Goal: Contribute content: Add original content to the website for others to see

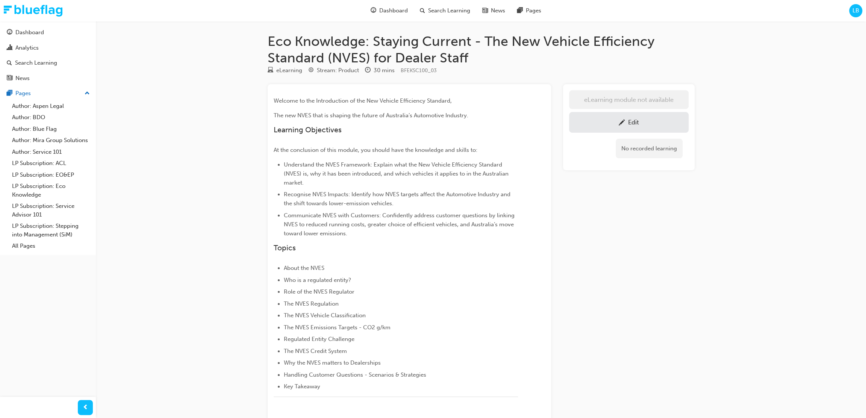
click at [648, 115] on link "Edit" at bounding box center [628, 122] width 119 height 21
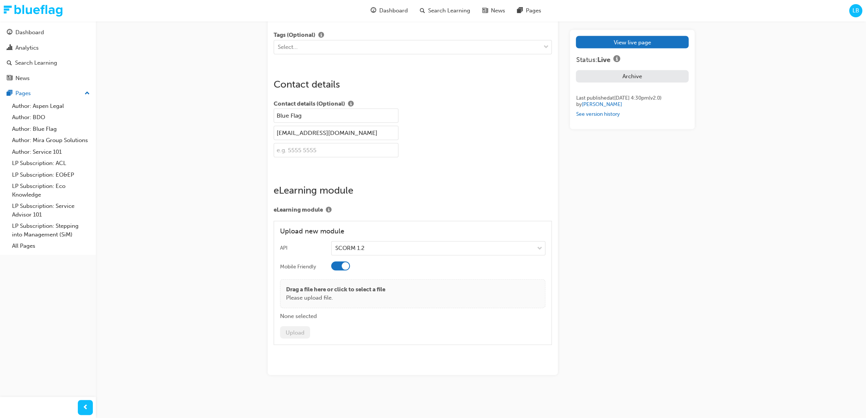
scroll to position [1260, 0]
click at [339, 292] on p "Drag a file here or click to select a file" at bounding box center [335, 289] width 99 height 9
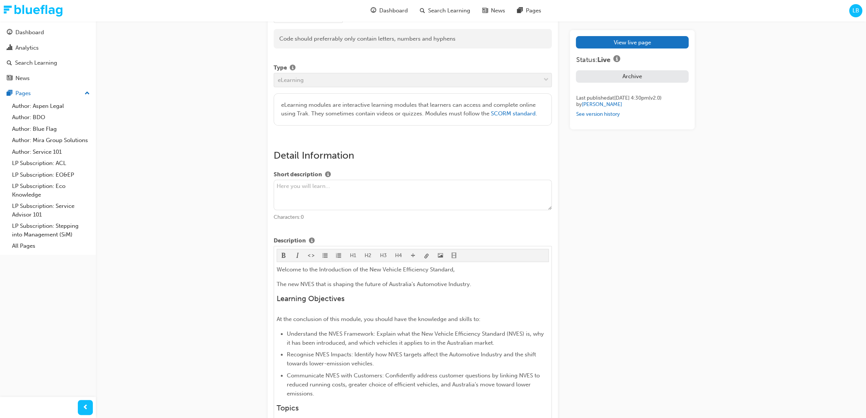
scroll to position [0, 0]
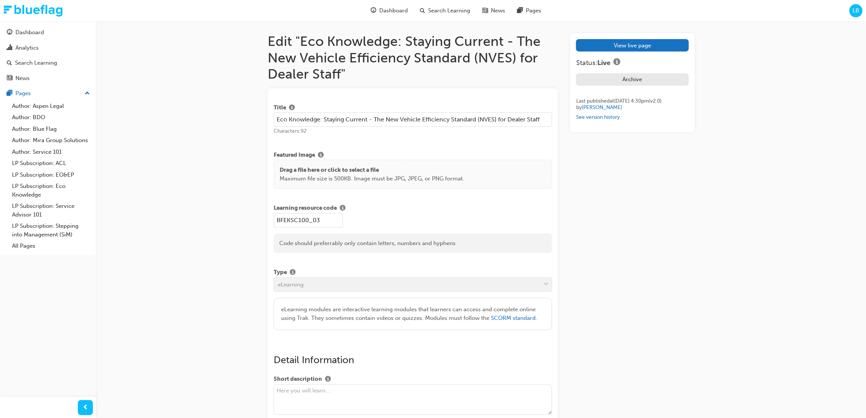
drag, startPoint x: 667, startPoint y: 243, endPoint x: 677, endPoint y: 262, distance: 20.9
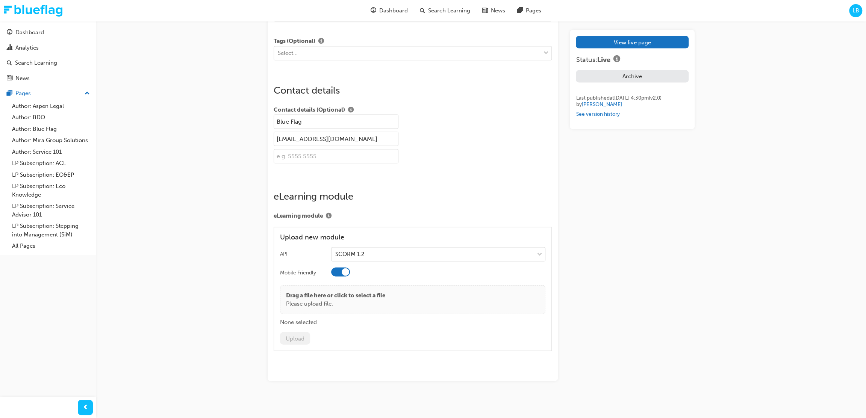
scroll to position [1260, 0]
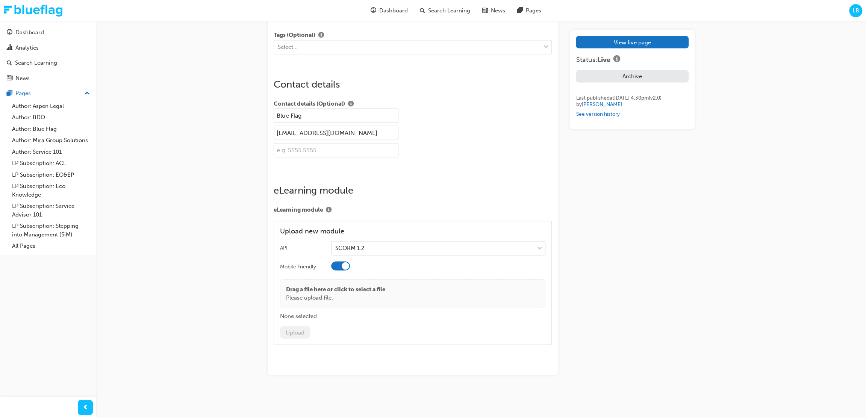
click at [355, 302] on p "Please upload file." at bounding box center [335, 297] width 99 height 9
drag, startPoint x: 341, startPoint y: 298, endPoint x: 357, endPoint y: 297, distance: 15.8
click at [349, 297] on p "Please upload file." at bounding box center [335, 297] width 99 height 9
click at [296, 329] on button "Upload" at bounding box center [295, 332] width 30 height 12
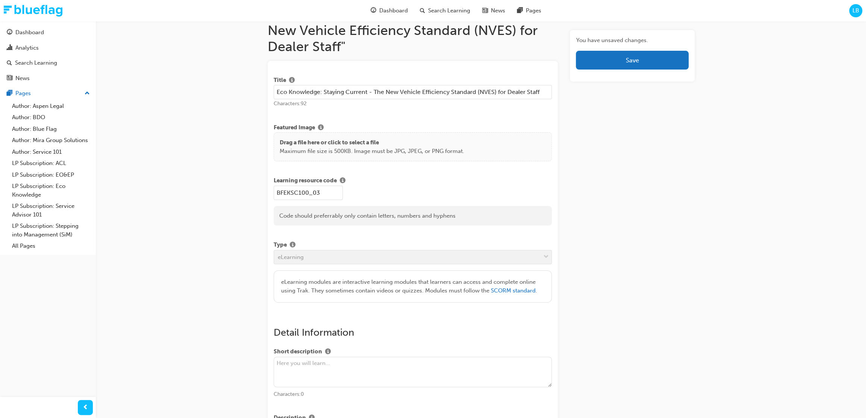
scroll to position [34, 0]
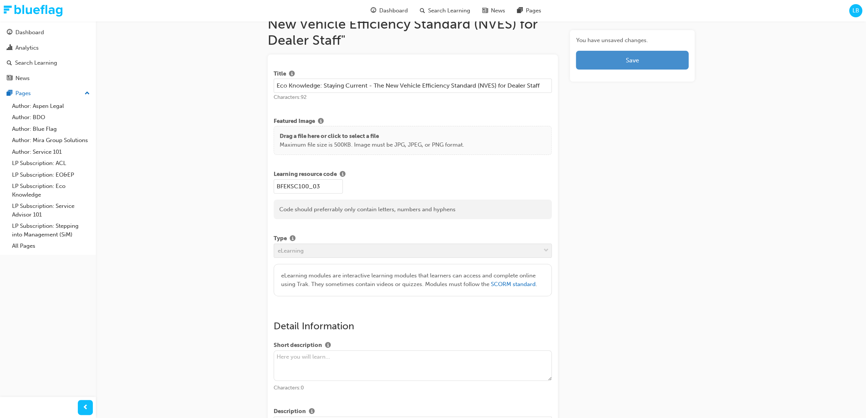
click at [663, 57] on button "Save" at bounding box center [632, 60] width 112 height 19
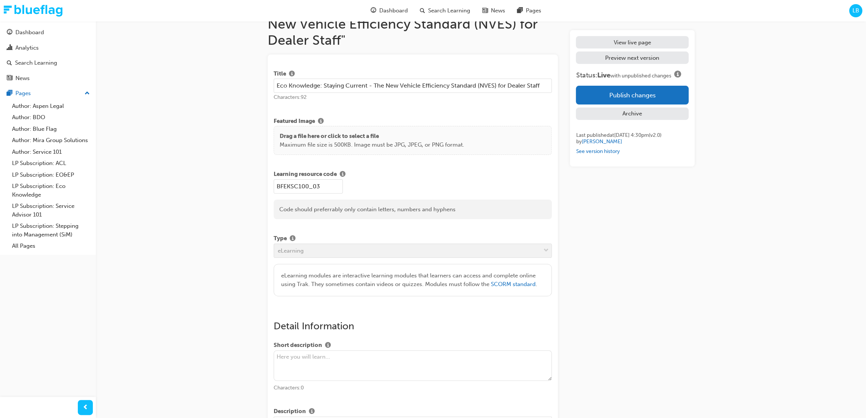
scroll to position [0, 0]
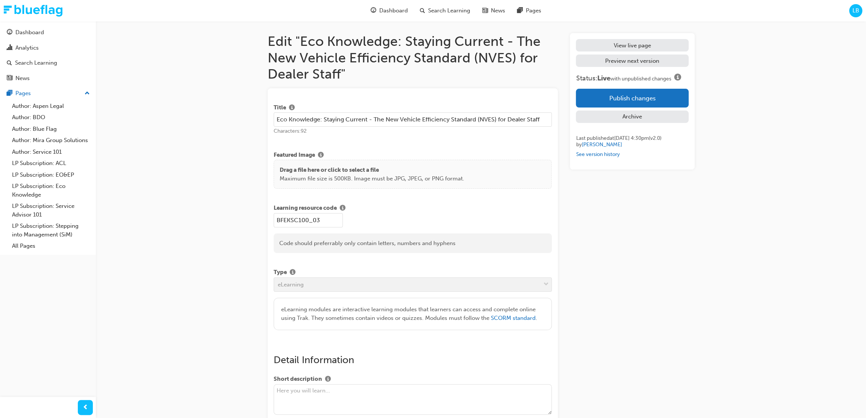
click at [662, 96] on button "Publish changes" at bounding box center [632, 98] width 112 height 19
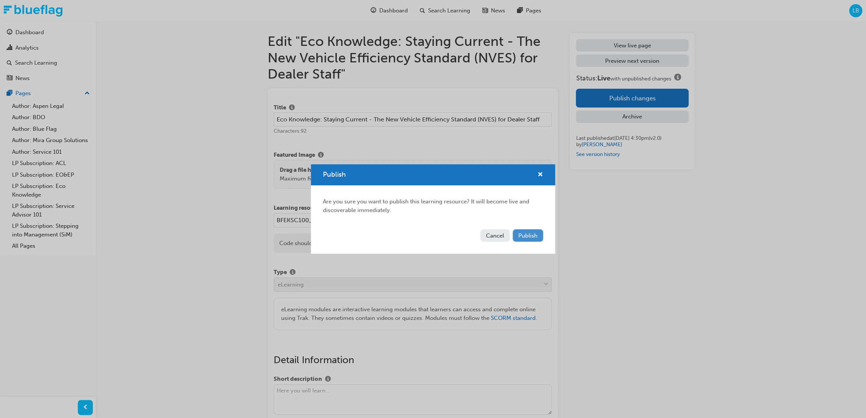
click at [536, 234] on span "Publish" at bounding box center [527, 235] width 19 height 7
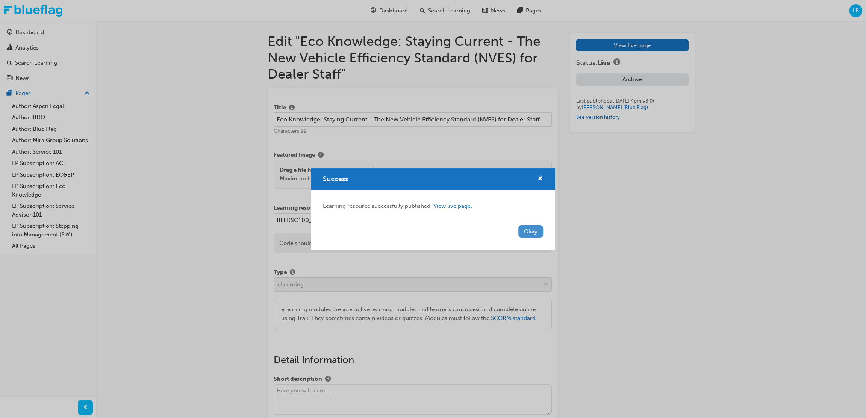
click at [539, 231] on button "Okay" at bounding box center [530, 231] width 25 height 12
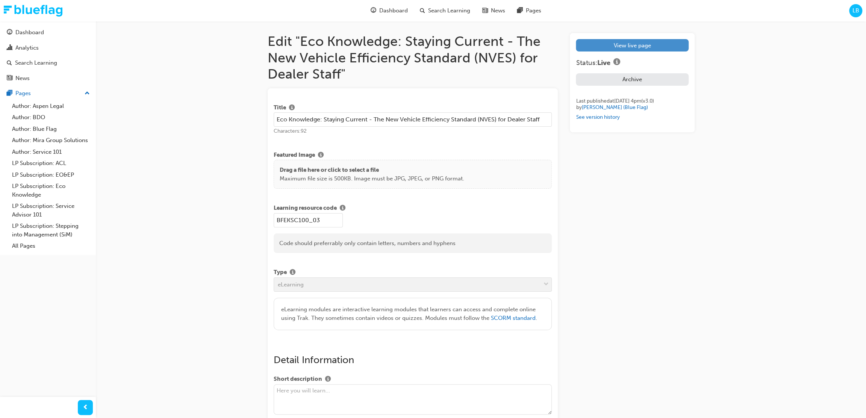
click at [648, 48] on link "View live page" at bounding box center [632, 45] width 112 height 12
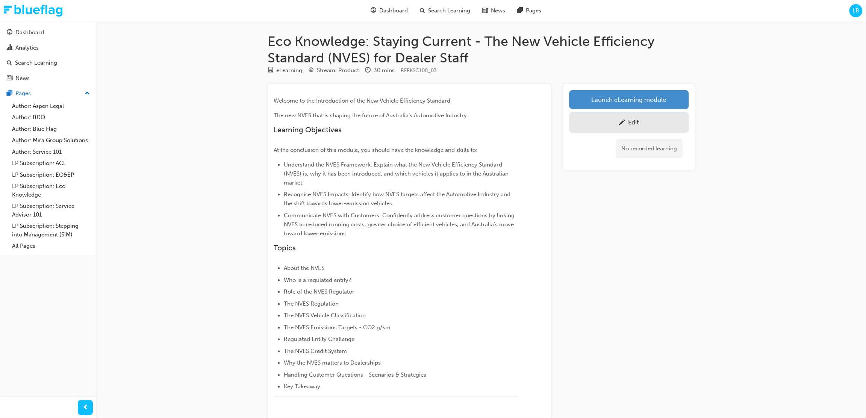
click at [658, 100] on link "Launch eLearning module" at bounding box center [628, 99] width 119 height 19
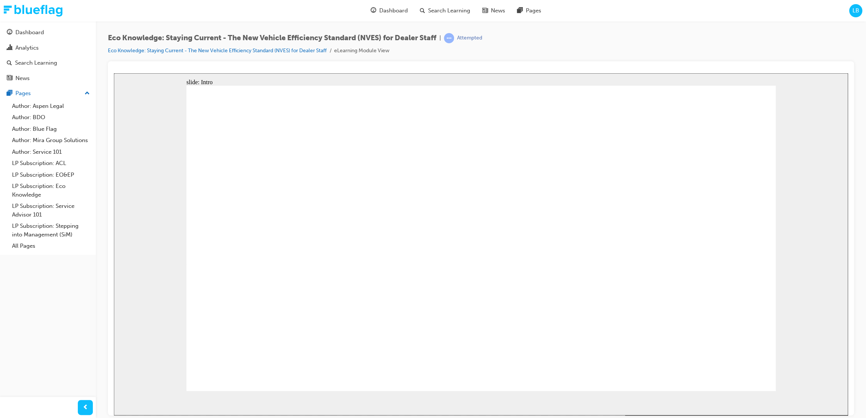
click at [120, 12] on div "Dashboard Search Learning News Pages LB" at bounding box center [433, 10] width 866 height 21
click at [798, 318] on div "slide: Intro Rectangle Line 1 ECO KNOWLEDGE STAYING CURRENT The New Vehicle Eff…" at bounding box center [481, 244] width 734 height 342
drag, startPoint x: 681, startPoint y: 416, endPoint x: 680, endPoint y: 423, distance: 7.2
click at [680, 417] on html "Your version of Internet Explorer is outdated and not supported. Please upgrade…" at bounding box center [433, 209] width 866 height 418
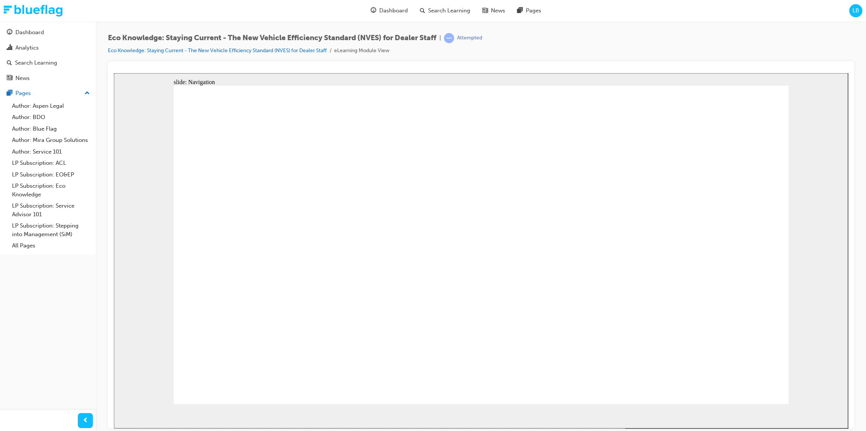
click at [330, 18] on div "Dashboard Search Learning News Pages LB" at bounding box center [433, 10] width 866 height 21
click at [214, 11] on div "Dashboard Search Learning News Pages Author: Aspen Legal Author: BDO Author: Bl…" at bounding box center [433, 10] width 866 height 21
click at [316, 23] on div "Eco Knowledge: Staying Current - The New Vehicle Efficiency Standard (NVES) for…" at bounding box center [481, 217] width 770 height 392
click at [324, 15] on div "Dashboard Search Learning News Pages Author: Aspen Legal Author: BDO Author: Bl…" at bounding box center [433, 10] width 866 height 21
click at [626, 18] on div "Dashboard Search Learning News Pages LB" at bounding box center [433, 10] width 866 height 21
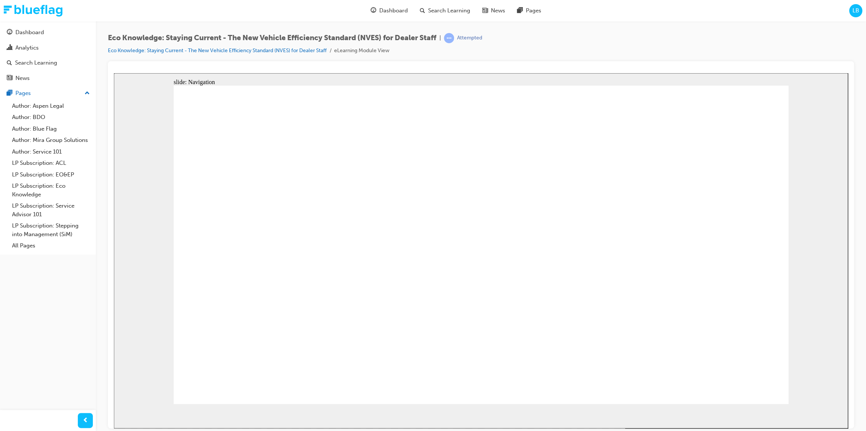
click at [687, 11] on div "Dashboard Search Learning News Pages LB" at bounding box center [433, 10] width 866 height 21
click at [697, 18] on div "Dashboard Search Learning News Pages LB" at bounding box center [433, 10] width 866 height 21
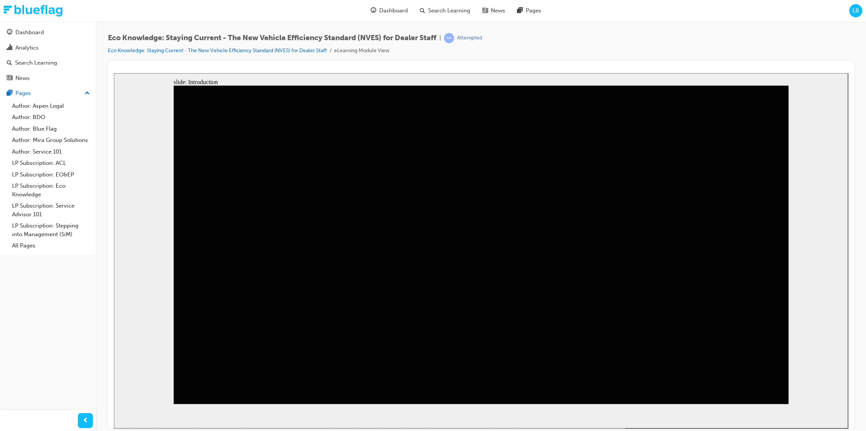
drag, startPoint x: 717, startPoint y: 148, endPoint x: 715, endPoint y: 152, distance: 4.4
drag, startPoint x: 44, startPoint y: 339, endPoint x: 24, endPoint y: 343, distance: 20.3
click at [44, 339] on div "Dashboard Analytics Search Learning News Pages Pages Author: Aspen Legal Author…" at bounding box center [48, 206] width 96 height 413
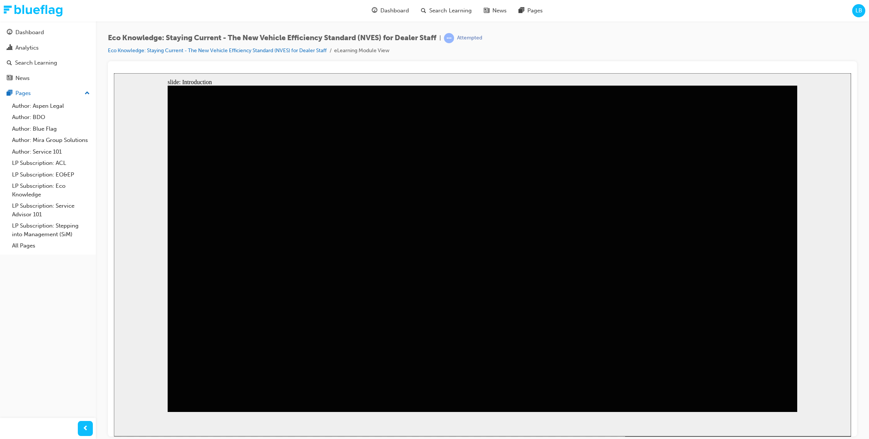
drag, startPoint x: 643, startPoint y: 280, endPoint x: 646, endPoint y: 292, distance: 12.9
click at [26, 191] on link "LP Subscription: Eco Knowledge" at bounding box center [51, 190] width 84 height 20
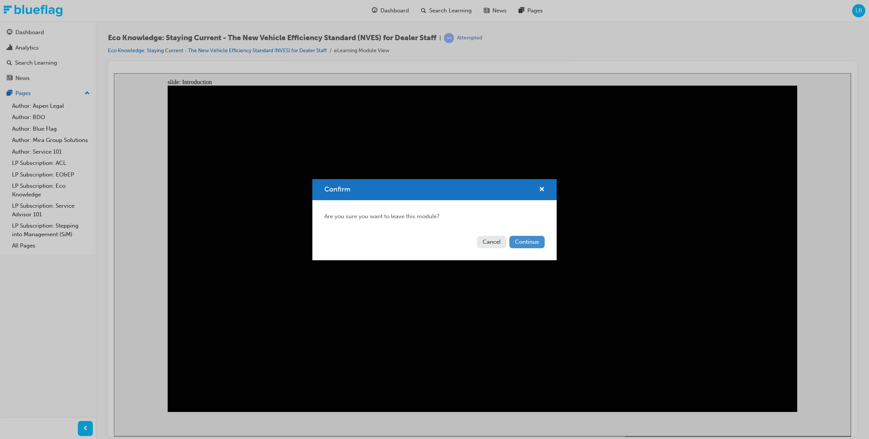
click at [533, 245] on button "Continue" at bounding box center [526, 242] width 35 height 12
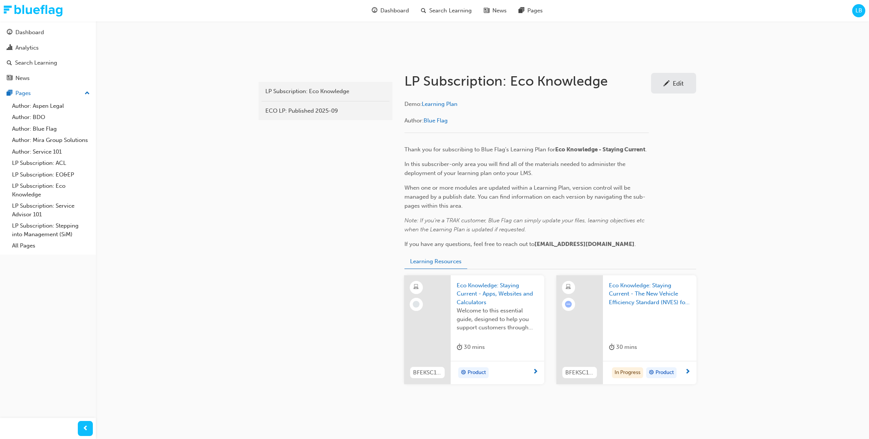
scroll to position [137, 0]
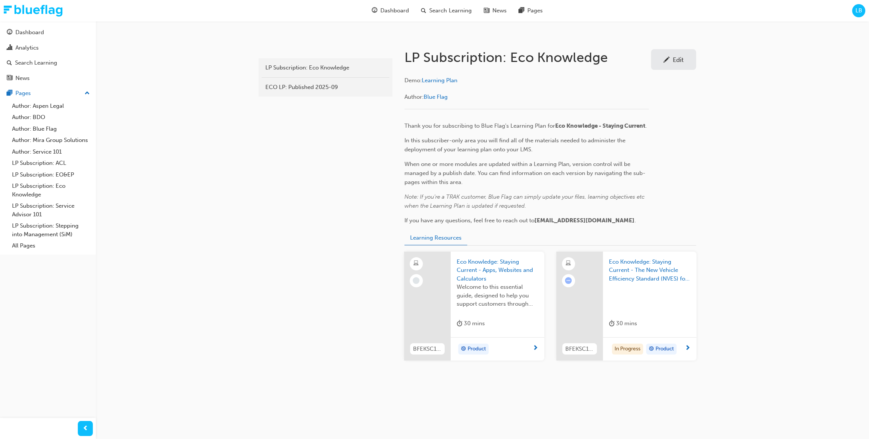
click at [670, 277] on span "Eco Knowledge: Staying Current - The New Vehicle Efficiency Standard (NVES) for…" at bounding box center [650, 271] width 82 height 26
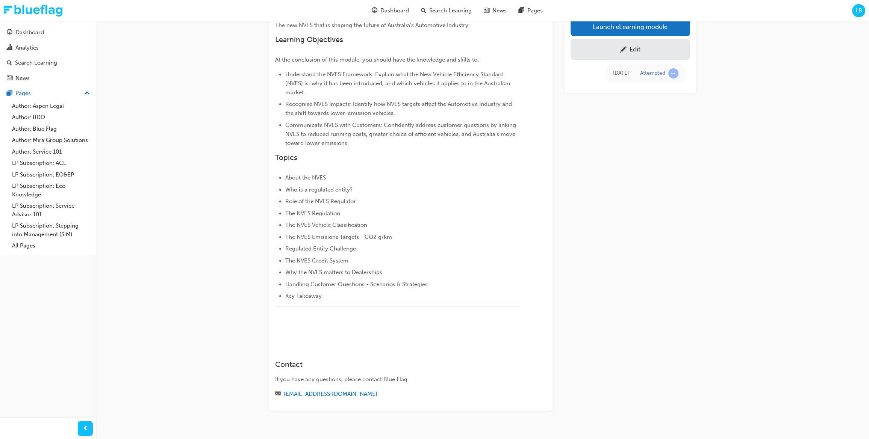
scroll to position [90, 0]
click at [189, 136] on div "Eco Knowledge: Staying Current - The New Vehicle Efficiency Standard (NVES) for…" at bounding box center [434, 182] width 869 height 544
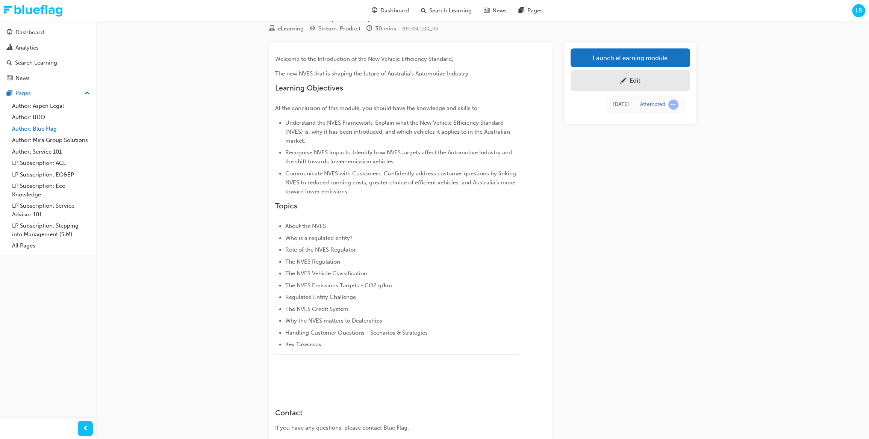
scroll to position [0, 0]
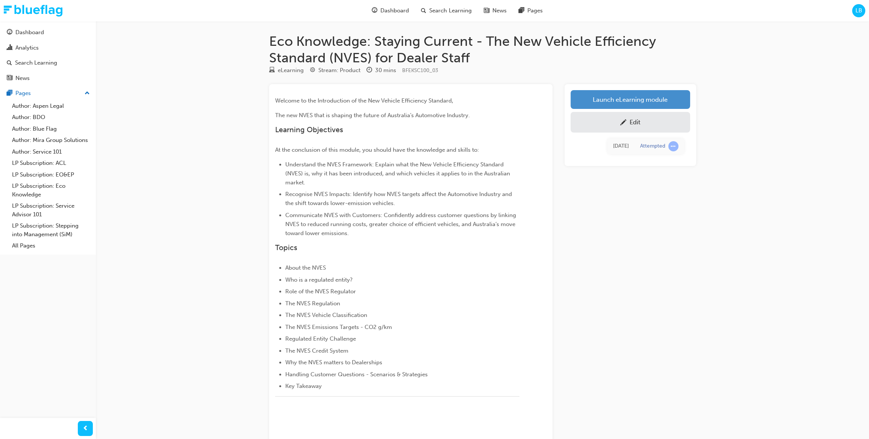
click at [635, 97] on link "Launch eLearning module" at bounding box center [629, 99] width 119 height 19
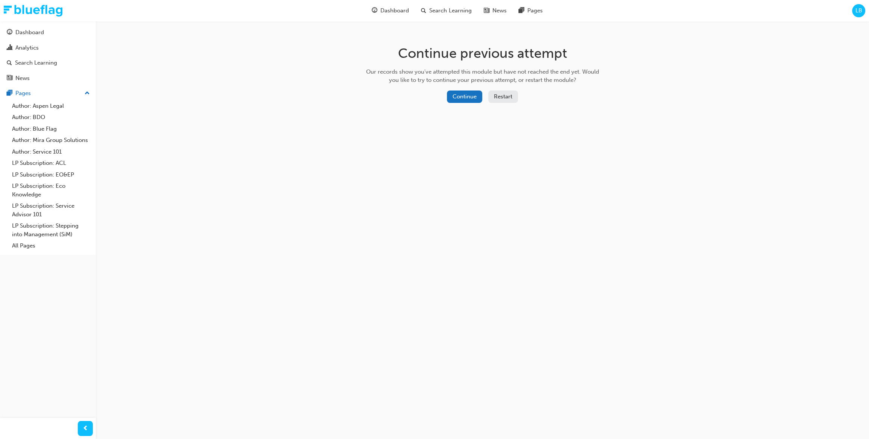
click at [508, 91] on button "Restart" at bounding box center [503, 97] width 30 height 12
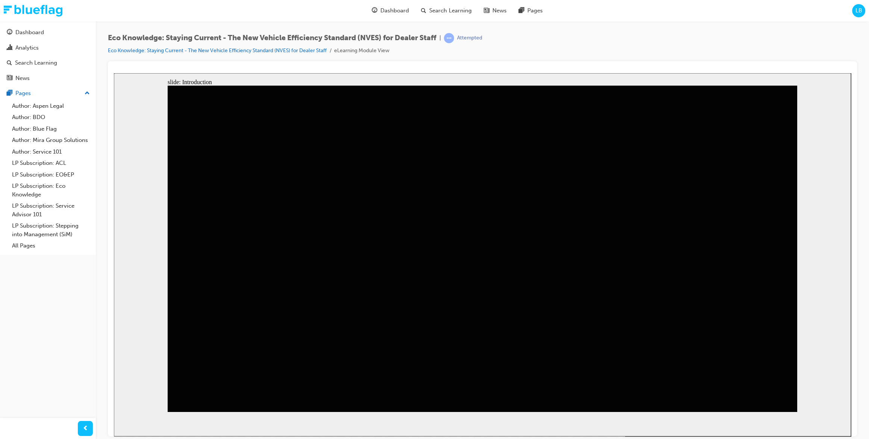
click at [60, 186] on link "LP Subscription: Eco Knowledge" at bounding box center [51, 190] width 84 height 20
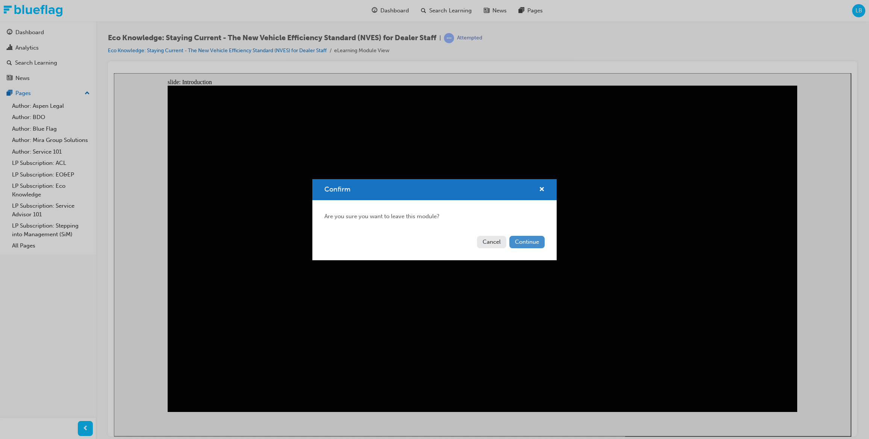
click at [532, 245] on button "Continue" at bounding box center [526, 242] width 35 height 12
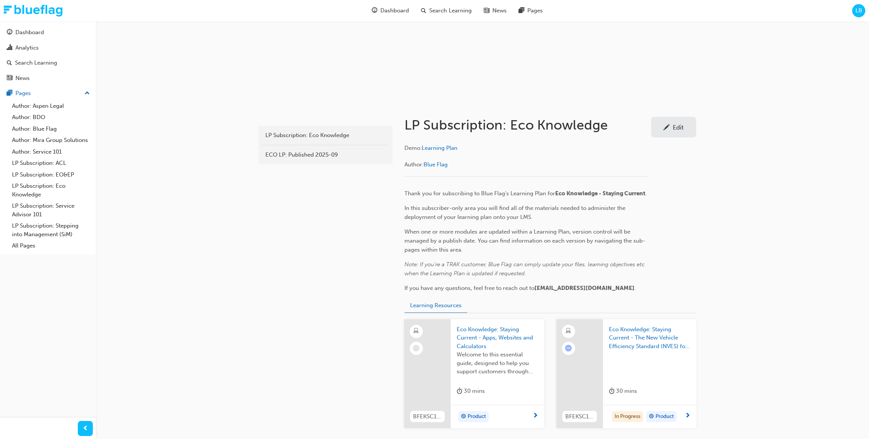
scroll to position [137, 0]
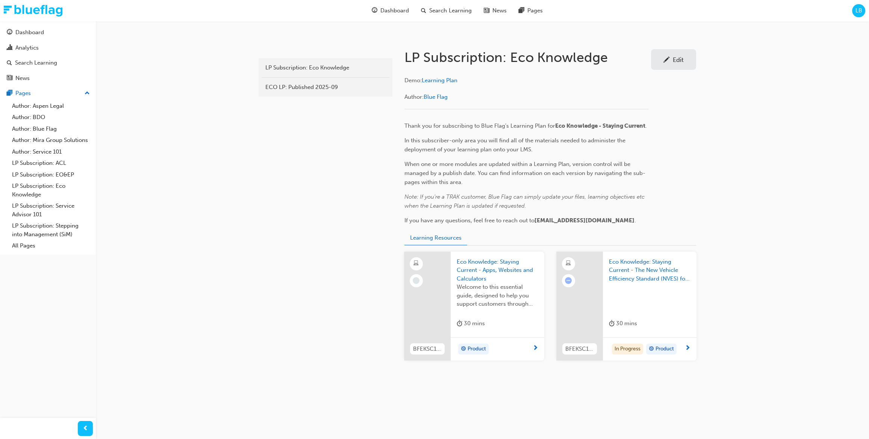
click at [644, 271] on span "Eco Knowledge: Staying Current - The New Vehicle Efficiency Standard (NVES) for…" at bounding box center [650, 271] width 82 height 26
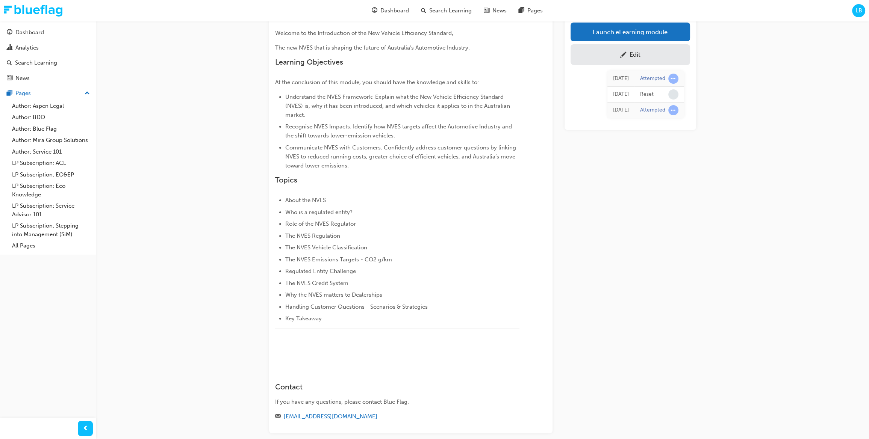
scroll to position [68, 0]
click at [657, 59] on link "Edit" at bounding box center [629, 54] width 119 height 21
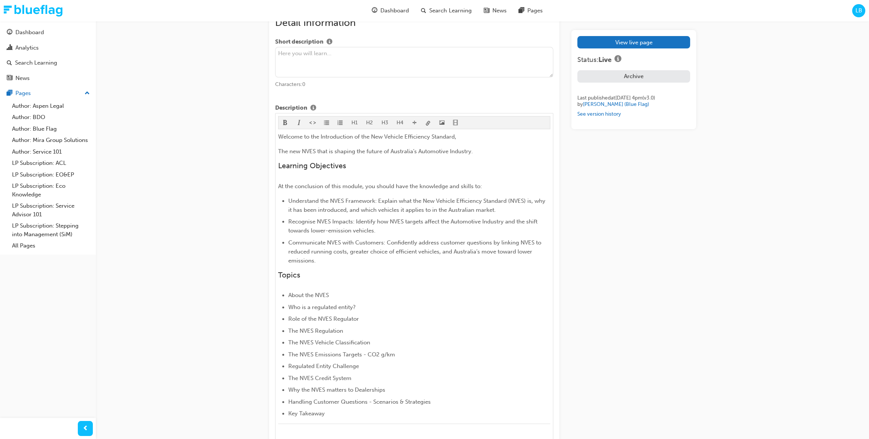
scroll to position [342, 0]
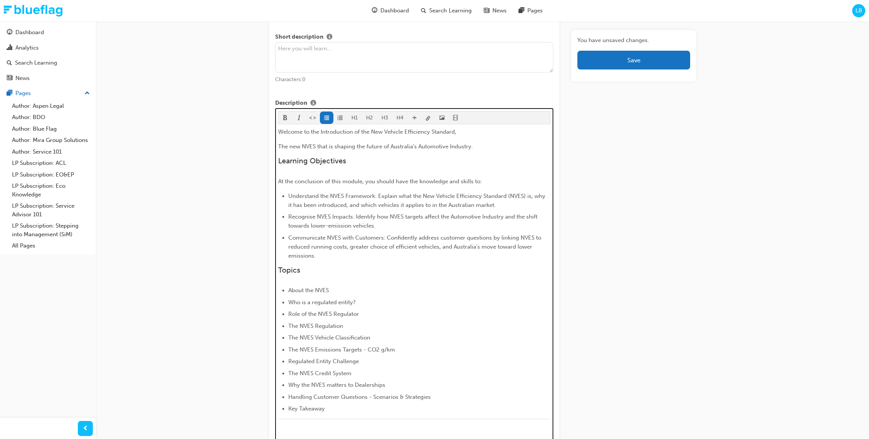
click at [361, 212] on li "Recognise NVES Impacts: Identify how NVES targets affect the Automotive Industr…" at bounding box center [419, 221] width 262 height 18
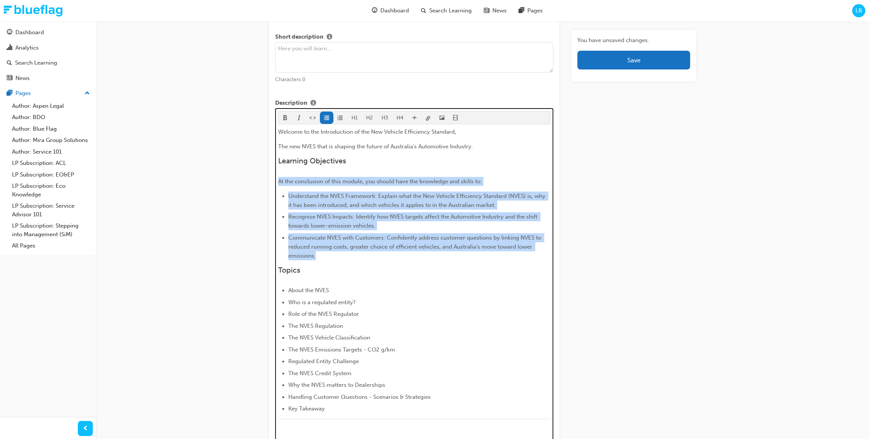
drag, startPoint x: 322, startPoint y: 255, endPoint x: 278, endPoint y: 183, distance: 84.1
click at [278, 183] on div "Welcome to the Introduction of the New Vehicle Efficiency Standard, The new NVE…" at bounding box center [414, 283] width 272 height 313
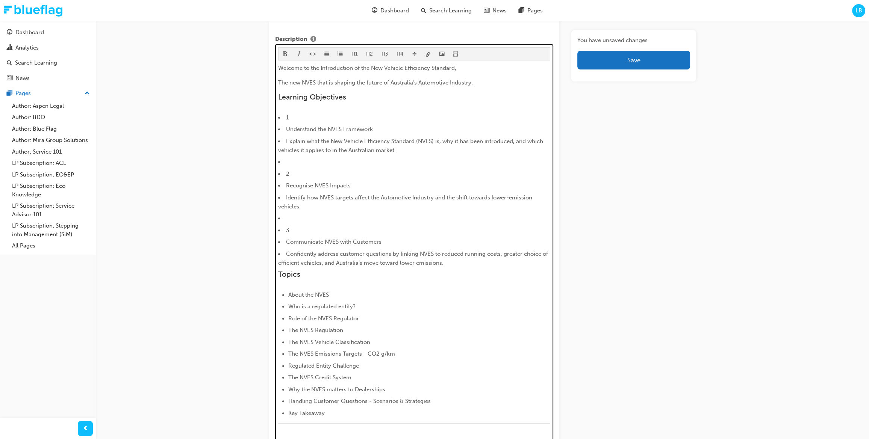
scroll to position [407, 0]
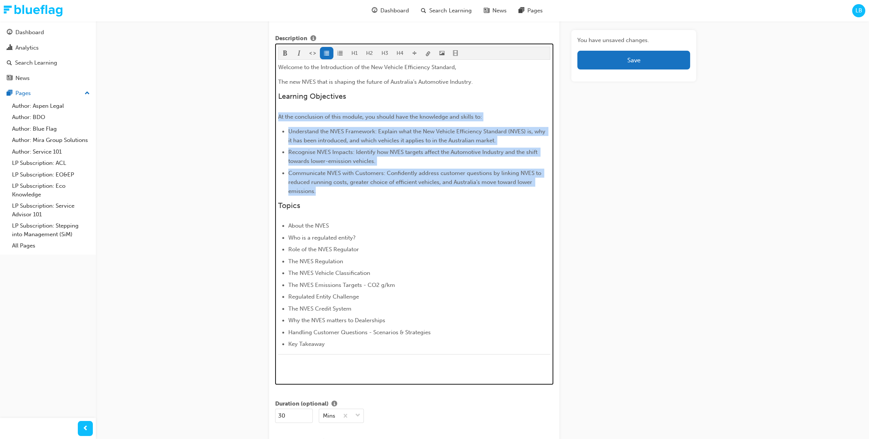
click at [308, 186] on li "Communicate NVES with Customers: Confidently address customer questions by link…" at bounding box center [419, 182] width 262 height 27
drag, startPoint x: 314, startPoint y: 189, endPoint x: 286, endPoint y: 132, distance: 63.9
click at [286, 132] on ul "Understand the NVES Framework: Explain what the New Vehicle Efficiency Standard…" at bounding box center [414, 161] width 272 height 69
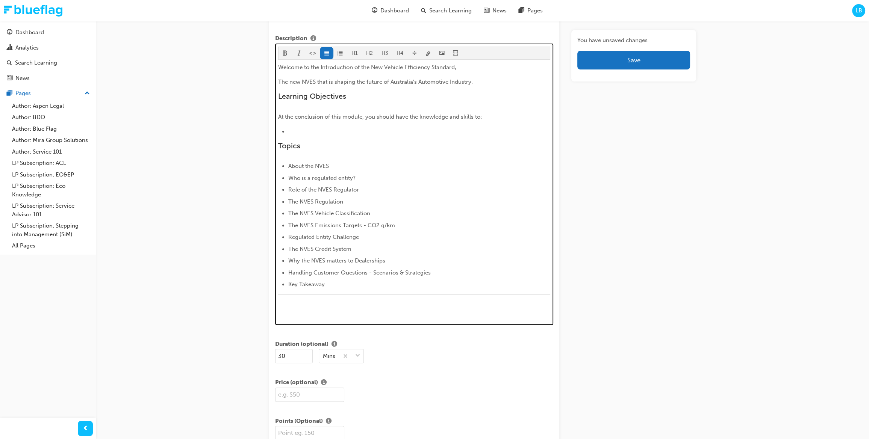
scroll to position [317, 0]
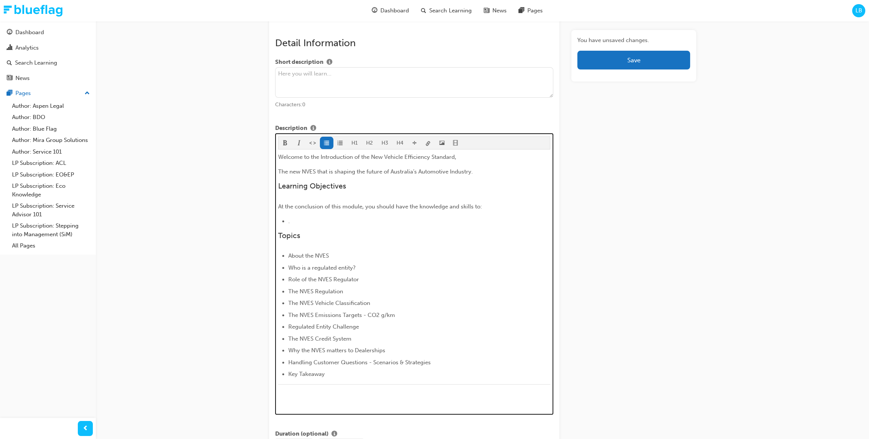
click at [300, 222] on li "." at bounding box center [419, 221] width 262 height 9
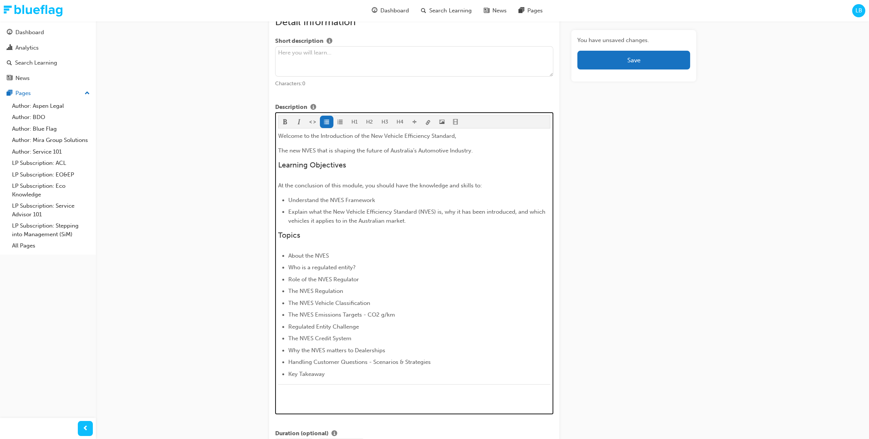
click at [290, 213] on span "Explain what the New Vehicle Efficiency Standard (NVES) is, why it has been int…" at bounding box center [417, 217] width 259 height 16
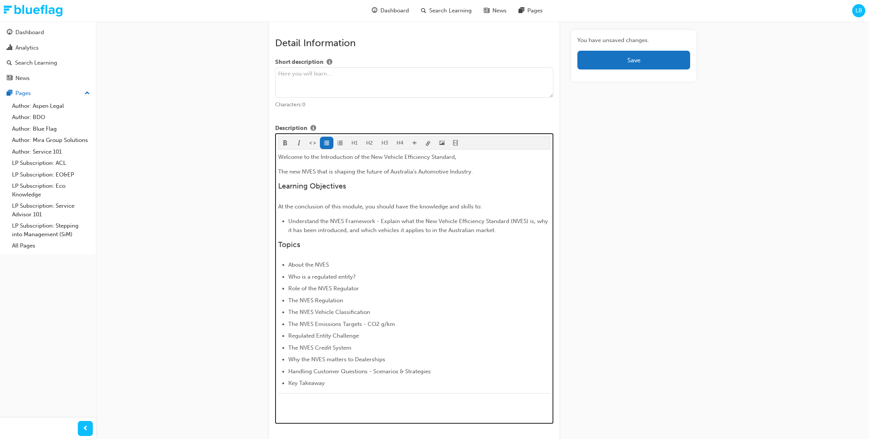
click at [290, 223] on span "Understand the NVES Framework - Explain what the New Vehicle Efficiency Standar…" at bounding box center [418, 226] width 261 height 16
click at [506, 230] on li "Understand the NVES Framework - Explain what the New Vehicle Efficiency Standar…" at bounding box center [419, 226] width 262 height 18
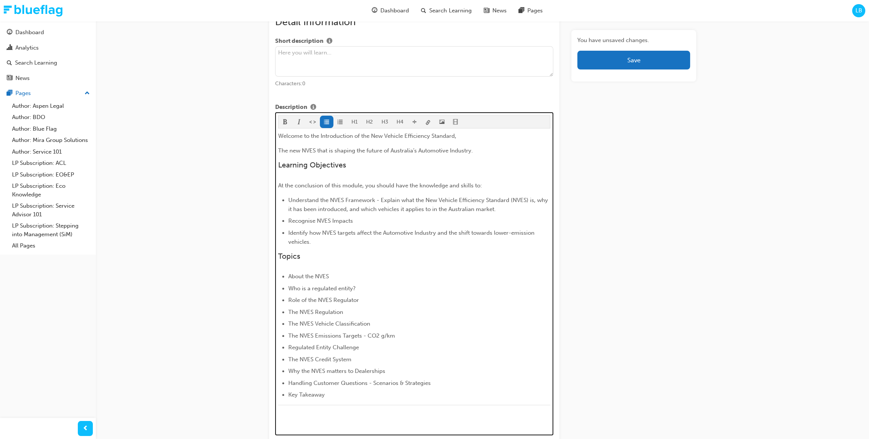
scroll to position [358, 0]
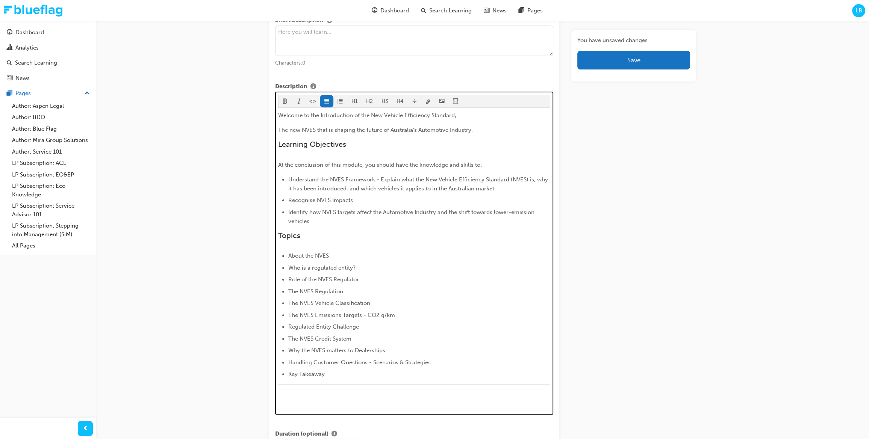
click at [290, 200] on span "Recognise NVES Impacts" at bounding box center [320, 200] width 65 height 7
click at [289, 211] on span "Identify how NVES targets affect the Automotive Industry and the shift towards …" at bounding box center [412, 217] width 248 height 16
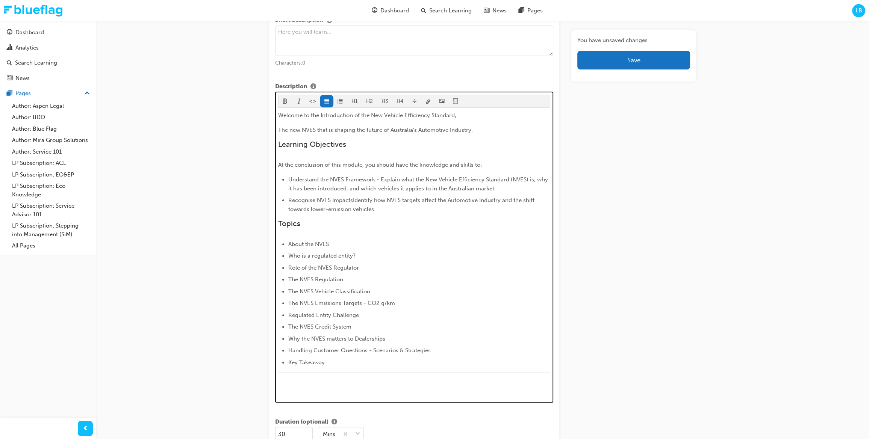
scroll to position [338, 0]
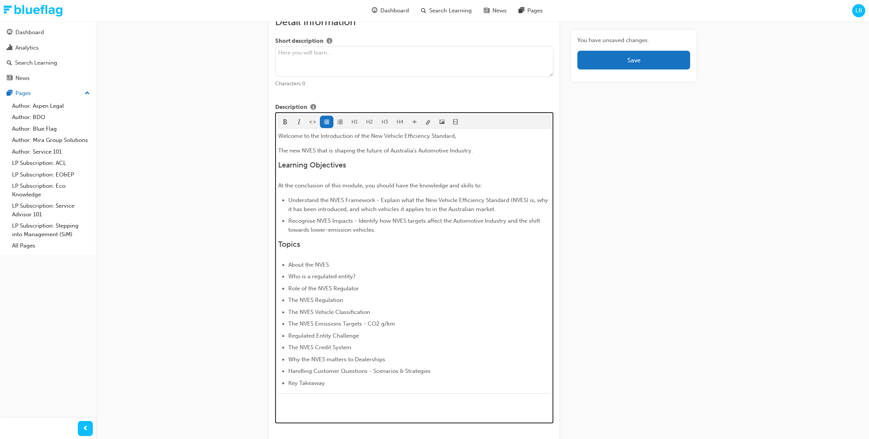
click at [383, 231] on li "Recognise NVES Impacts - Identify how NVES targets affect the Automotive Indust…" at bounding box center [419, 225] width 262 height 18
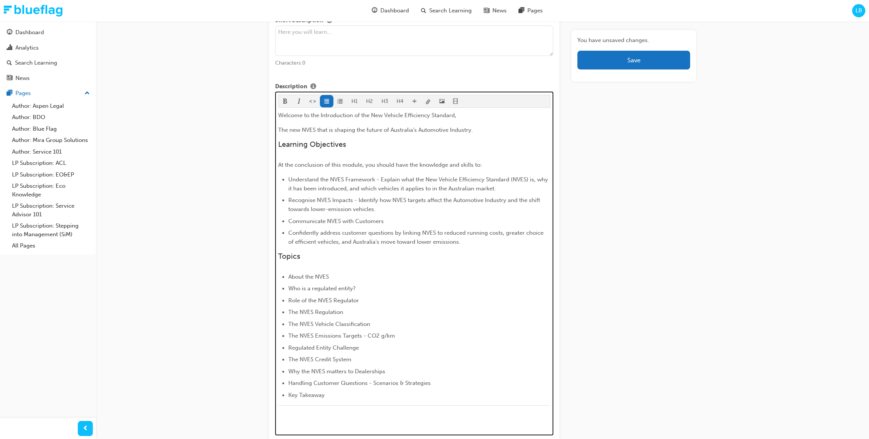
scroll to position [379, 0]
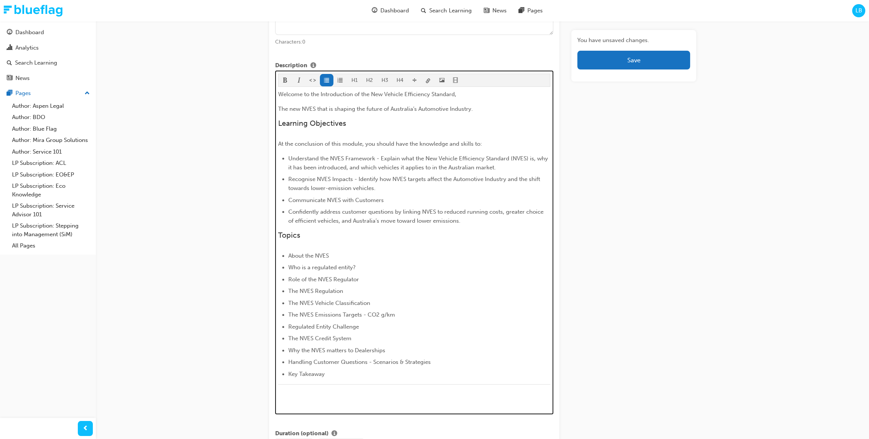
click at [289, 212] on span "Confidently address customer questions by linking NVES to reduced running costs…" at bounding box center [416, 217] width 257 height 16
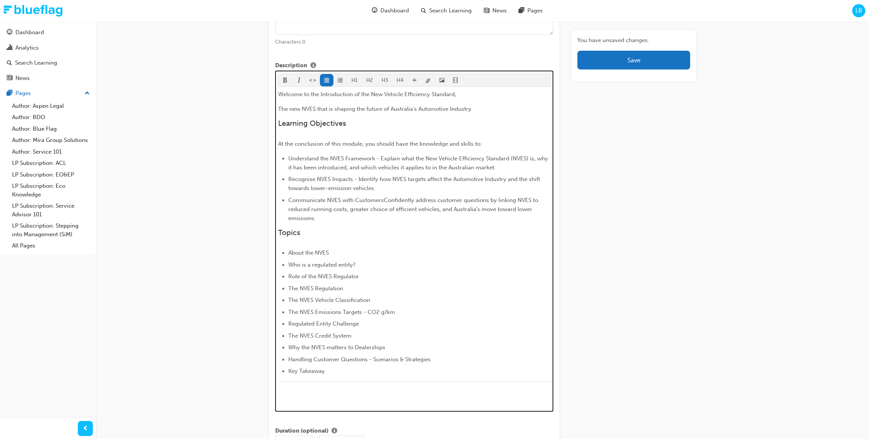
scroll to position [358, 0]
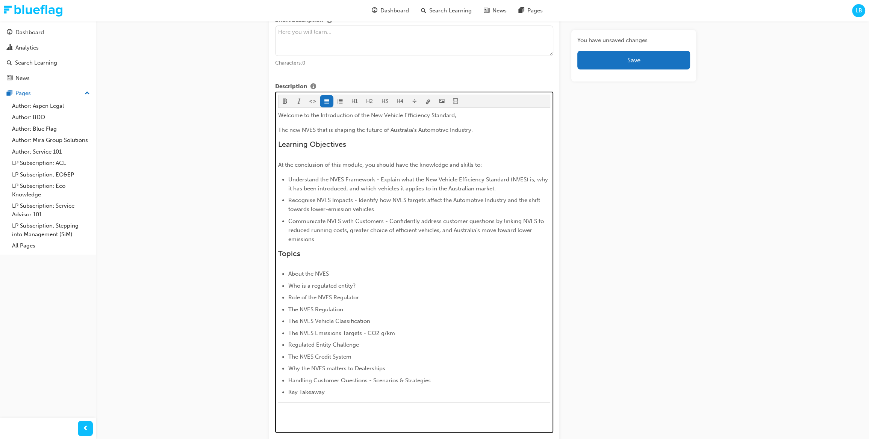
click at [406, 204] on li "Recognise NVES Impacts - Identify how NVES targets affect the Automotive Indust…" at bounding box center [419, 205] width 262 height 18
drag, startPoint x: 381, startPoint y: 179, endPoint x: 287, endPoint y: 180, distance: 93.9
click at [287, 180] on ul "Understand the NVES Framework - Explain what the New Vehicle Efficiency Standar…" at bounding box center [414, 209] width 272 height 69
drag, startPoint x: 421, startPoint y: 205, endPoint x: 373, endPoint y: 204, distance: 47.3
click at [420, 205] on li "Recognise NVES Impacts - Identify how NVES targets affect the Automotive Indust…" at bounding box center [419, 205] width 262 height 18
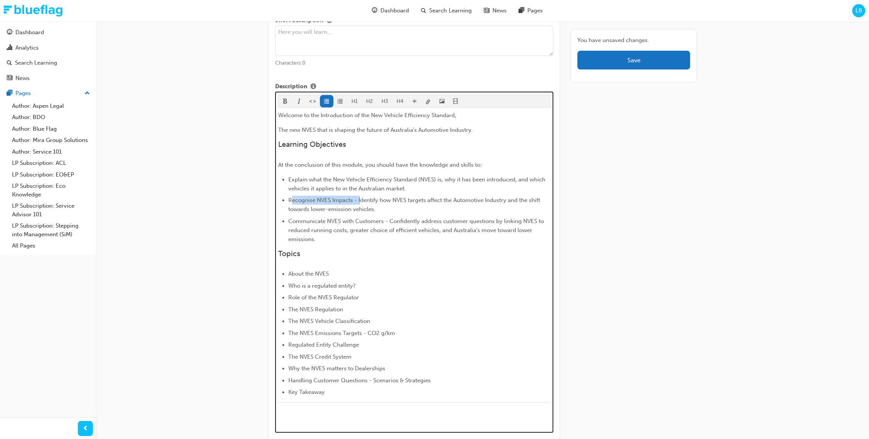
drag, startPoint x: 359, startPoint y: 199, endPoint x: 291, endPoint y: 197, distance: 68.0
click at [291, 197] on span "Recognise NVES Impacts - Identify how NVES targets affect the Automotive Indust…" at bounding box center [414, 205] width 253 height 16
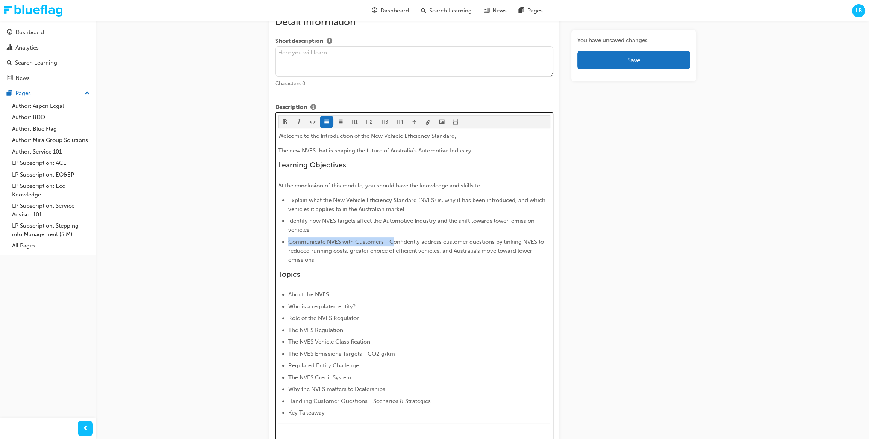
drag, startPoint x: 391, startPoint y: 242, endPoint x: 287, endPoint y: 242, distance: 103.7
click at [287, 242] on ul "Explain what the New Vehicle Efficiency Standard (NVES) is, why it has been int…" at bounding box center [414, 230] width 272 height 69
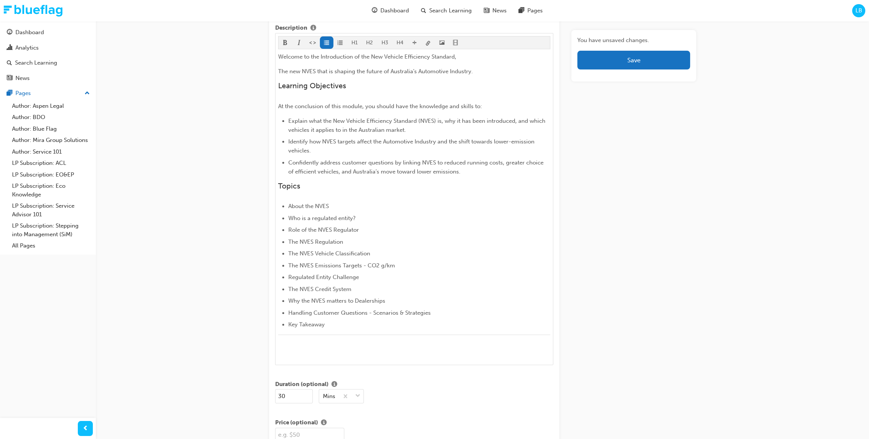
scroll to position [419, 0]
click at [681, 292] on div "You have unsaved changes. Save" at bounding box center [633, 401] width 124 height 1574
click at [672, 288] on div "You have unsaved changes. Save" at bounding box center [633, 401] width 124 height 1574
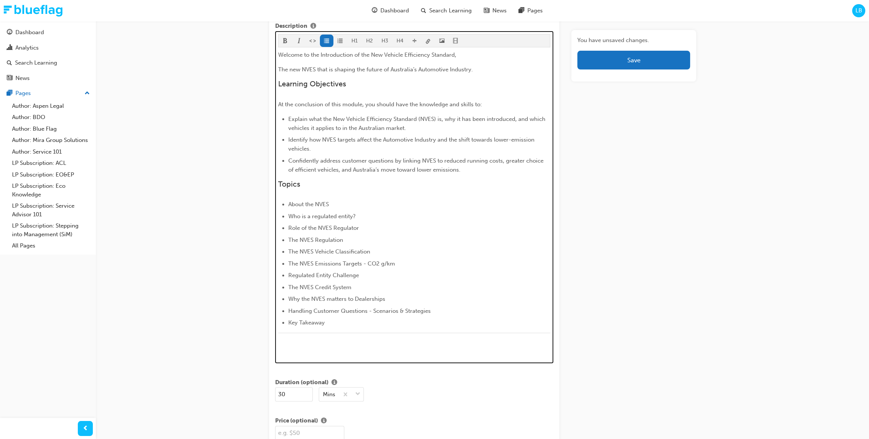
click at [411, 259] on li "The NVES Emissions Targets - CO2 g/km" at bounding box center [419, 263] width 262 height 9
drag, startPoint x: 406, startPoint y: 264, endPoint x: 365, endPoint y: 263, distance: 41.0
click at [365, 263] on li "The NVES Emissions Targets - CO2 g/km" at bounding box center [419, 263] width 262 height 9
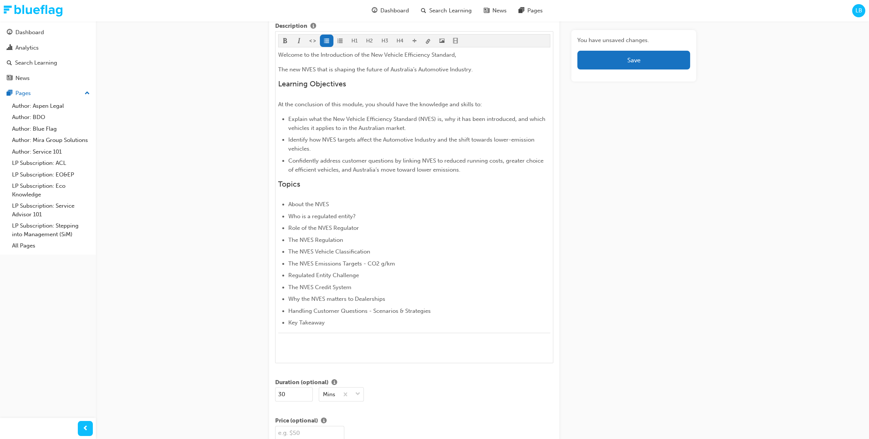
click at [646, 274] on div "You have unsaved changes. Save" at bounding box center [633, 401] width 124 height 1574
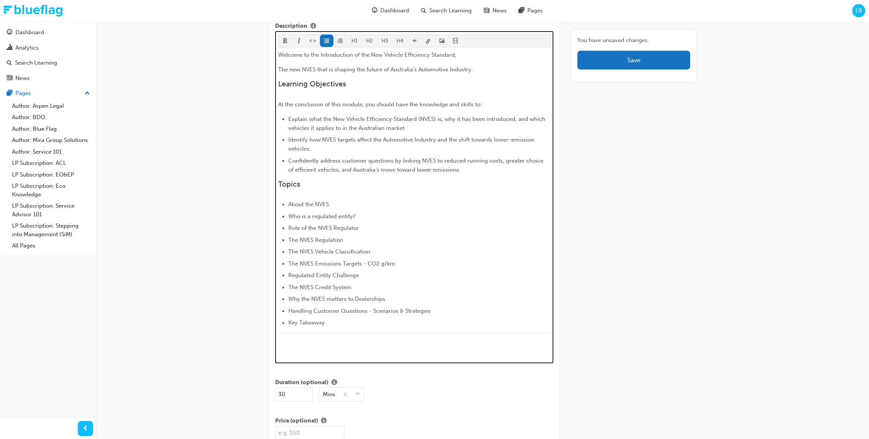
click at [396, 227] on li "Role of the NVES Regulator" at bounding box center [419, 228] width 262 height 9
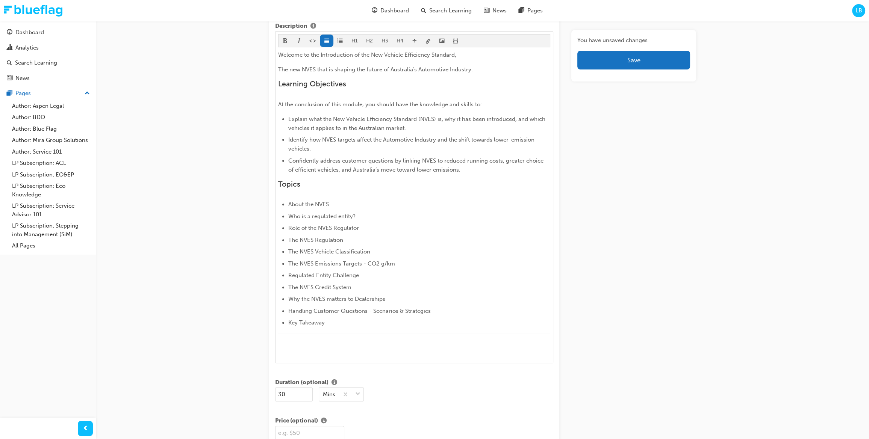
click at [638, 262] on div "You have unsaved changes. Save" at bounding box center [633, 401] width 124 height 1574
click at [596, 284] on div "You have unsaved changes. Save" at bounding box center [633, 401] width 124 height 1574
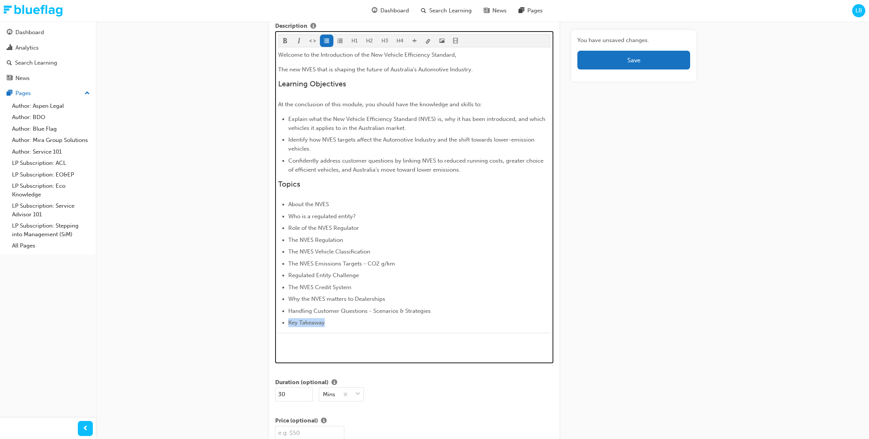
drag, startPoint x: 335, startPoint y: 325, endPoint x: 278, endPoint y: 322, distance: 57.6
click at [278, 322] on ul "About the NVES Who is a regulated entity? Role of the NVES Regulator The NVES R…" at bounding box center [414, 263] width 272 height 127
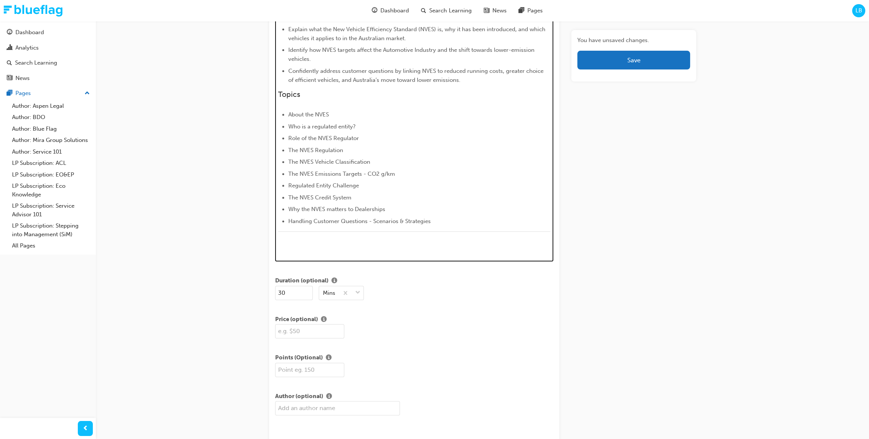
scroll to position [482, 0]
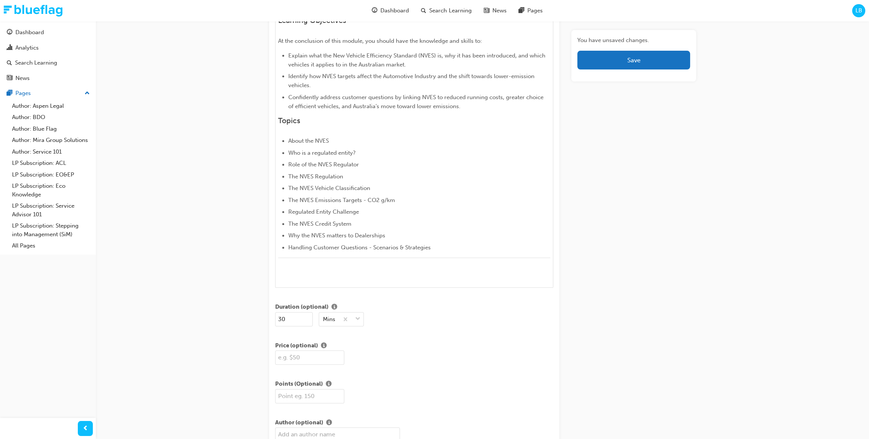
click at [746, 267] on div "Edit "Eco Knowledge: Staying Current - The New Vehicle Efficiency Standard (NVE…" at bounding box center [434, 337] width 869 height 1638
click at [722, 276] on div "Edit "Eco Knowledge: Staying Current - The New Vehicle Efficiency Standard (NVE…" at bounding box center [434, 337] width 869 height 1638
click at [657, 273] on div "You have unsaved changes. Save" at bounding box center [633, 332] width 124 height 1562
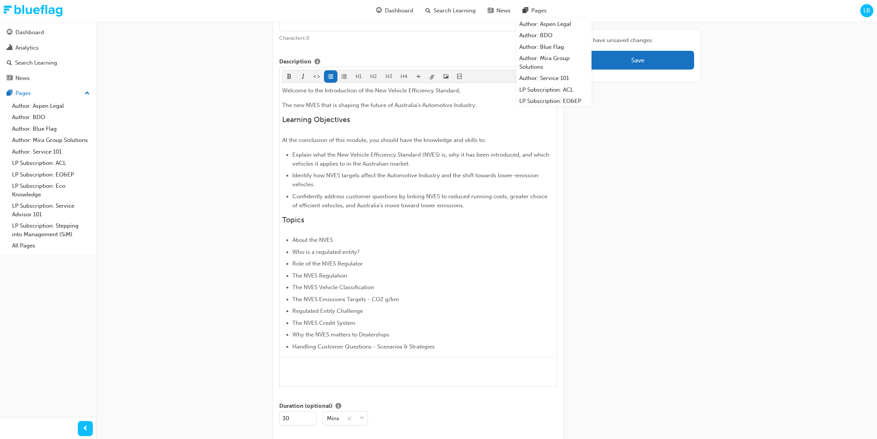
scroll to position [389, 0]
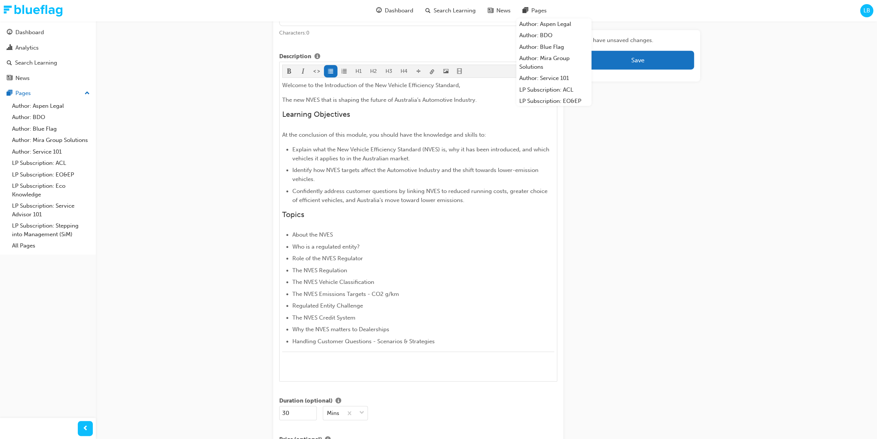
click at [651, 330] on div "You have unsaved changes. Save" at bounding box center [637, 426] width 124 height 1562
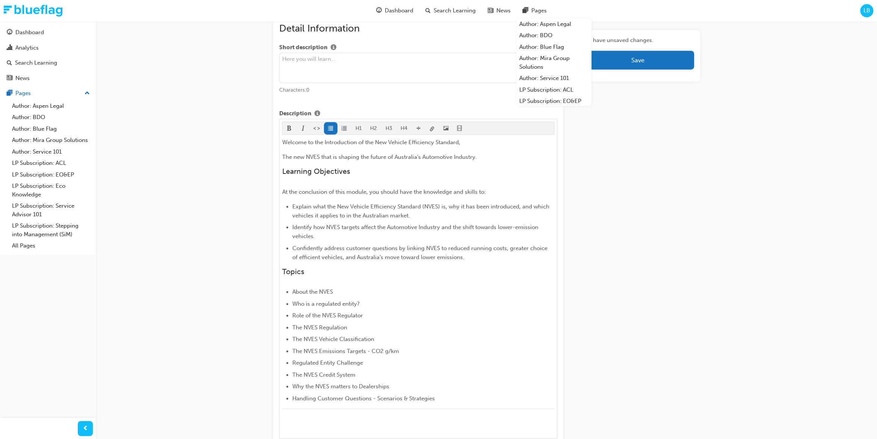
scroll to position [325, 0]
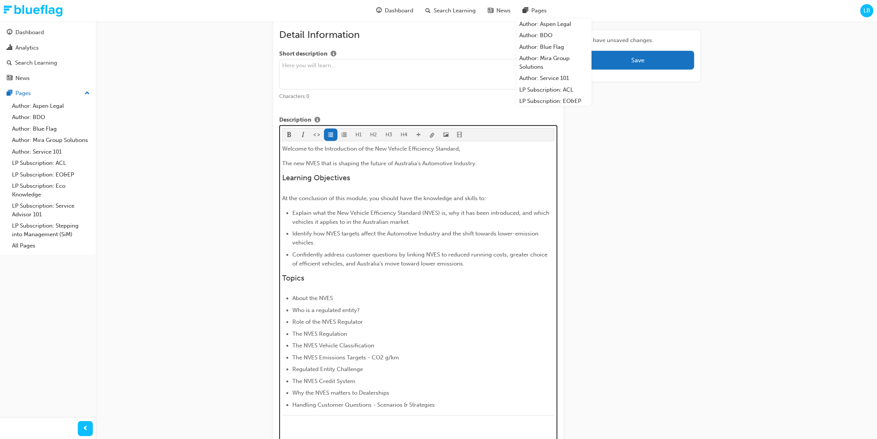
click at [502, 209] on li "Explain what the New Vehicle Efficiency Standard (NVES) is, why it has been int…" at bounding box center [423, 218] width 262 height 18
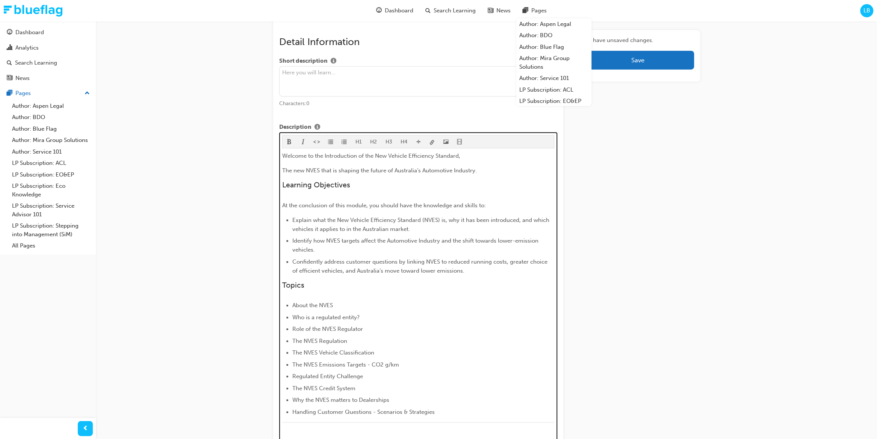
click at [488, 169] on p "The new NVES that is shaping the future of Australia’s Automotive Industry." at bounding box center [418, 170] width 272 height 9
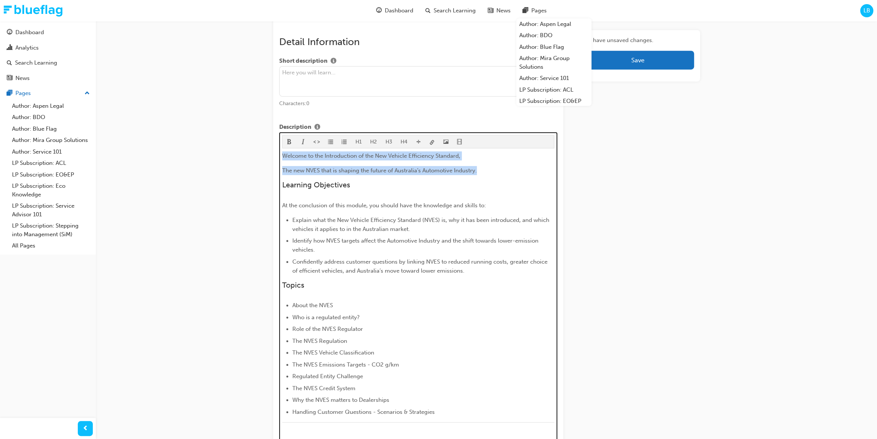
drag, startPoint x: 405, startPoint y: 160, endPoint x: 277, endPoint y: 156, distance: 127.8
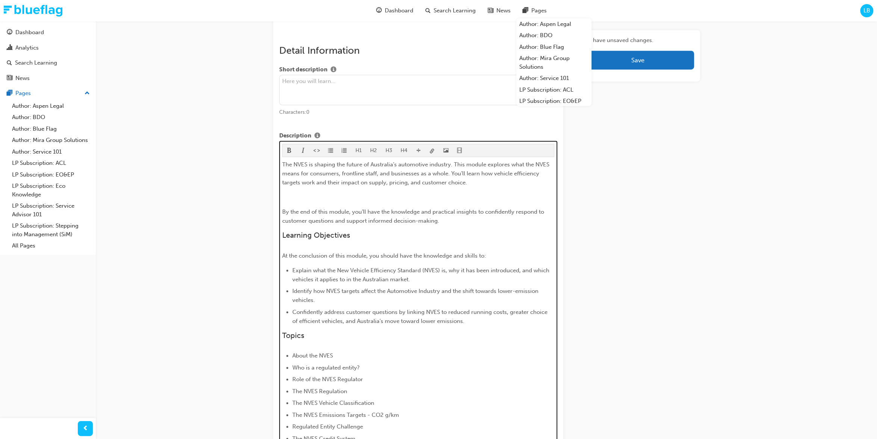
click at [306, 203] on div "The NVES is shaping the future of Australia’s automotive industry. This module …" at bounding box center [418, 327] width 272 height 334
click at [282, 212] on span "By the end of this module, you’ll have the knowledge and practical insights to …" at bounding box center [413, 217] width 263 height 16
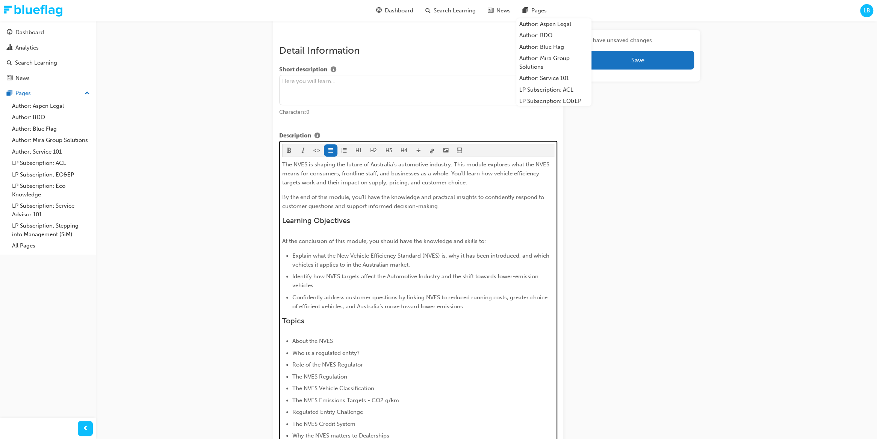
click at [318, 328] on div "The NVES is shaping the future of Australia’s automotive industry. This module …" at bounding box center [418, 319] width 272 height 319
click at [301, 326] on div "The NVES is shaping the future of Australia’s automotive industry. This module …" at bounding box center [418, 319] width 272 height 319
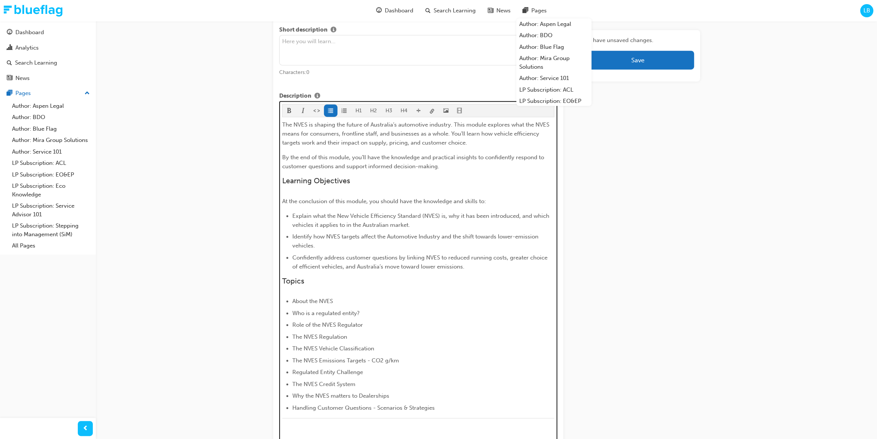
scroll to position [351, 0]
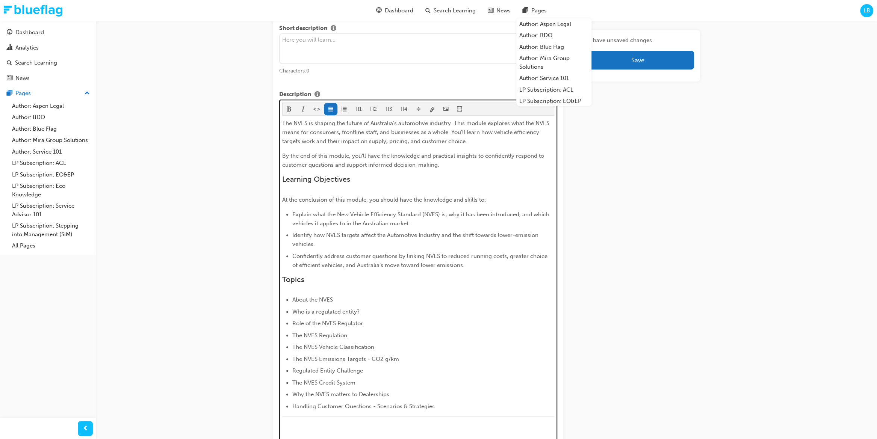
click at [293, 148] on div "The NVES is shaping the future of Australia’s automotive industry. This module …" at bounding box center [418, 278] width 272 height 319
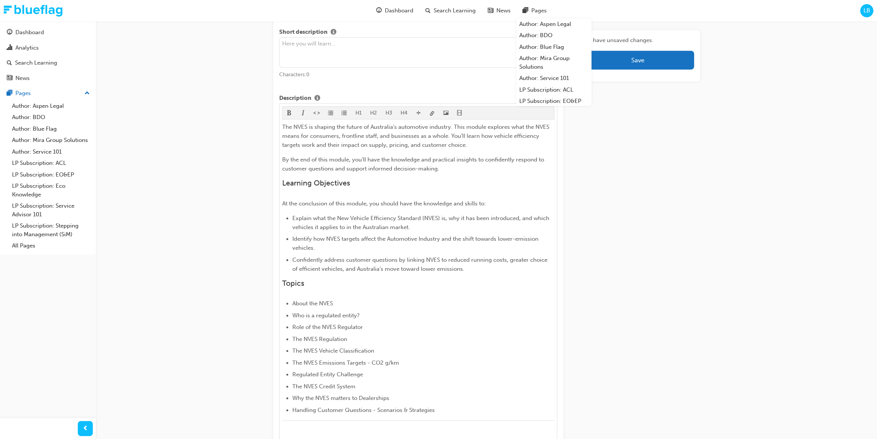
click at [281, 125] on div "H1 H2 H3 H4 The NVES is shaping the future of Australia’s automotive industry. …" at bounding box center [418, 276] width 278 height 347
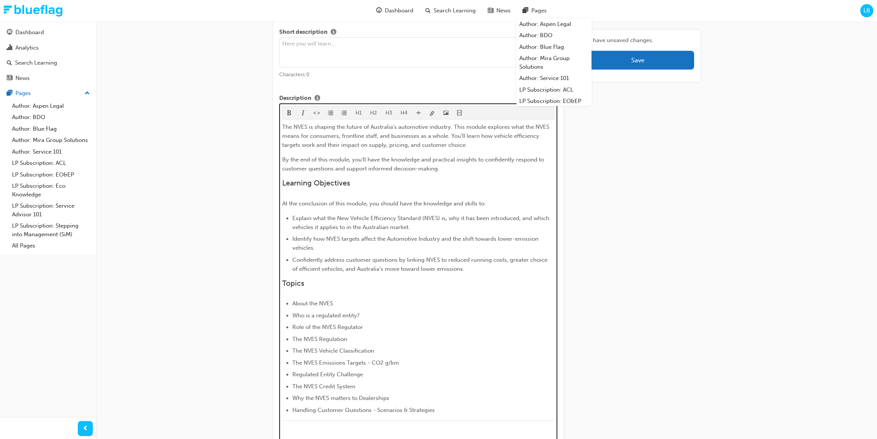
click at [283, 125] on span "The NVES is shaping the future of Australia’s automotive industry. This module …" at bounding box center [416, 136] width 269 height 25
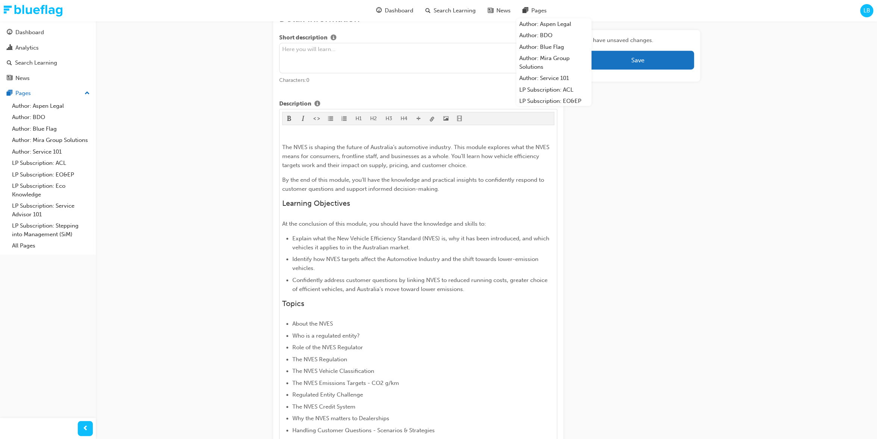
scroll to position [339, 0]
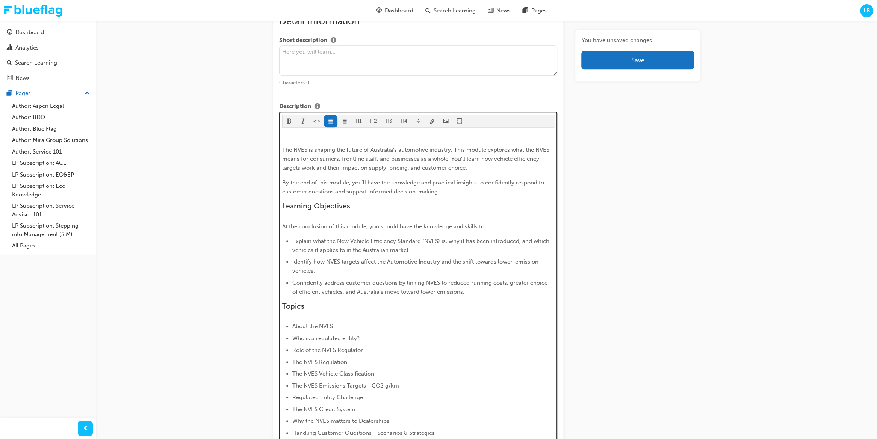
click at [322, 312] on div "﻿ The NVES is shaping the future of Australia’s automotive industry. This modul…" at bounding box center [418, 298] width 272 height 334
click at [301, 311] on div "﻿ The NVES is shaping the future of Australia’s automotive industry. This modul…" at bounding box center [418, 298] width 272 height 334
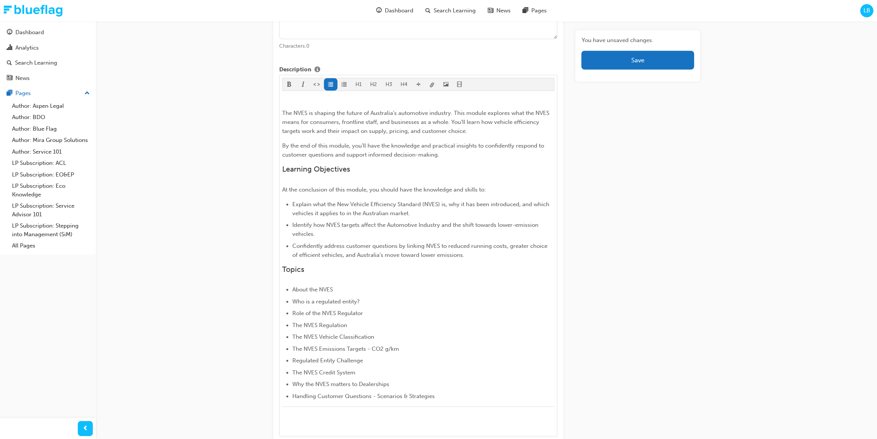
scroll to position [385, 0]
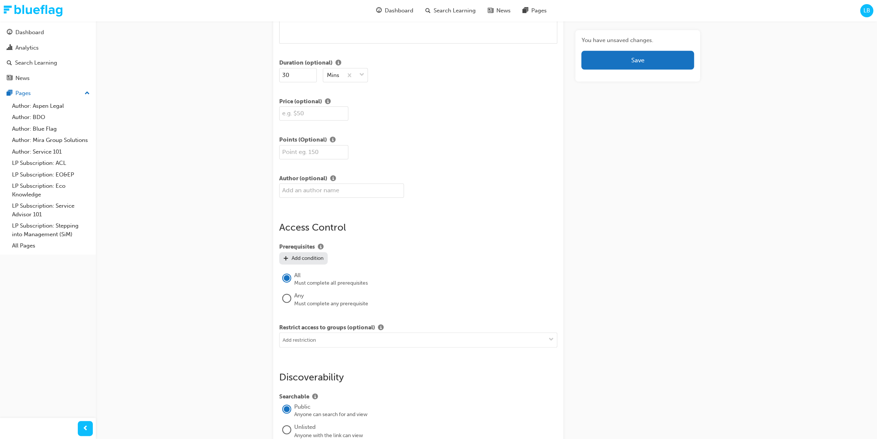
scroll to position [754, 0]
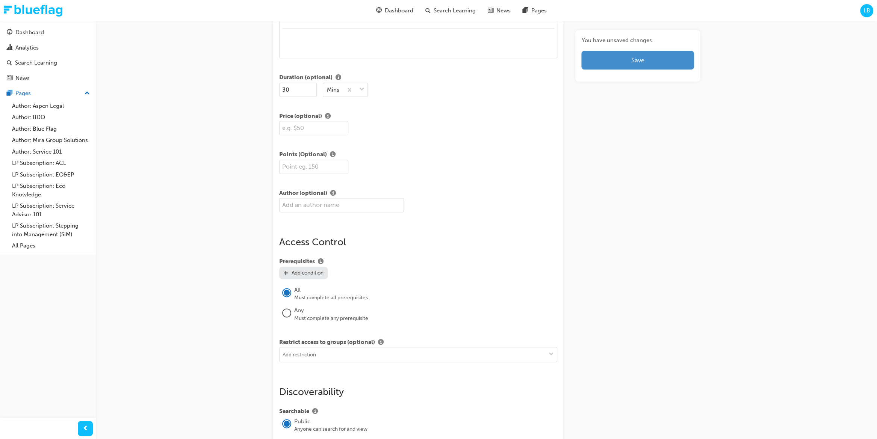
click at [596, 64] on button "Save" at bounding box center [637, 60] width 112 height 19
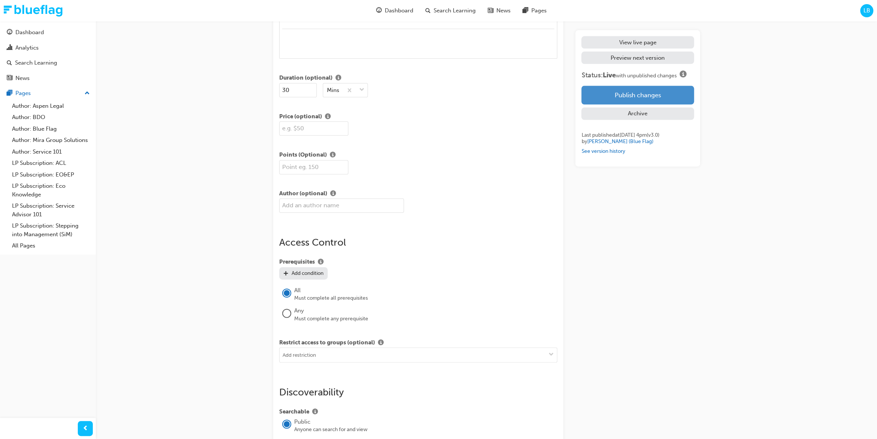
click at [632, 102] on button "Publish changes" at bounding box center [637, 95] width 112 height 19
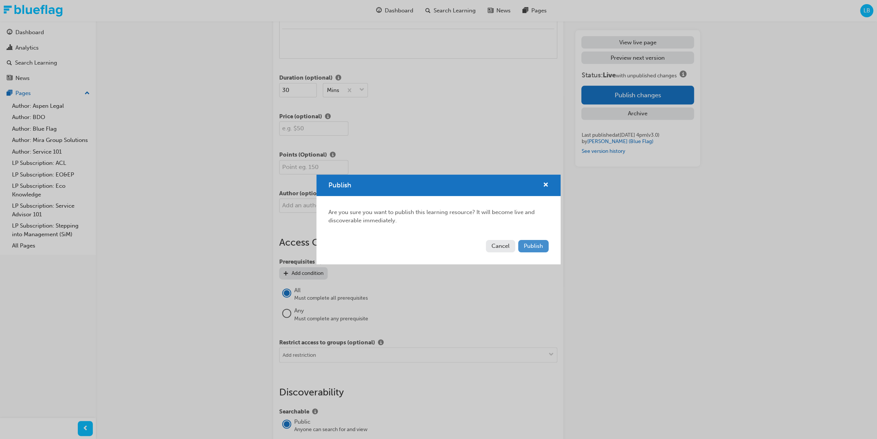
click at [527, 249] on span "Publish" at bounding box center [533, 246] width 19 height 7
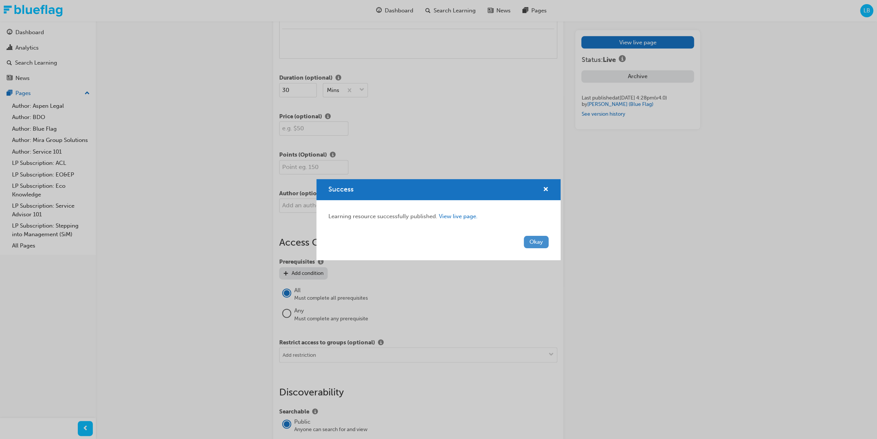
click at [534, 243] on button "Okay" at bounding box center [536, 242] width 25 height 12
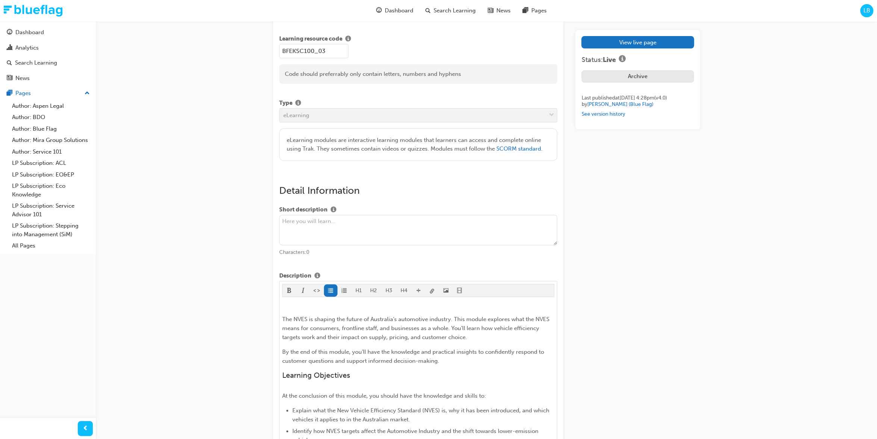
scroll to position [223, 0]
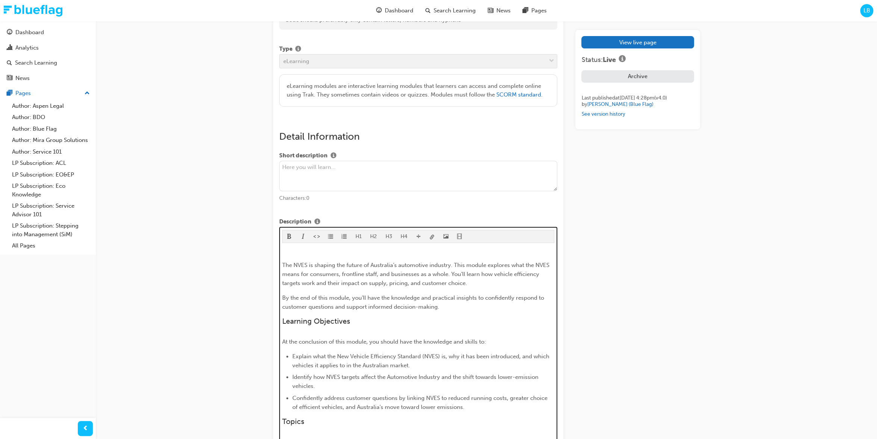
click at [379, 293] on p "By the end of this module, you’ll have the knowledge and practical insights to …" at bounding box center [418, 302] width 272 height 18
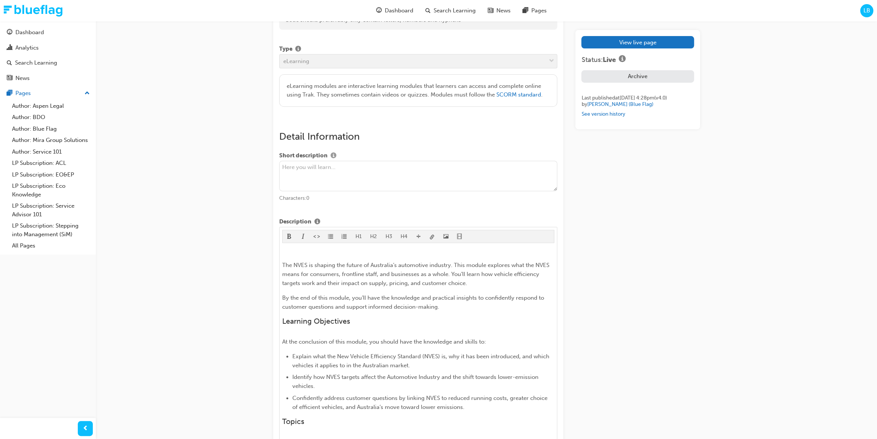
click at [331, 154] on span "info-icon" at bounding box center [334, 156] width 6 height 7
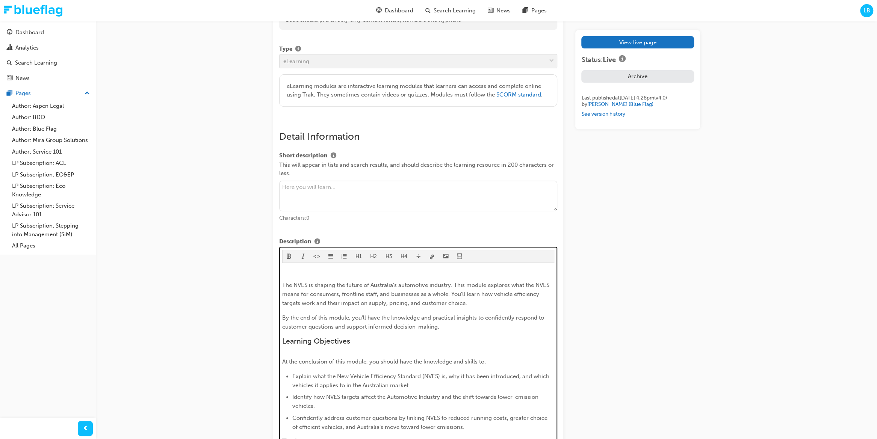
click at [407, 314] on span "By the end of this module, you’ll have the knowledge and practical insights to …" at bounding box center [413, 322] width 263 height 16
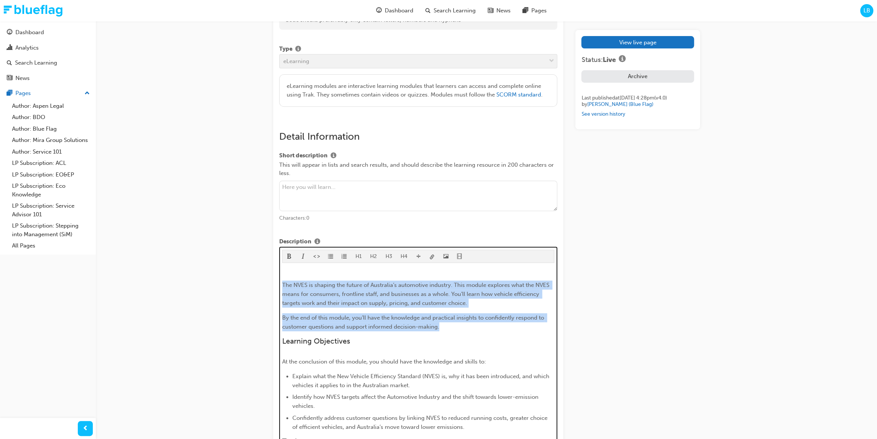
drag, startPoint x: 366, startPoint y: 313, endPoint x: 279, endPoint y: 285, distance: 91.0
click at [279, 285] on div "H1 H2 H3 H4 ﻿ The NVES is shaping the future of Australia’s automotive industry…" at bounding box center [418, 428] width 278 height 362
copy div "The NVES is shaping the future of Australia’s automotive industry. This module …"
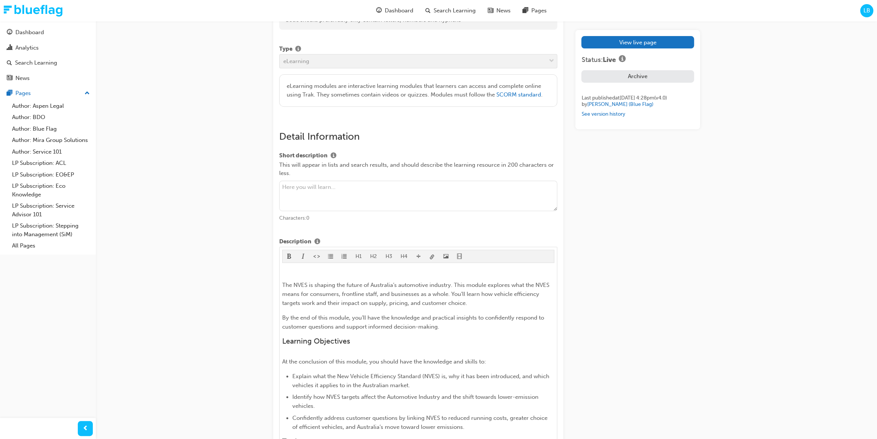
click at [328, 186] on textarea at bounding box center [418, 196] width 278 height 31
paste textarea "Discover how the NVES impacts consumers, staff, and business. Learn efficiency …"
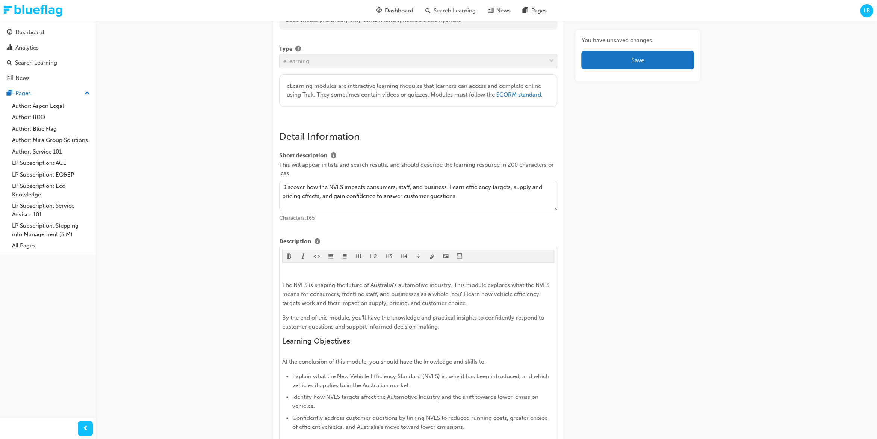
click at [390, 190] on textarea "Discover how the NVES impacts consumers, staff, and business. Learn efficiency …" at bounding box center [418, 196] width 278 height 31
click at [426, 192] on textarea "Discover how the NVES impacts consumers, staff, and business. Learn efficiency …" at bounding box center [418, 196] width 278 height 31
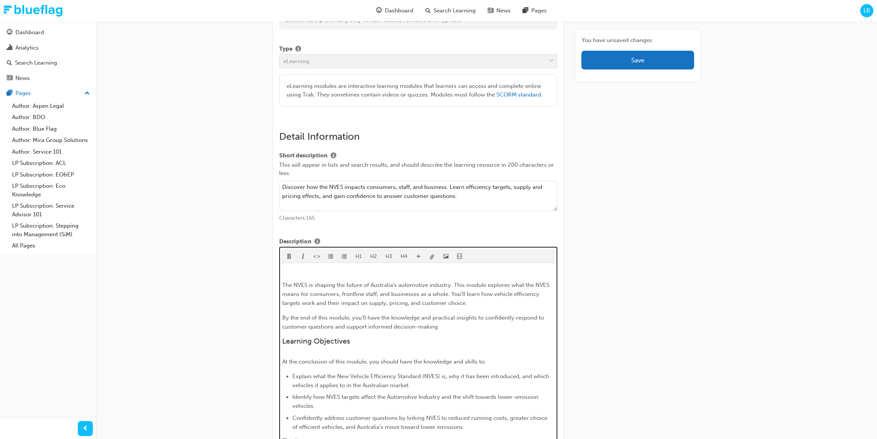
click at [415, 308] on div "﻿ The NVES is shaping the future of Australia’s automotive industry. This modul…" at bounding box center [418, 433] width 272 height 334
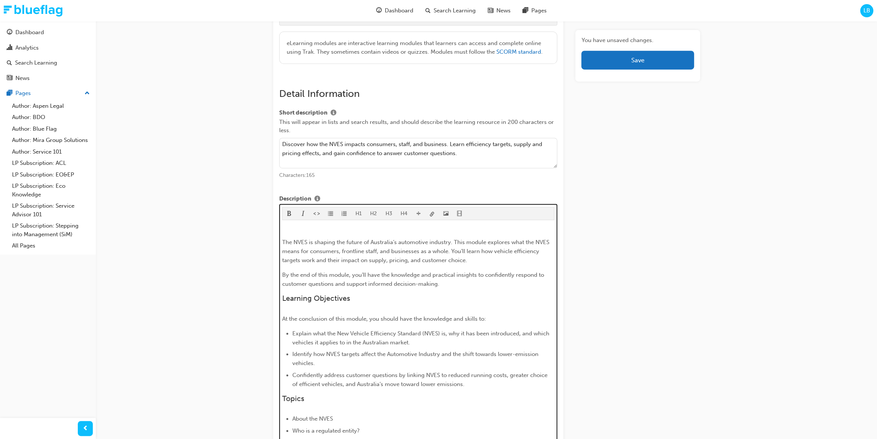
scroll to position [269, 0]
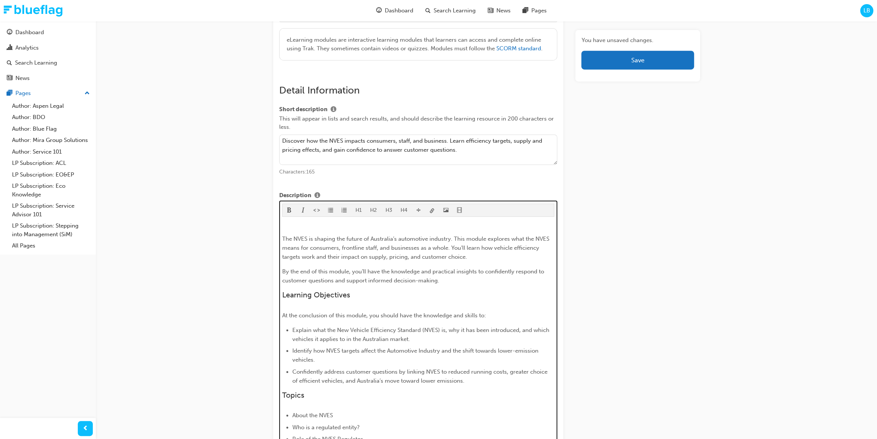
click at [379, 316] on span "At the conclusion of this module, you should have the knowledge and skills to:" at bounding box center [384, 315] width 204 height 7
drag, startPoint x: 440, startPoint y: 330, endPoint x: 337, endPoint y: 328, distance: 103.3
click at [337, 328] on span "Explain what the New Vehicle Efficiency Standard (NVES) is, why it has been int…" at bounding box center [421, 335] width 259 height 16
copy span "New Vehicle Efficiency Standard (NVES)"
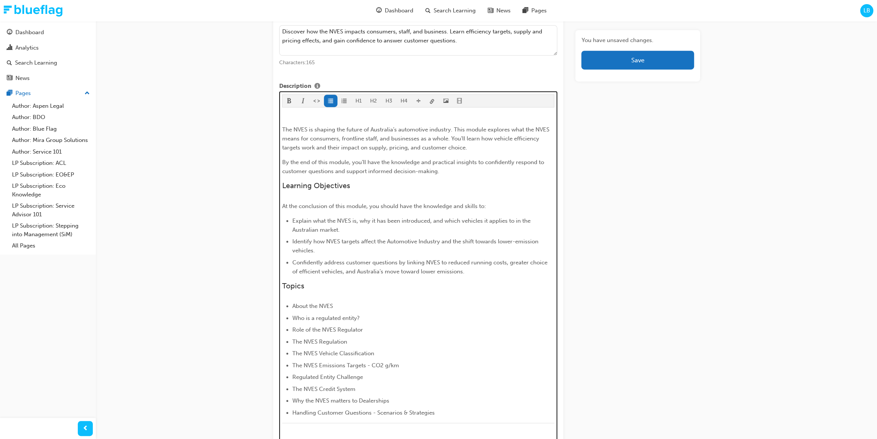
drag, startPoint x: 420, startPoint y: 152, endPoint x: 385, endPoint y: 147, distance: 35.3
click at [419, 152] on div "﻿ The NVES is shaping the future of Australia’s automotive industry. This modul…" at bounding box center [418, 277] width 272 height 334
drag, startPoint x: 307, startPoint y: 129, endPoint x: 294, endPoint y: 130, distance: 13.2
click at [294, 130] on span "The NVES is shaping the future of Australia’s automotive industry. This module …" at bounding box center [416, 138] width 269 height 25
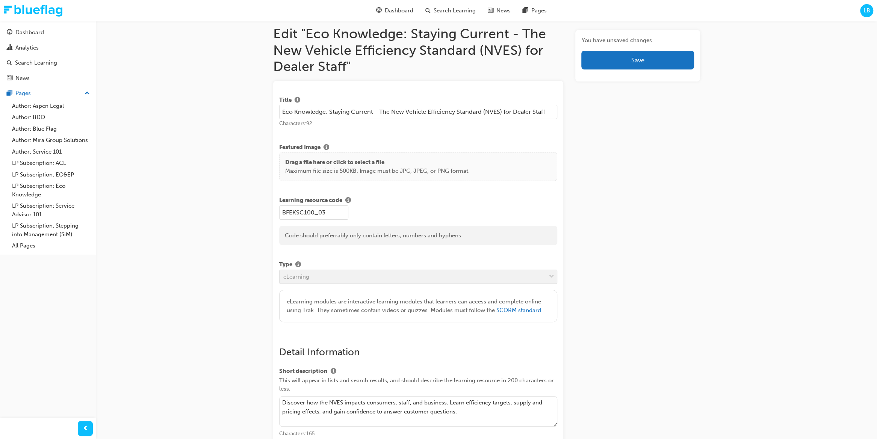
scroll to position [0, 0]
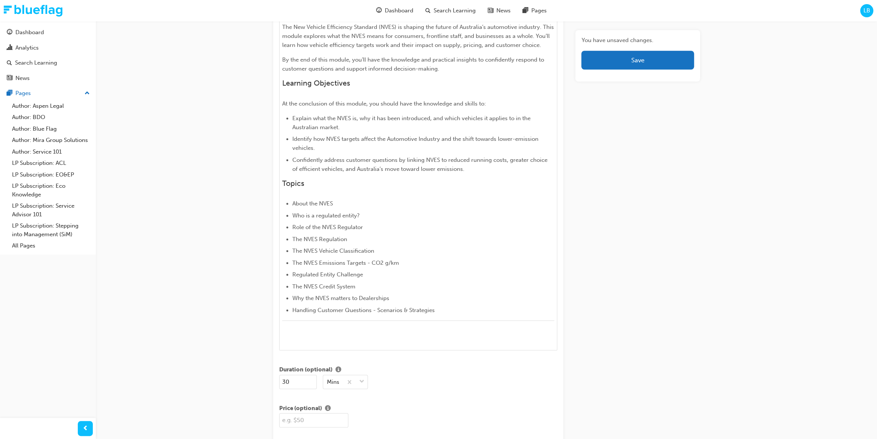
scroll to position [489, 0]
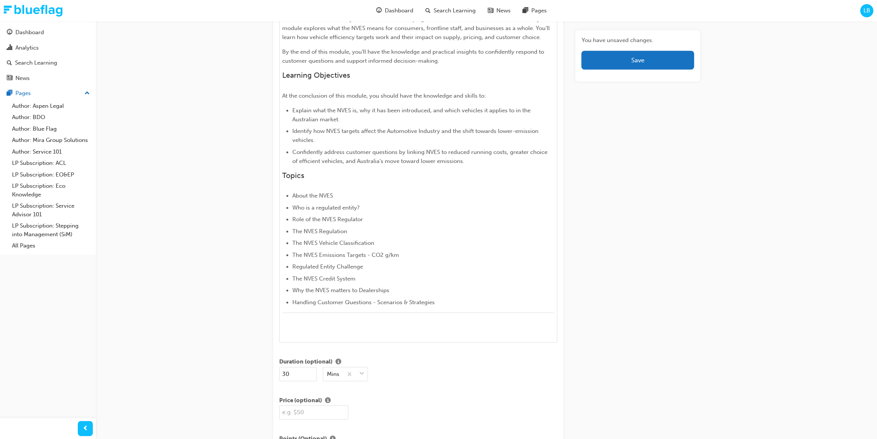
click at [671, 231] on div "You have unsaved changes. Save" at bounding box center [637, 356] width 124 height 1624
click at [651, 266] on div "You have unsaved changes. Save" at bounding box center [637, 356] width 124 height 1624
click at [642, 286] on div "You have unsaved changes. Save" at bounding box center [637, 356] width 124 height 1624
click at [679, 297] on div "You have unsaved changes. Save" at bounding box center [637, 356] width 124 height 1624
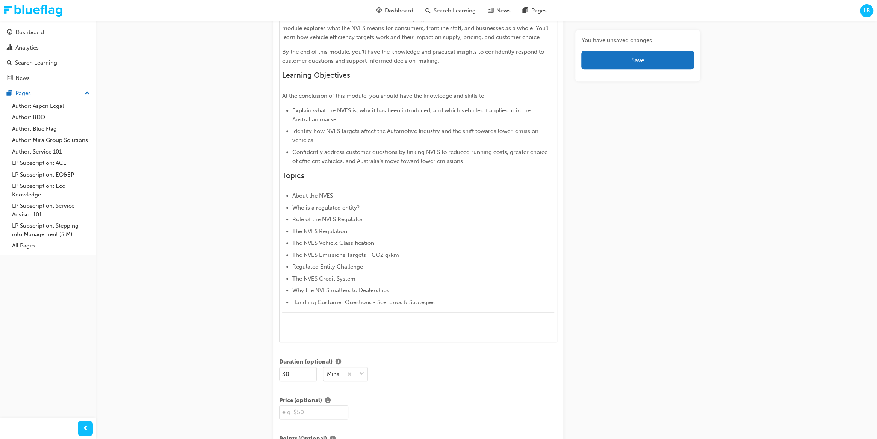
click at [679, 297] on div "You have unsaved changes. Save" at bounding box center [637, 356] width 124 height 1624
click at [644, 274] on div "You have unsaved changes. Save" at bounding box center [637, 356] width 124 height 1624
click at [636, 295] on div "You have unsaved changes. Save" at bounding box center [637, 356] width 124 height 1624
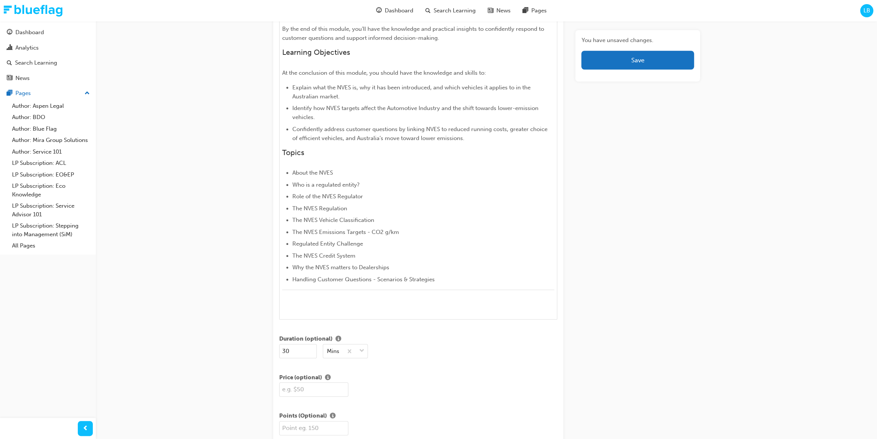
scroll to position [534, 0]
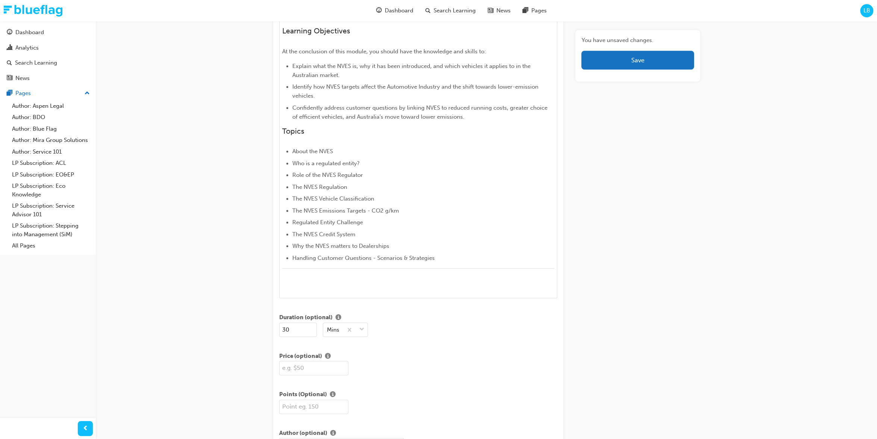
click at [676, 235] on div "You have unsaved changes. Save" at bounding box center [637, 312] width 124 height 1624
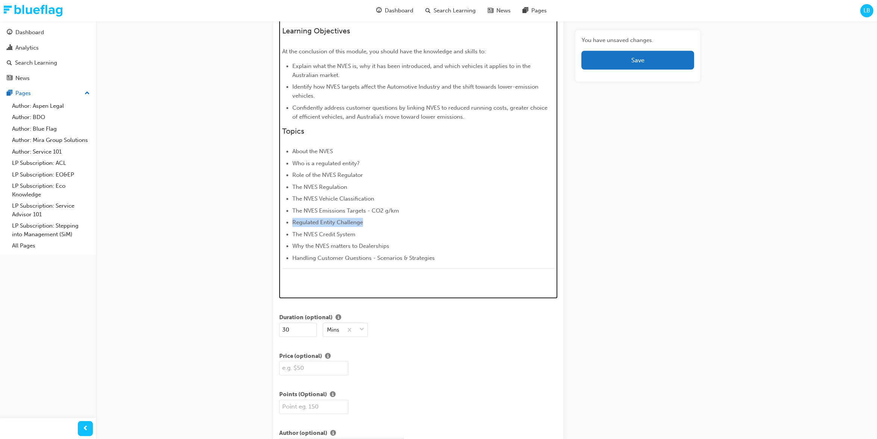
drag, startPoint x: 364, startPoint y: 223, endPoint x: 268, endPoint y: 223, distance: 96.9
click at [268, 223] on div "Edit "Eco Knowledge: Staying Current - The New Vehicle Efficiency Standard (NVE…" at bounding box center [486, 324] width 451 height 1648
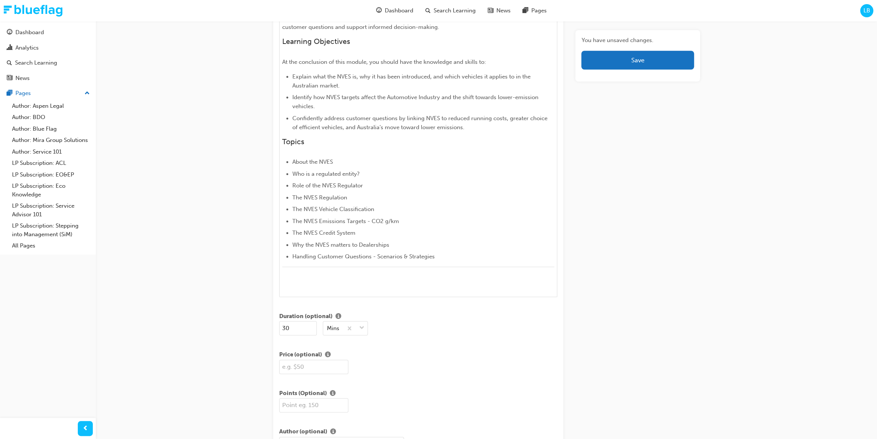
click at [745, 275] on div "Edit "Eco Knowledge: Staying Current - The New Vehicle Efficiency Standard (NVE…" at bounding box center [438, 321] width 877 height 1688
click at [742, 343] on div "Edit "Eco Knowledge: Staying Current - The New Vehicle Efficiency Standard (NVE…" at bounding box center [438, 321] width 877 height 1688
click at [783, 286] on div "Edit "Eco Knowledge: Staying Current - The New Vehicle Efficiency Standard (NVE…" at bounding box center [438, 321] width 877 height 1688
click at [626, 230] on div "You have unsaved changes. Save" at bounding box center [637, 316] width 124 height 1612
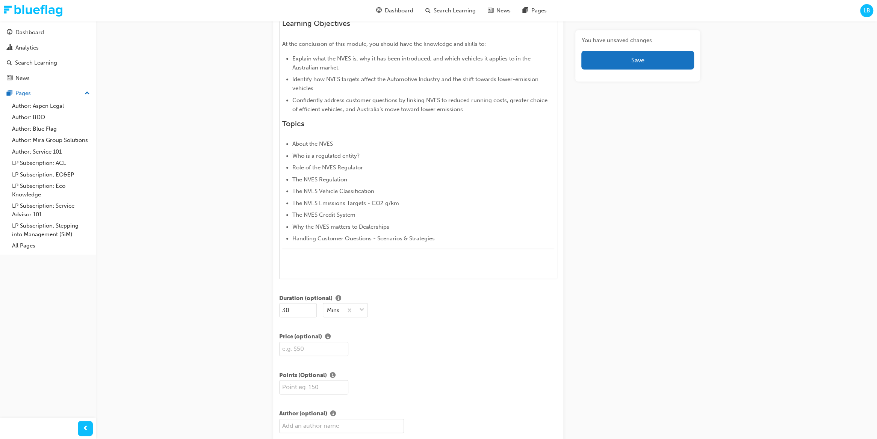
click at [654, 242] on div "You have unsaved changes. Save" at bounding box center [637, 298] width 124 height 1612
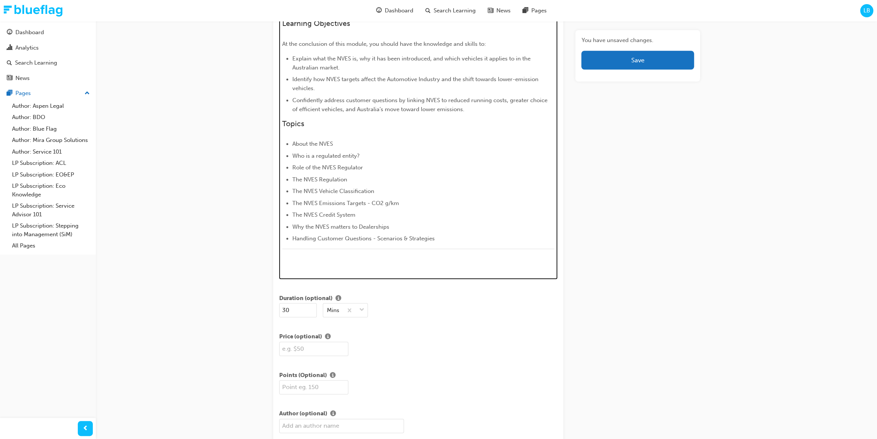
click at [405, 237] on span "Handling Customer Questions - Scenarios & Strategies" at bounding box center [363, 238] width 142 height 7
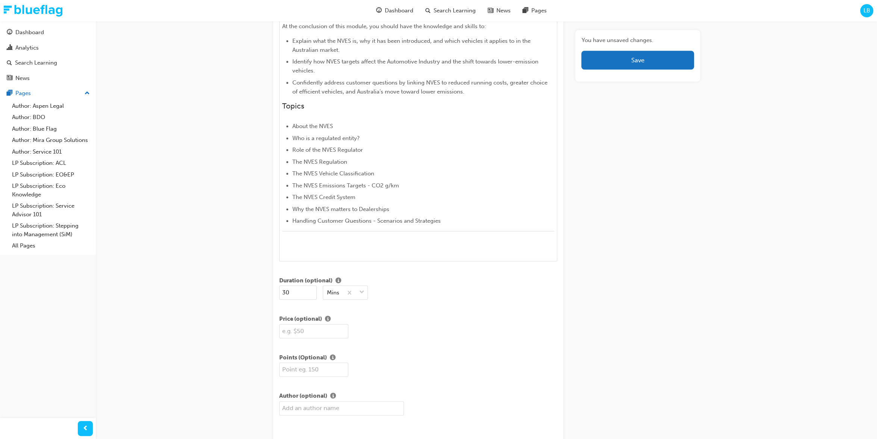
click at [859, 325] on div "Edit "Eco Knowledge: Staying Current - The New Vehicle Efficiency Standard (NVE…" at bounding box center [438, 285] width 877 height 1688
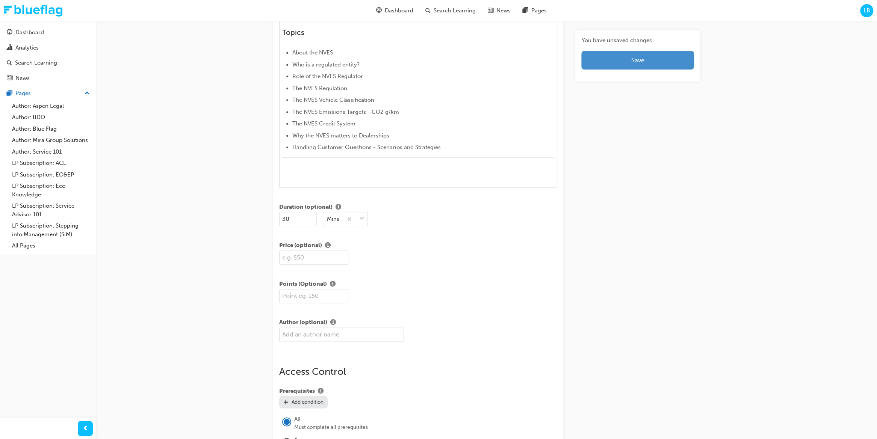
scroll to position [632, 0]
click at [669, 66] on button "Save" at bounding box center [637, 60] width 112 height 19
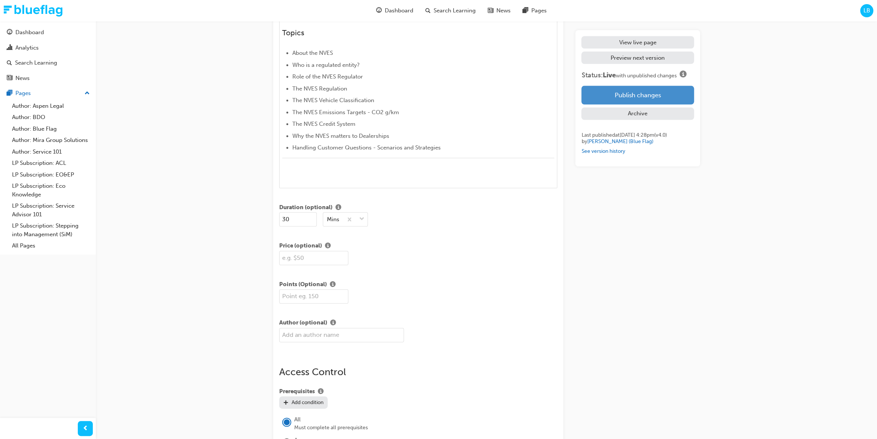
click at [665, 95] on button "Publish changes" at bounding box center [637, 95] width 112 height 19
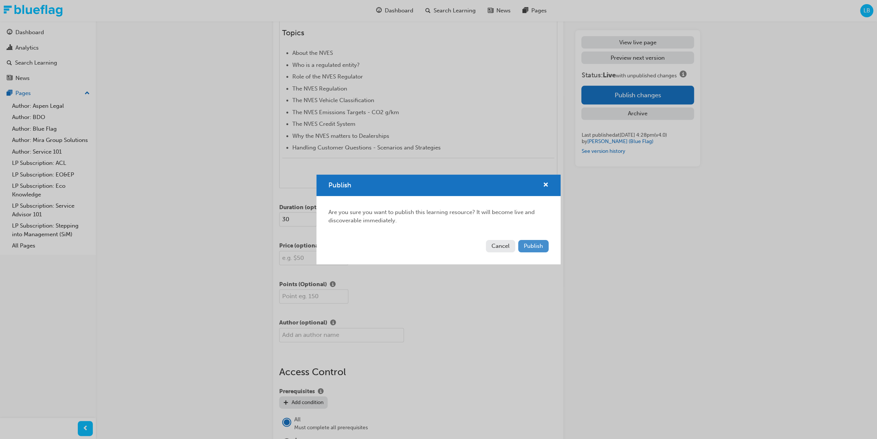
click at [530, 246] on span "Publish" at bounding box center [533, 246] width 19 height 7
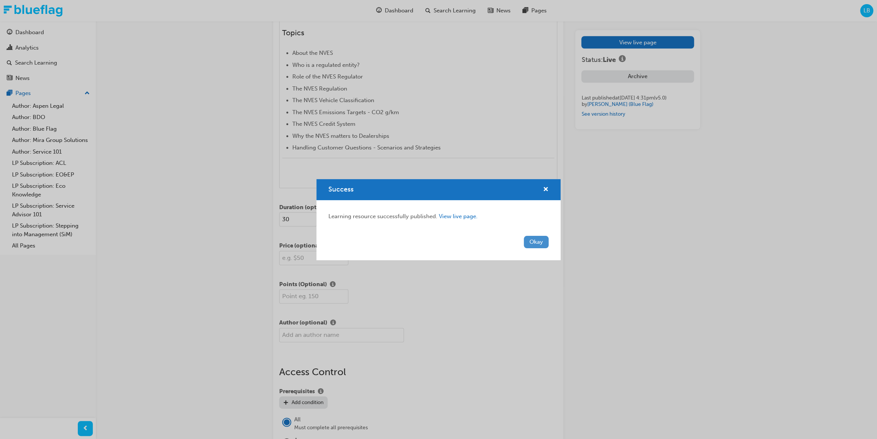
click at [534, 242] on button "Okay" at bounding box center [536, 242] width 25 height 12
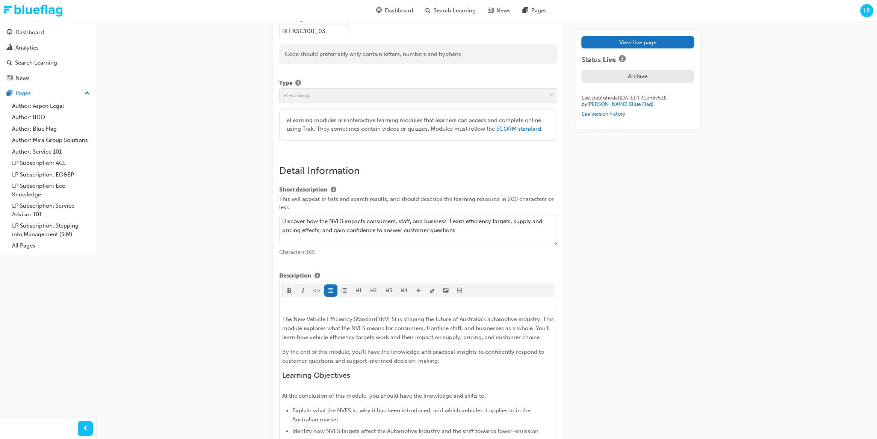
scroll to position [0, 0]
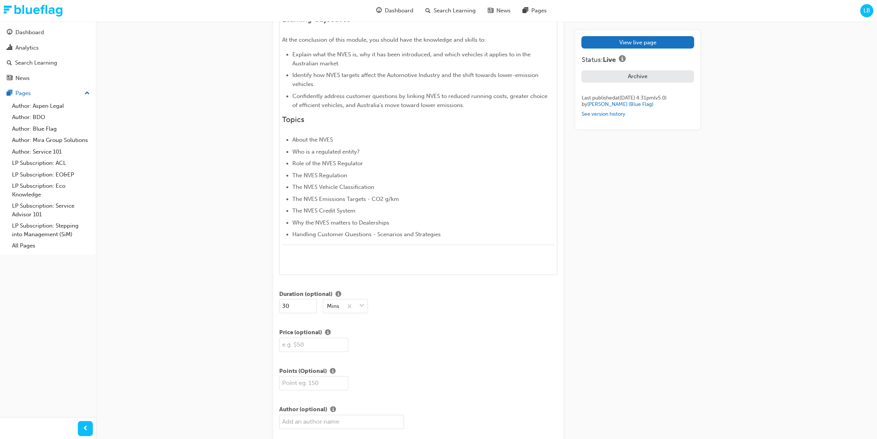
click at [696, 283] on div "View live page Status: Live Archive Last published at [DATE] 4:31pm (v 5 . 0 ) …" at bounding box center [637, 294] width 124 height 1612
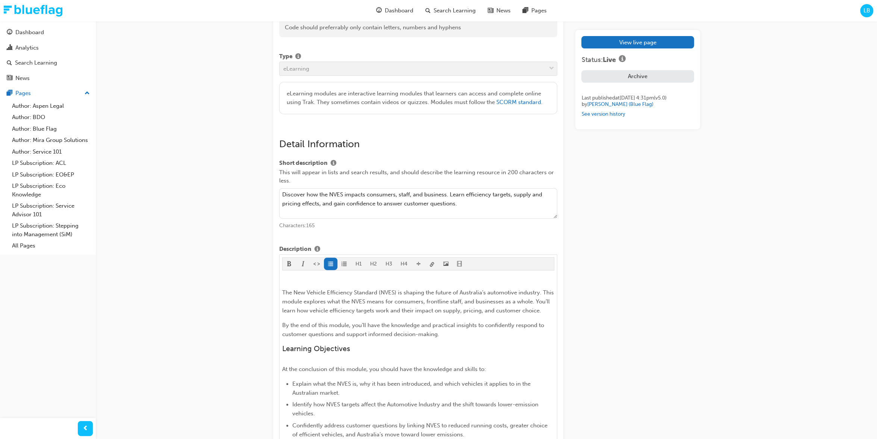
scroll to position [218, 0]
drag, startPoint x: 473, startPoint y: 200, endPoint x: 467, endPoint y: 194, distance: 8.8
click at [473, 200] on textarea "Discover how the NVES impacts consumers, staff, and business. Learn efficiency …" at bounding box center [418, 201] width 278 height 31
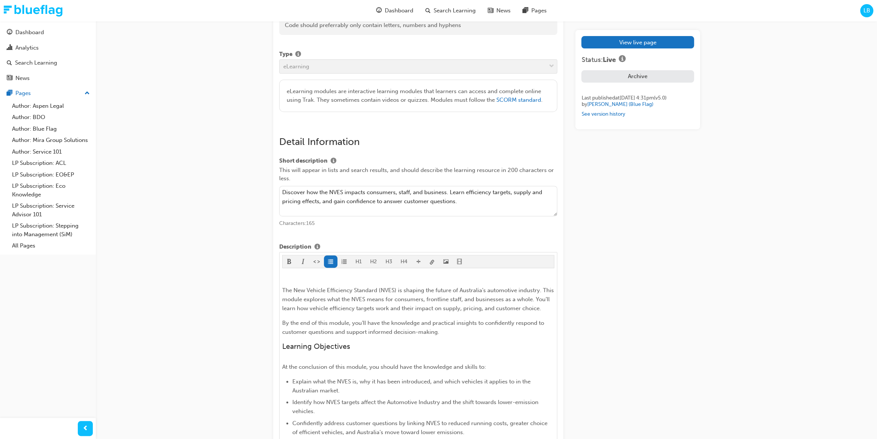
click at [467, 191] on textarea "Discover how the NVES impacts consumers, staff, and business. Learn efficiency …" at bounding box center [418, 201] width 278 height 31
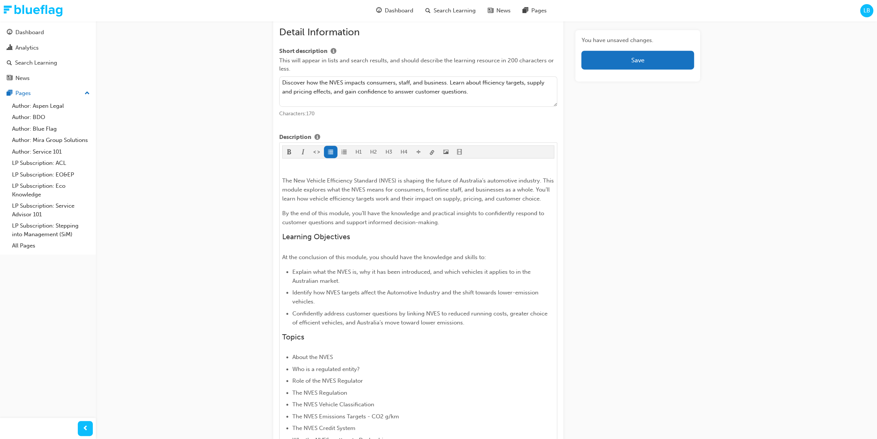
scroll to position [327, 0]
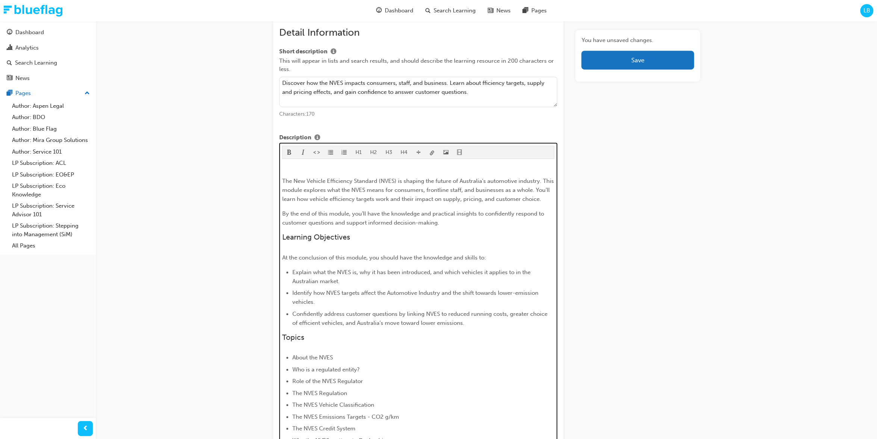
click at [408, 193] on p "The New Vehicle Efficiency Standard (NVES) is shaping the future of Australia’s…" at bounding box center [418, 190] width 272 height 27
click at [398, 187] on span "The New Vehicle Efficiency Standard (NVES) is shaping the future of Australia’s…" at bounding box center [418, 190] width 273 height 25
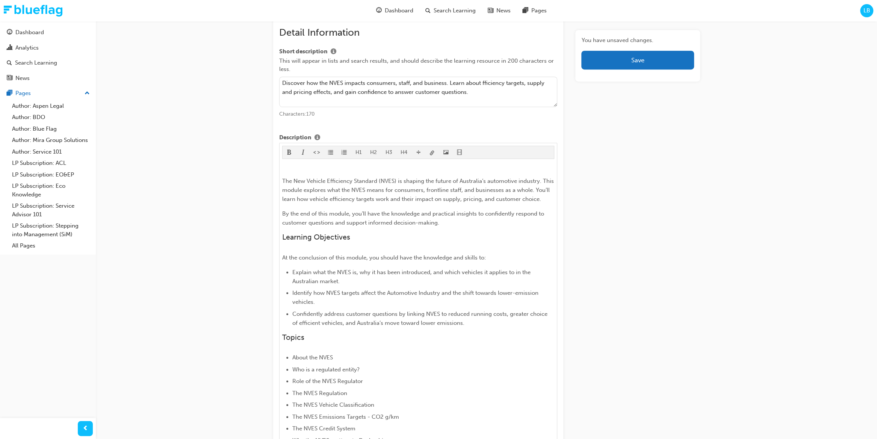
drag, startPoint x: 482, startPoint y: 82, endPoint x: 507, endPoint y: 117, distance: 43.3
click at [483, 83] on textarea "Discover how the NVES impacts consumers, staff, and business. Learn about ffici…" at bounding box center [418, 92] width 278 height 31
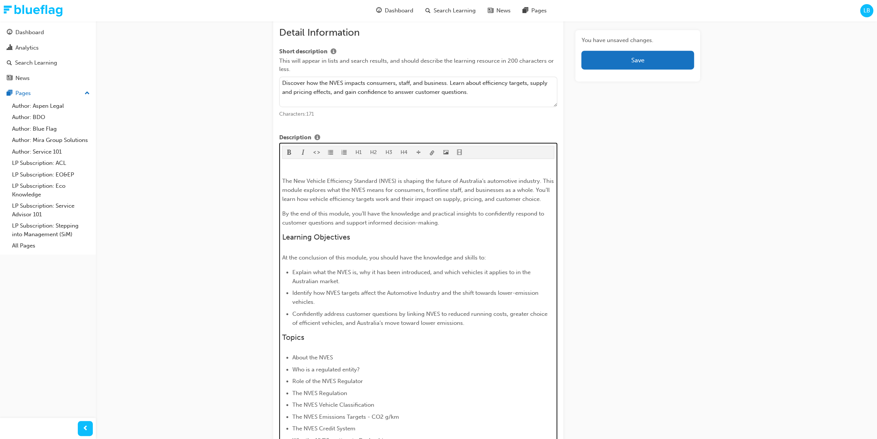
click at [416, 187] on span "The New Vehicle Efficiency Standard (NVES) is shaping the future of Australia’s…" at bounding box center [418, 190] width 273 height 25
drag, startPoint x: 426, startPoint y: 178, endPoint x: 275, endPoint y: 177, distance: 151.0
copy span "The New Vehicle Efficiency Standard (NVES) is shaping the future of Australia’s…"
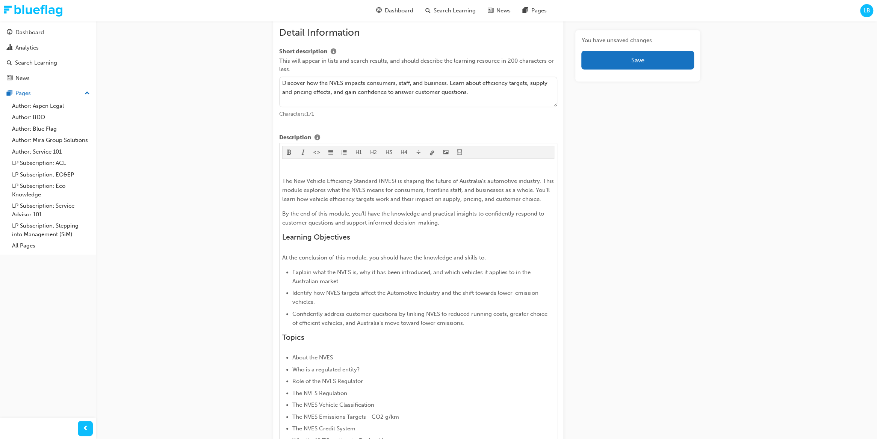
click at [343, 89] on textarea "Discover how the NVES impacts consumers, staff, and business. Learn about effic…" at bounding box center [418, 92] width 278 height 31
drag, startPoint x: 338, startPoint y: 82, endPoint x: 448, endPoint y: 83, distance: 109.3
click at [448, 83] on textarea "Discover how the NVES impacts consumers, staff, and business. Learn about effic…" at bounding box center [418, 92] width 278 height 31
paste textarea "The New Vehicle Efficiency Standard (NVES) is shaping the future of Australia’s…"
click at [458, 95] on textarea "Discover how the The New Vehicle Efficiency Standard (NVES) is shaping the futu…" at bounding box center [418, 92] width 278 height 31
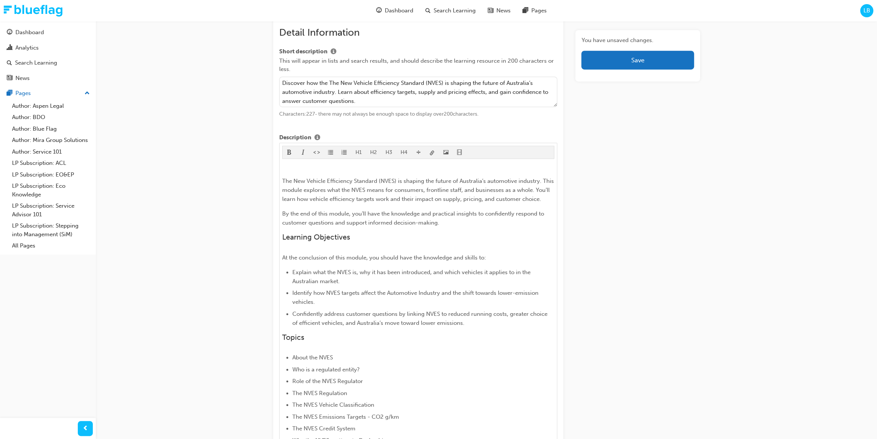
type textarea "Discover how the The New Vehicle Efficiency Standard (NVES) is shaping the futu…"
click at [638, 65] on button "Save" at bounding box center [637, 60] width 112 height 19
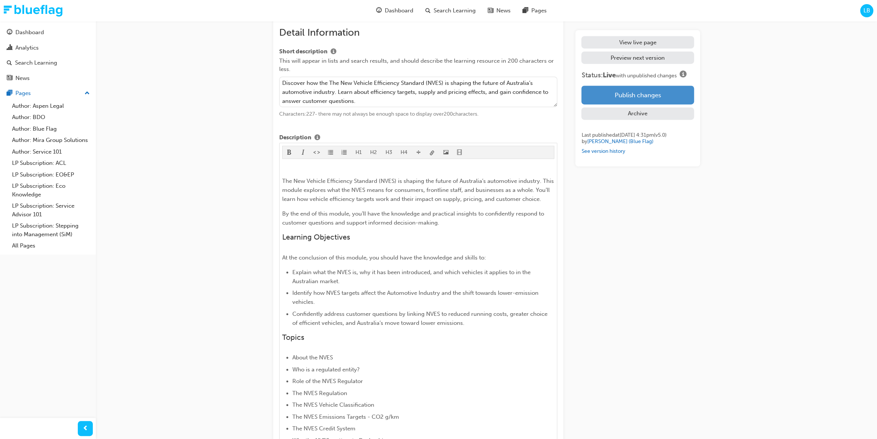
click at [632, 94] on button "Publish changes" at bounding box center [637, 95] width 112 height 19
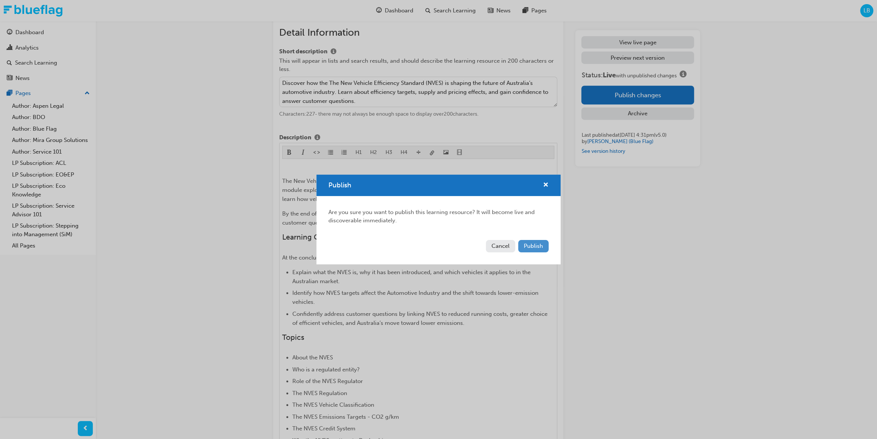
click at [530, 249] on span "Publish" at bounding box center [533, 246] width 19 height 7
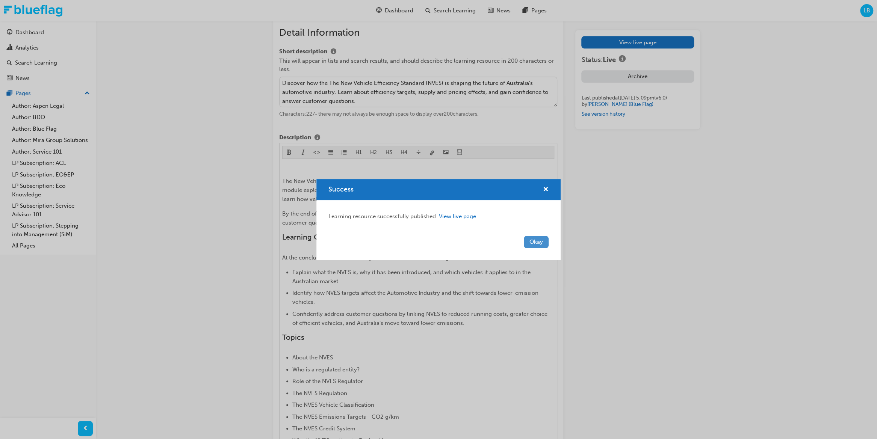
click at [537, 240] on button "Okay" at bounding box center [536, 242] width 25 height 12
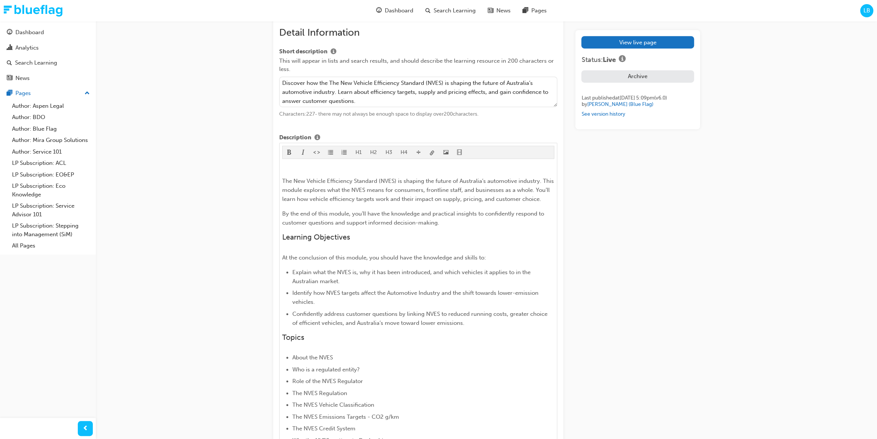
click at [57, 186] on link "LP Subscription: Eco Knowledge" at bounding box center [51, 190] width 84 height 20
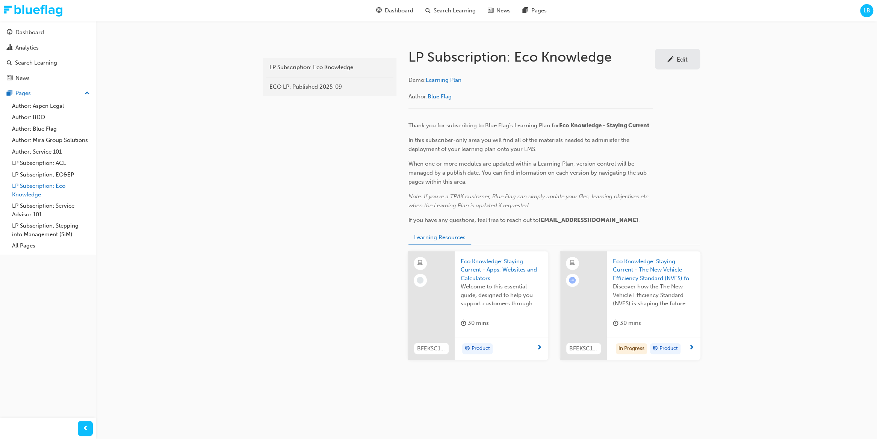
scroll to position [137, 0]
click at [756, 290] on div "subscription-eco LP Subscription: Eco Knowledge ECO LP: Published 2025-09 LP Su…" at bounding box center [438, 151] width 877 height 577
click at [658, 280] on span "Eco Knowledge: Staying Current - The New Vehicle Efficiency Standard (NVES) for…" at bounding box center [654, 271] width 82 height 26
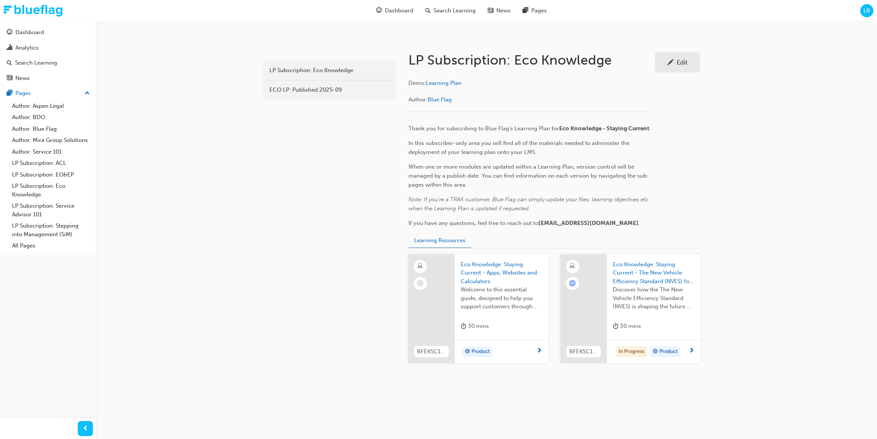
click at [753, 203] on div "subscription-eco LP Subscription: Eco Knowledge ECO LP: Published 2025-09 LP Su…" at bounding box center [438, 153] width 877 height 577
click at [27, 186] on link "LP Subscription: Eco Knowledge" at bounding box center [51, 190] width 84 height 20
click at [352, 70] on div "LP Subscription: Eco Knowledge" at bounding box center [329, 70] width 120 height 9
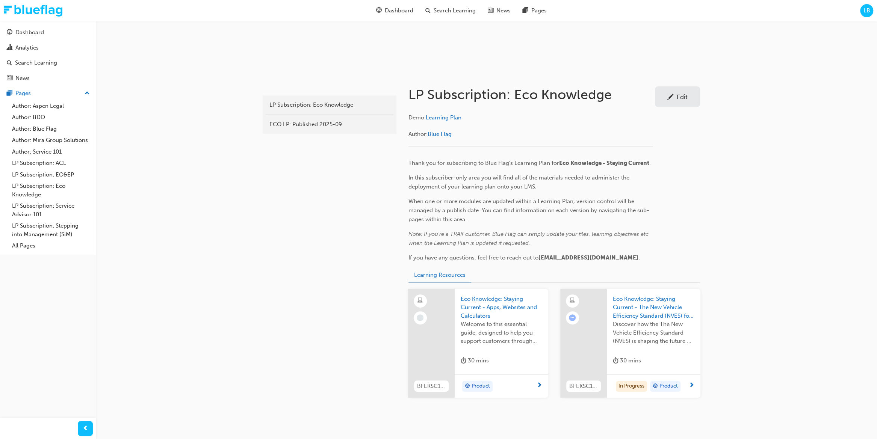
click at [680, 91] on link "Edit" at bounding box center [677, 96] width 45 height 21
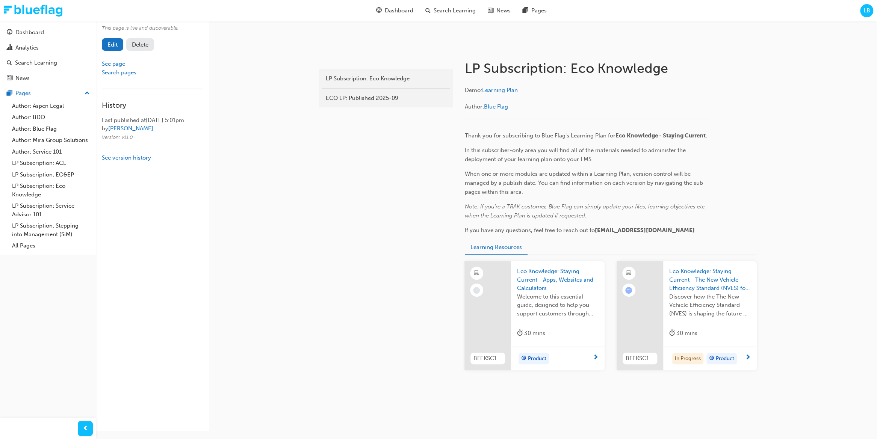
scroll to position [117, 0]
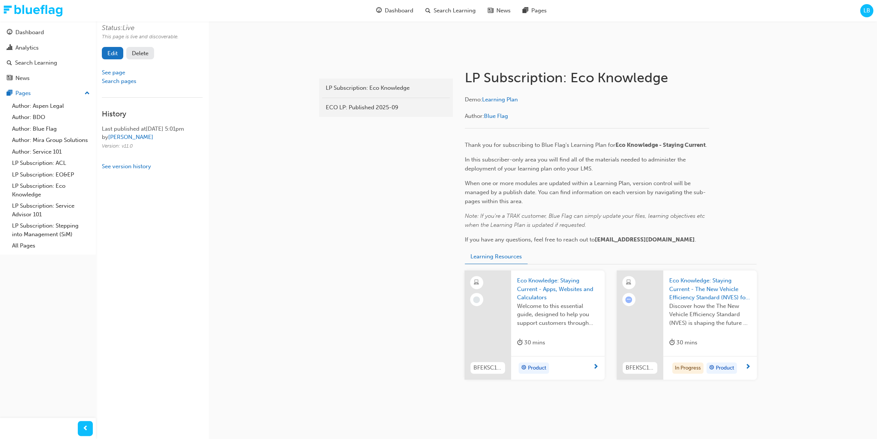
click at [701, 320] on span "Discover how the The New Vehicle Efficiency Standard (NVES) is shaping the futu…" at bounding box center [710, 315] width 82 height 26
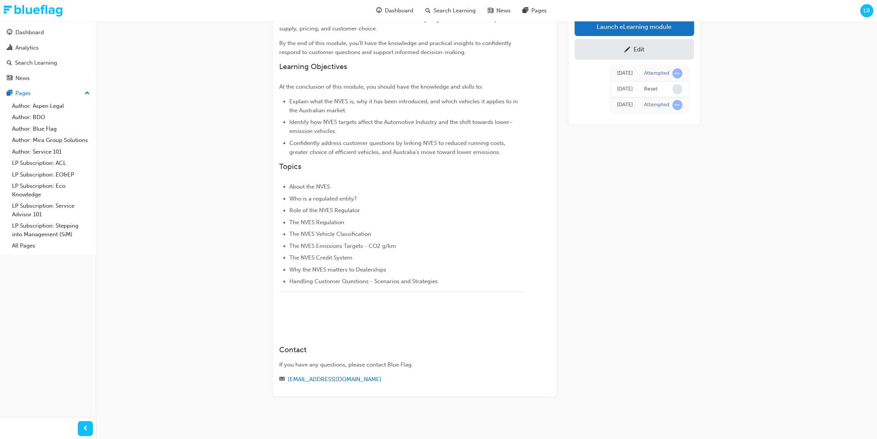
scroll to position [107, 0]
click at [279, 319] on img at bounding box center [279, 319] width 0 height 0
click at [643, 51] on div "Edit" at bounding box center [638, 50] width 11 height 8
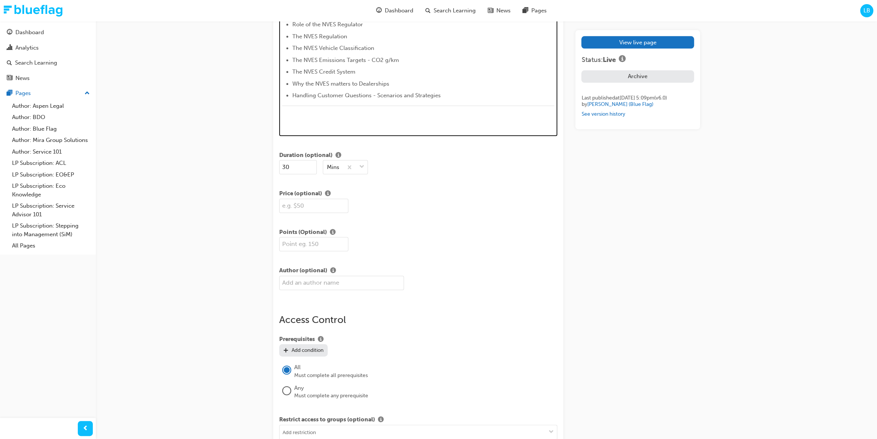
click at [282, 124] on img at bounding box center [282, 124] width 0 height 0
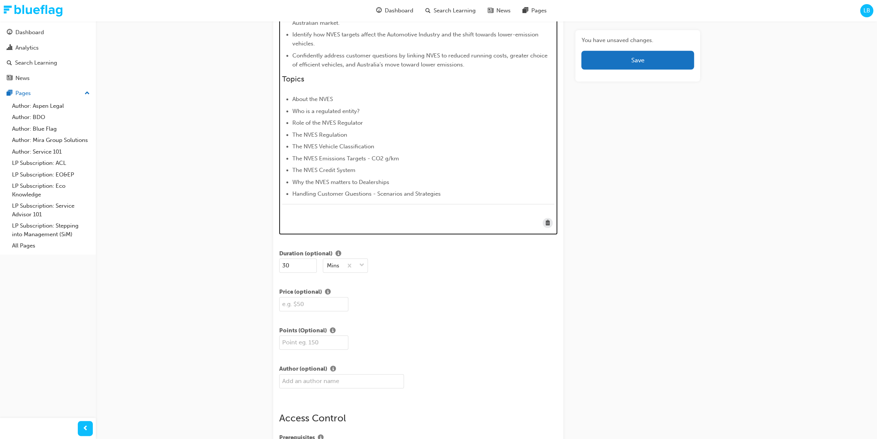
click at [282, 223] on img at bounding box center [282, 223] width 0 height 0
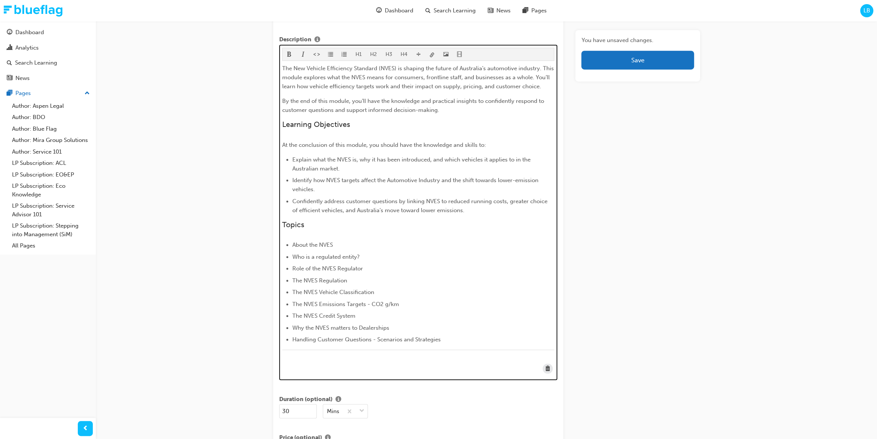
scroll to position [459, 0]
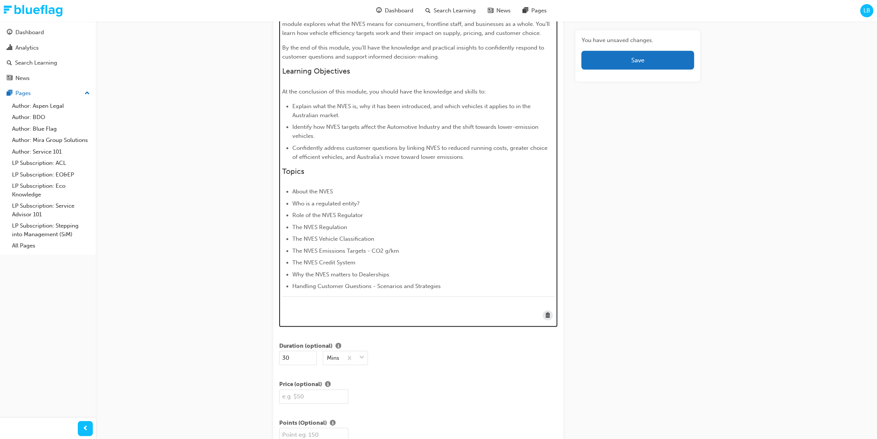
drag, startPoint x: 508, startPoint y: 317, endPoint x: 547, endPoint y: 320, distance: 39.5
click at [282, 315] on img at bounding box center [282, 315] width 0 height 0
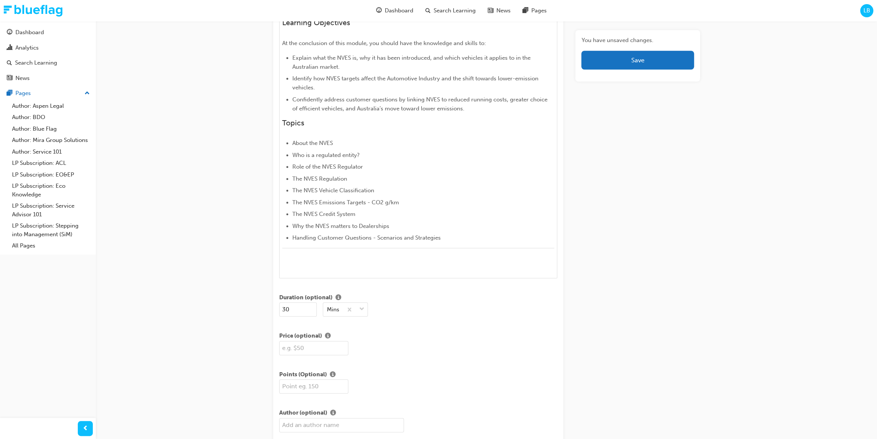
scroll to position [499, 0]
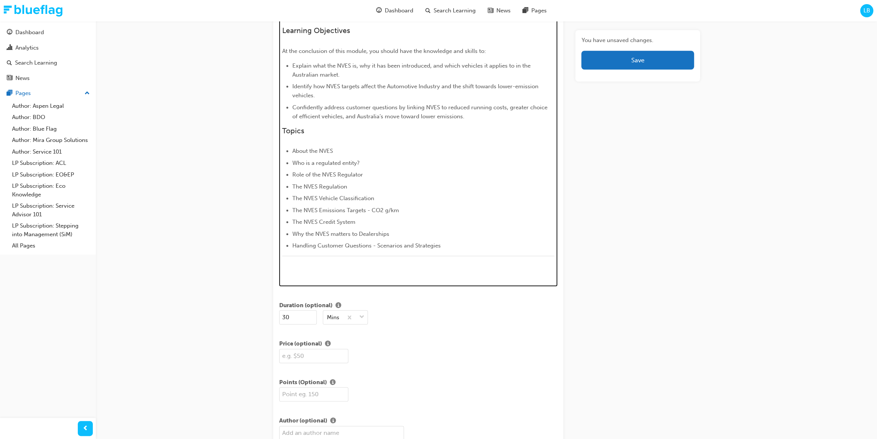
click at [416, 274] on p "﻿" at bounding box center [418, 272] width 272 height 9
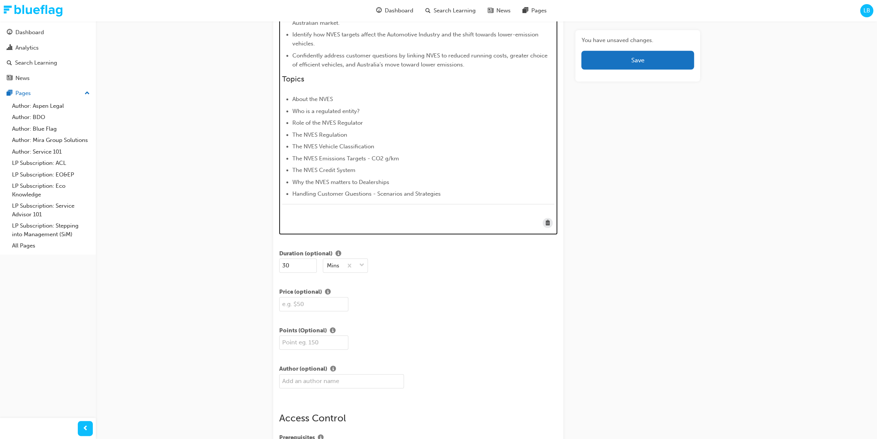
click at [282, 223] on img at bounding box center [282, 223] width 0 height 0
click at [513, 208] on div "﻿" at bounding box center [418, 208] width 272 height 9
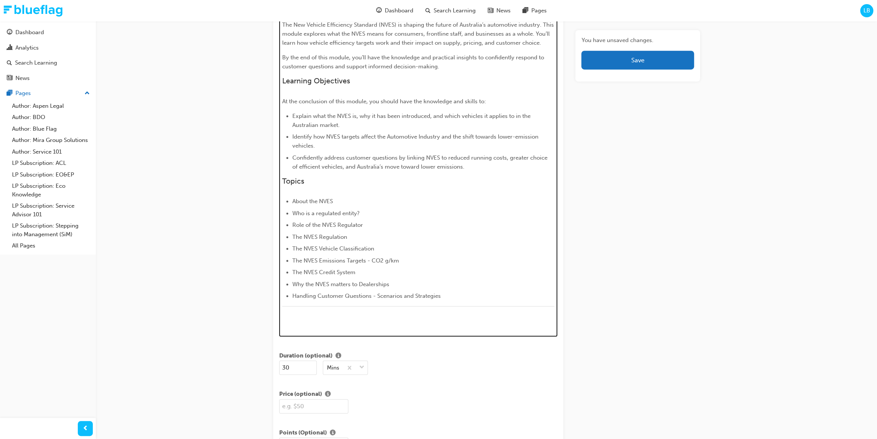
scroll to position [607, 0]
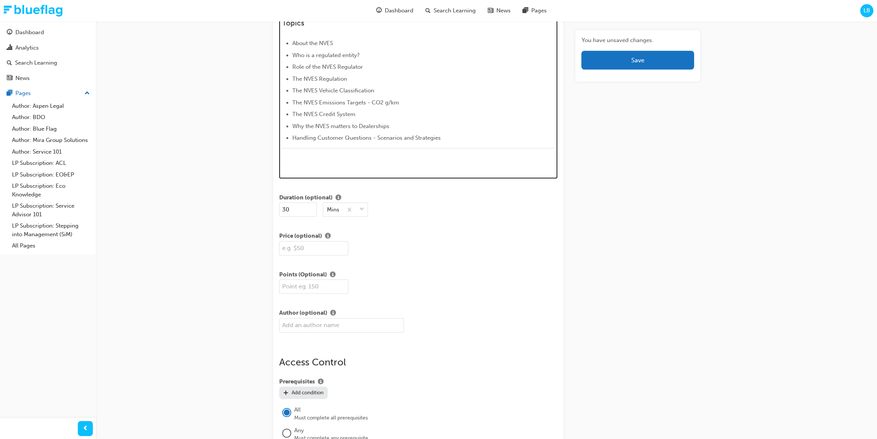
drag, startPoint x: 543, startPoint y: 174, endPoint x: 543, endPoint y: 159, distance: 14.7
click at [543, 169] on div "The New Vehicle Efficiency Standard (NVES) is shaping the future of Australia’s…" at bounding box center [418, 15] width 272 height 307
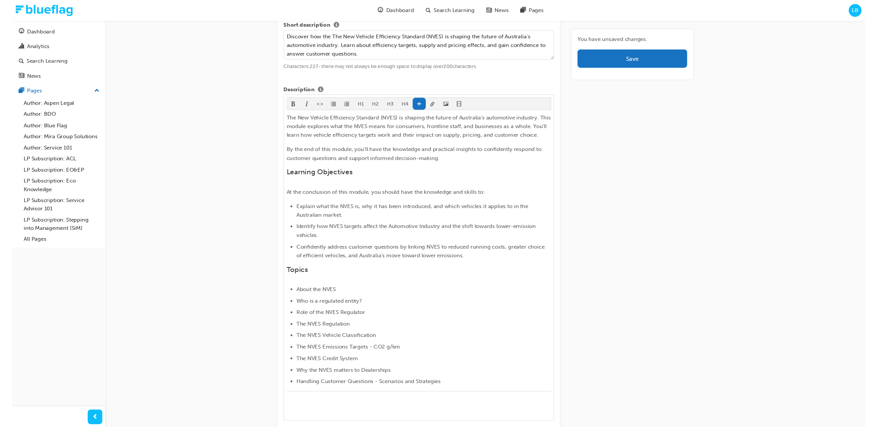
scroll to position [338, 0]
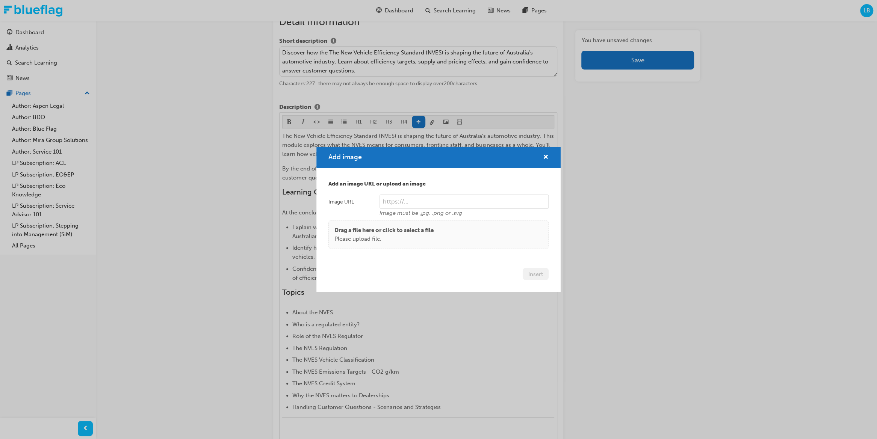
click at [382, 234] on p "Drag a file here or click to select a file" at bounding box center [383, 230] width 99 height 9
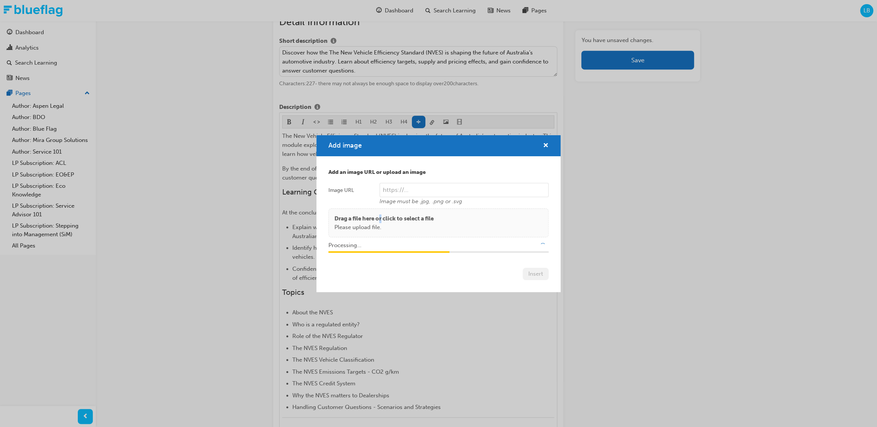
type input "/upload/68283e54-7422-41bd-8c51-4036aeb53c06.png"
click at [532, 273] on button "Insert" at bounding box center [536, 274] width 26 height 12
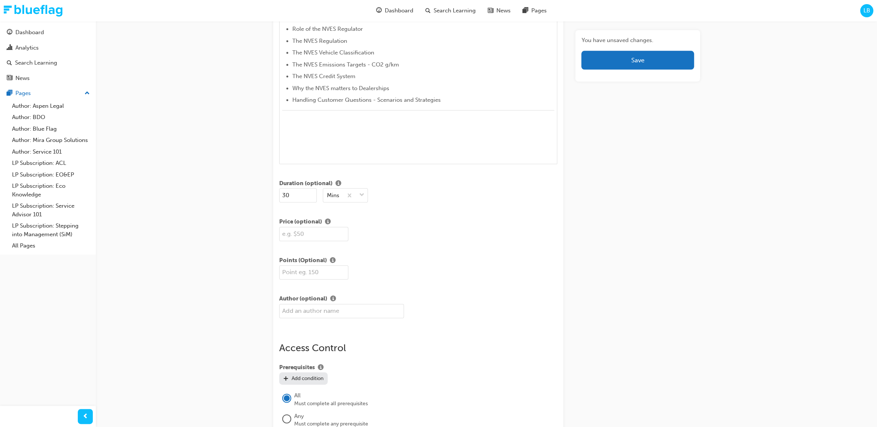
scroll to position [620, 0]
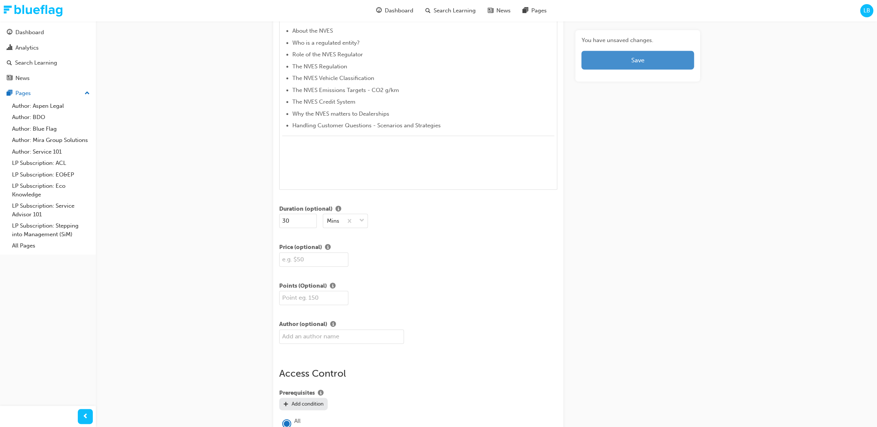
click at [643, 64] on button "Save" at bounding box center [637, 60] width 112 height 19
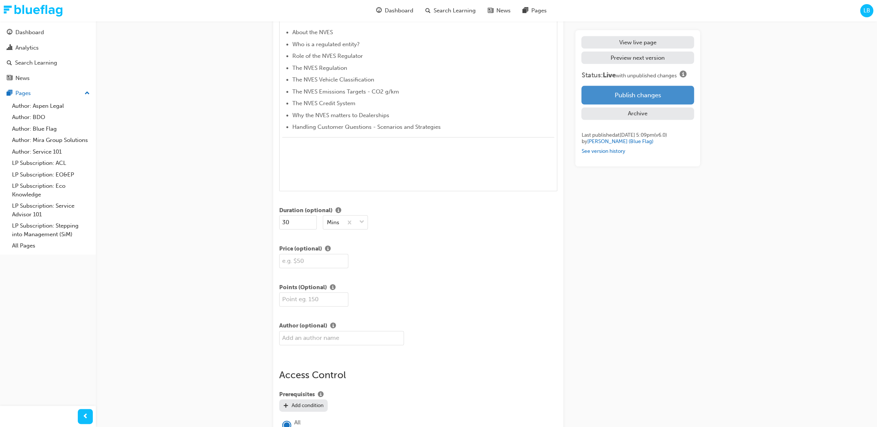
scroll to position [618, 0]
click at [662, 91] on button "Publish changes" at bounding box center [637, 95] width 112 height 19
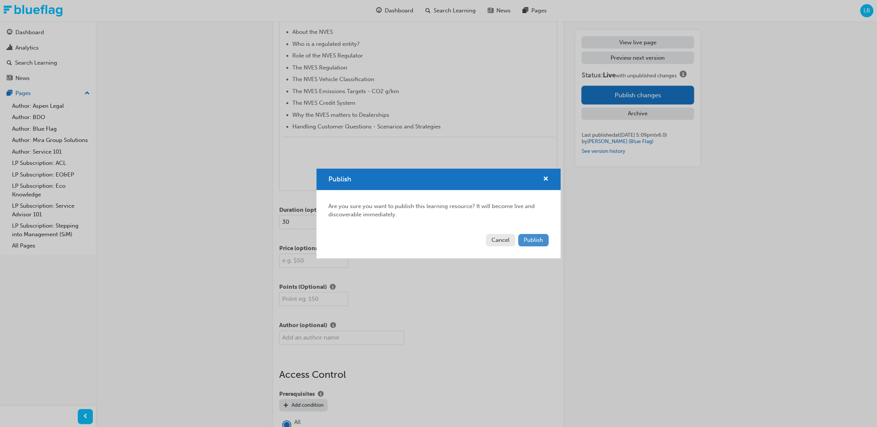
click at [535, 240] on span "Publish" at bounding box center [533, 240] width 19 height 7
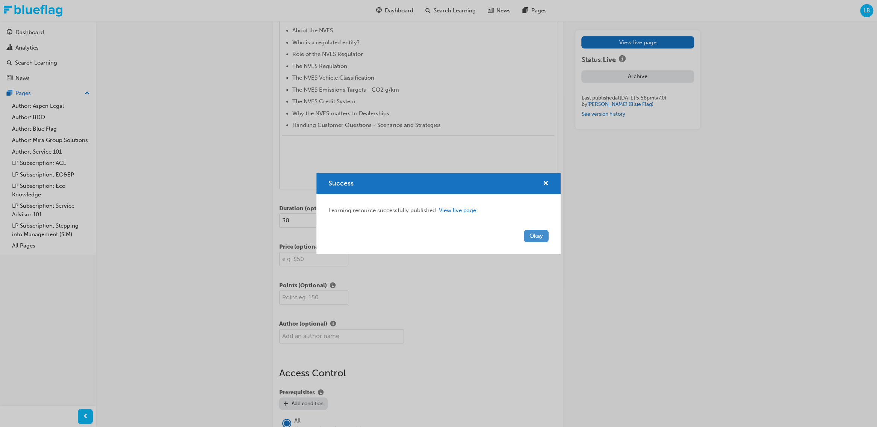
click at [536, 236] on button "Okay" at bounding box center [536, 236] width 25 height 12
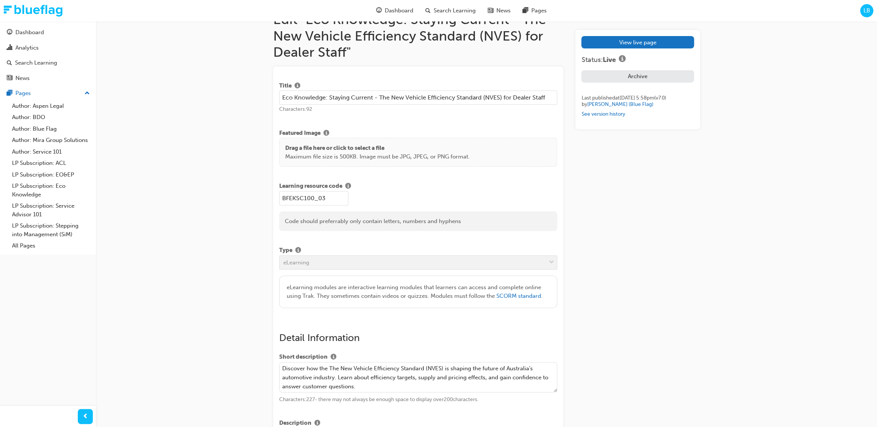
scroll to position [0, 0]
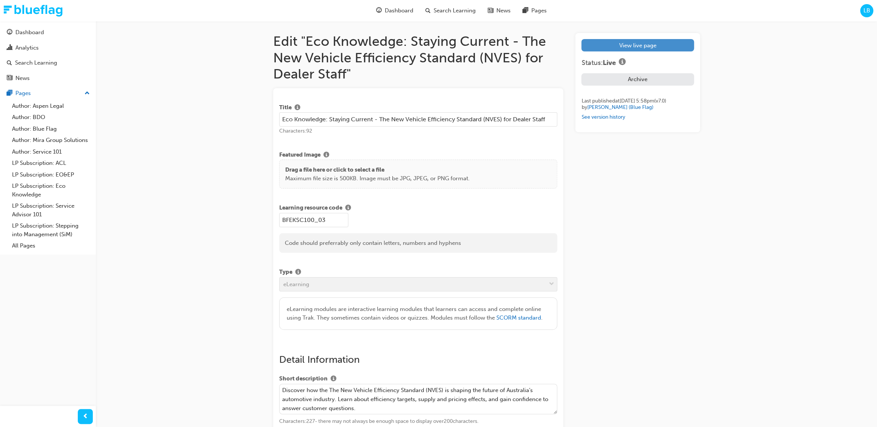
click at [667, 49] on link "View live page" at bounding box center [637, 45] width 112 height 12
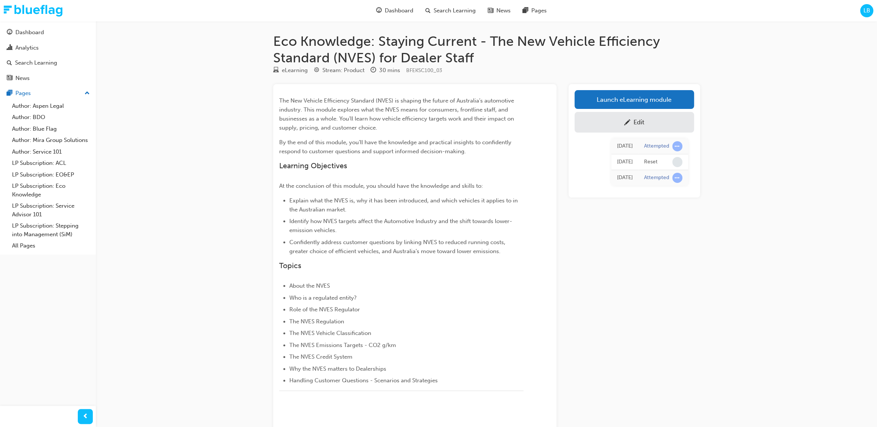
click at [637, 126] on div "Edit" at bounding box center [634, 122] width 108 height 9
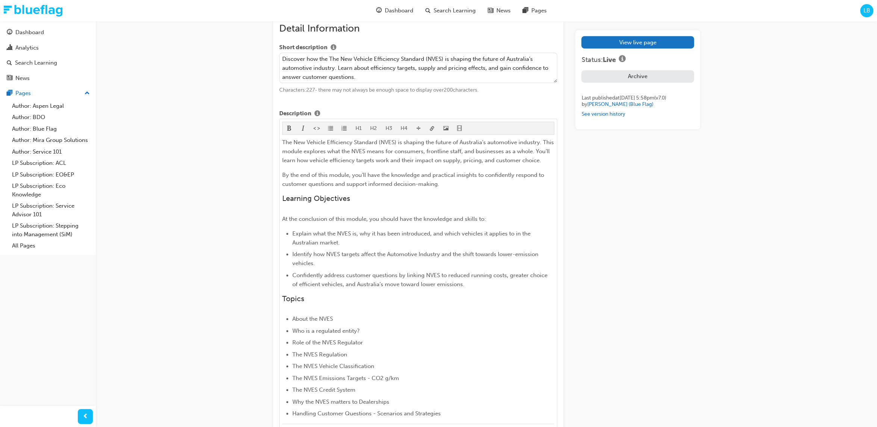
scroll to position [333, 0]
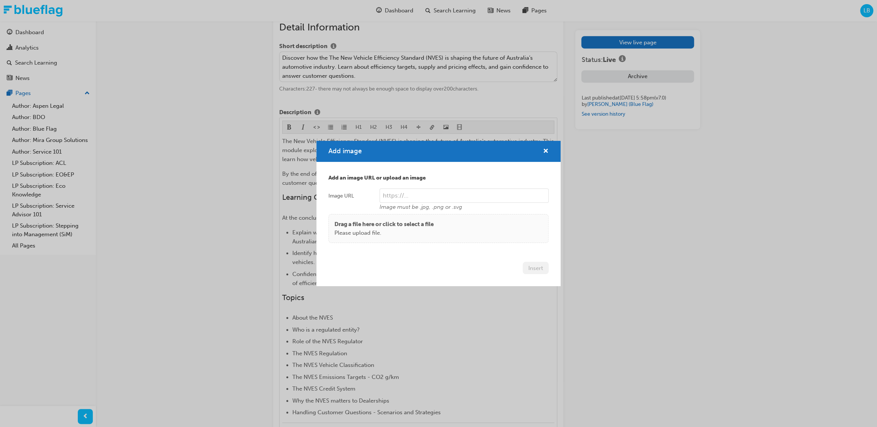
drag, startPoint x: 547, startPoint y: 150, endPoint x: 684, endPoint y: 251, distance: 169.9
click at [548, 152] on span "cross-icon" at bounding box center [546, 151] width 6 height 7
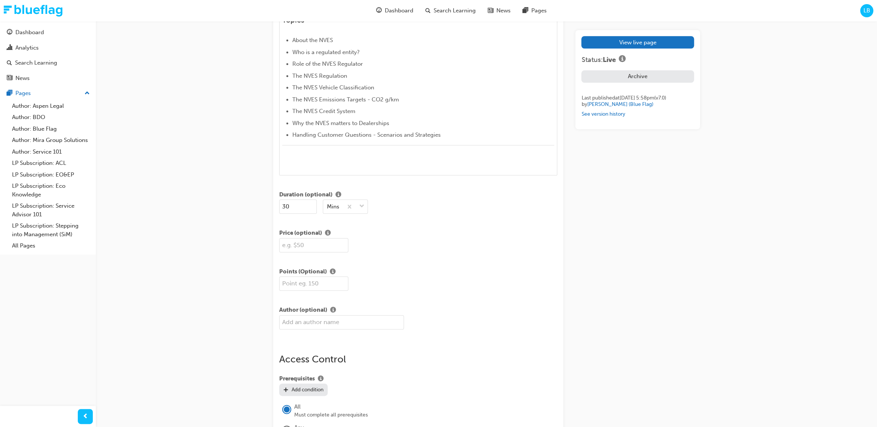
scroll to position [629, 0]
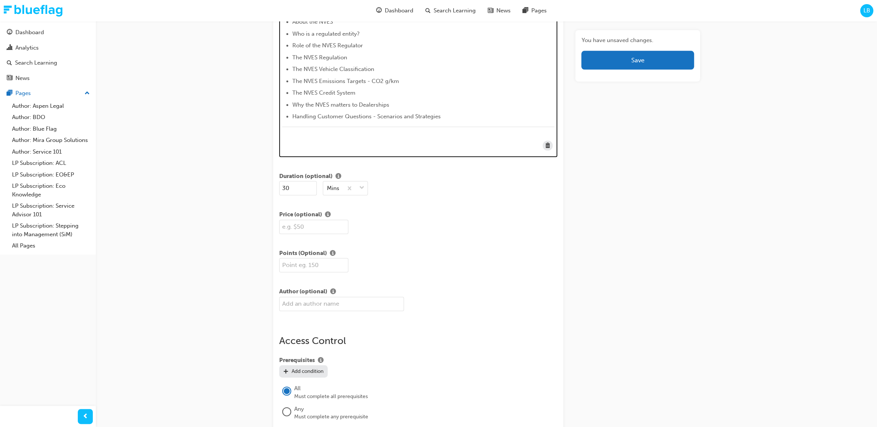
scroll to position [557, 0]
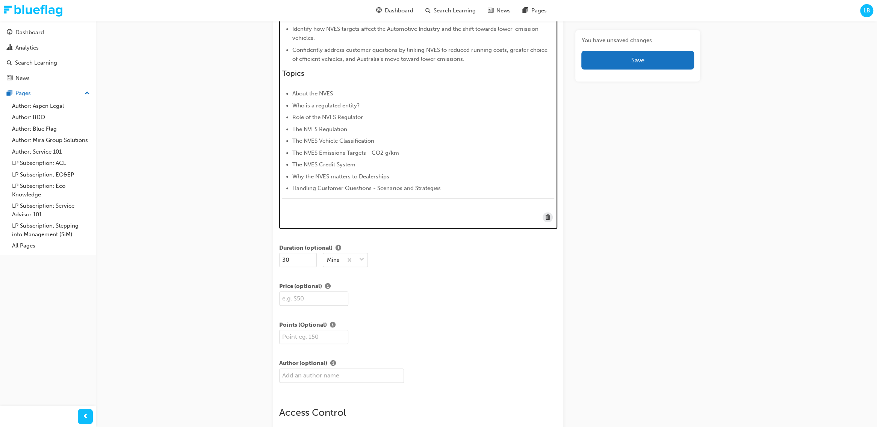
click at [282, 208] on div "The New Vehicle Efficiency Standard (NVES) is shaping the future of Australia’s…" at bounding box center [418, 65] width 272 height 307
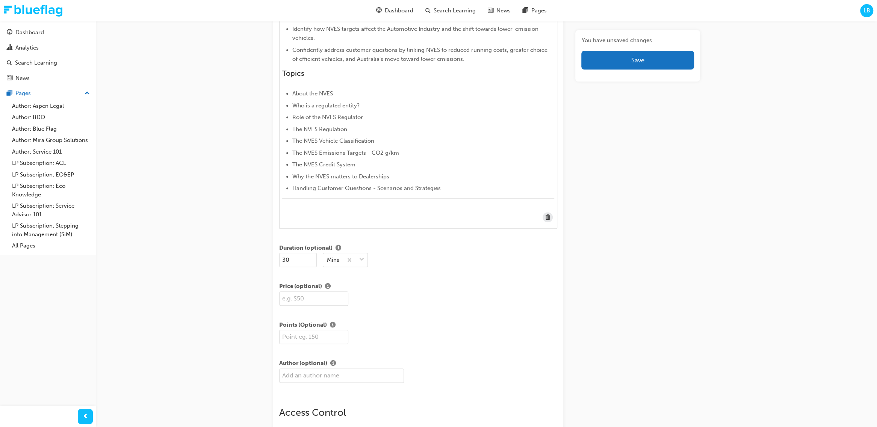
click at [691, 319] on div "You have unsaved changes. Save" at bounding box center [637, 264] width 124 height 1577
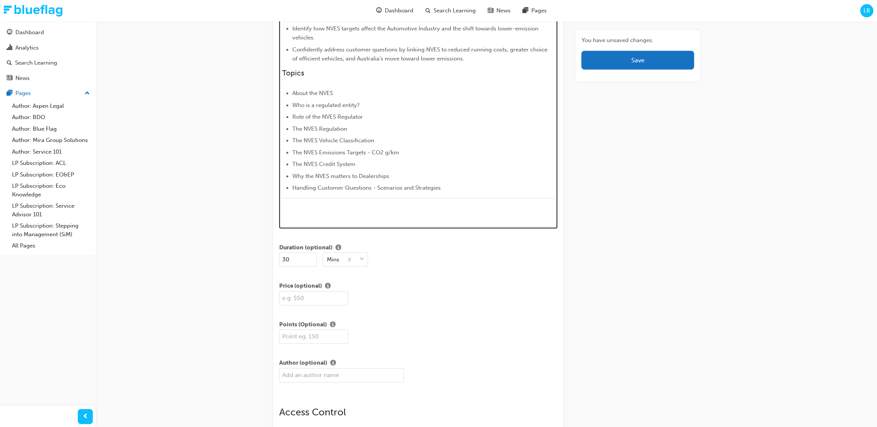
click at [282, 217] on img at bounding box center [282, 217] width 0 height 0
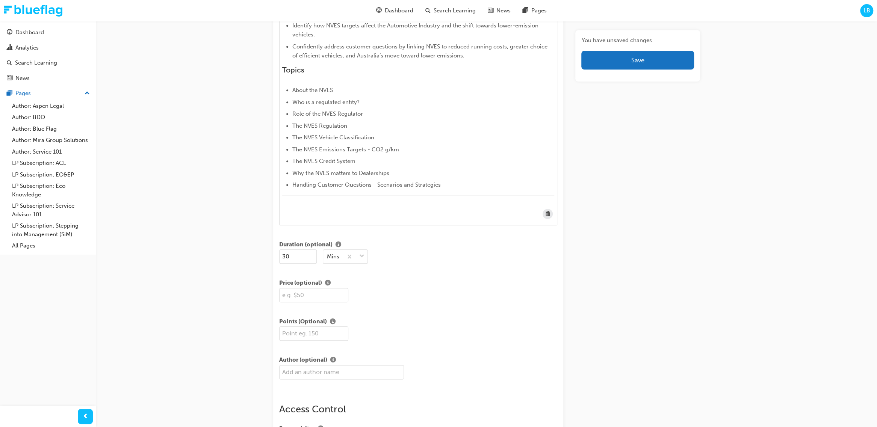
scroll to position [560, 0]
click at [658, 298] on div "You have unsaved changes. Save" at bounding box center [637, 261] width 124 height 1577
click at [281, 215] on div "H1 H2 H3 H4 The New Vehicle Efficiency Standard (NVES) is shaping the future of…" at bounding box center [418, 59] width 278 height 336
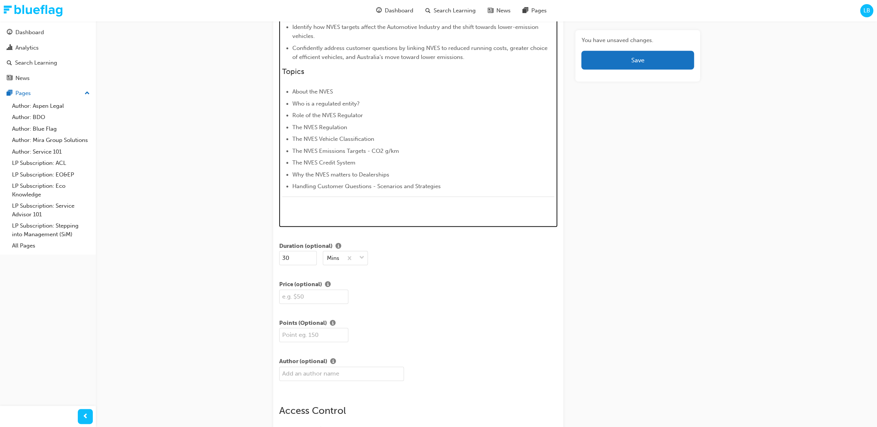
scroll to position [558, 0]
click at [282, 216] on img at bounding box center [282, 216] width 0 height 0
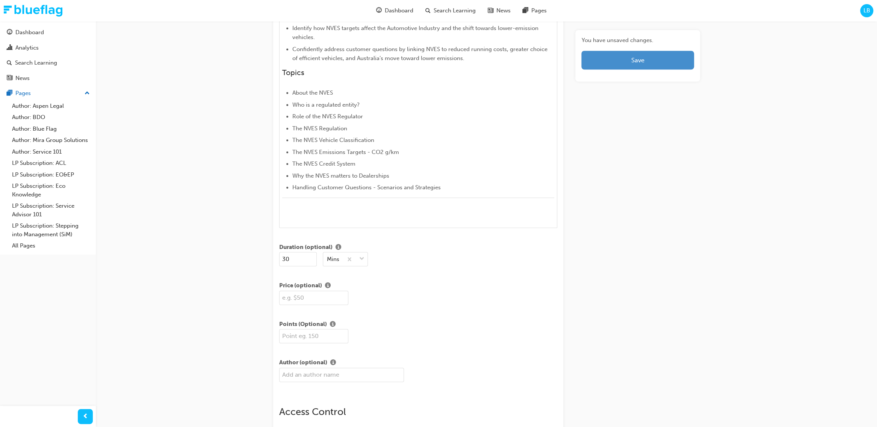
scroll to position [557, 0]
drag, startPoint x: 661, startPoint y: 57, endPoint x: 671, endPoint y: 65, distance: 12.9
click at [661, 57] on button "Save" at bounding box center [637, 60] width 112 height 19
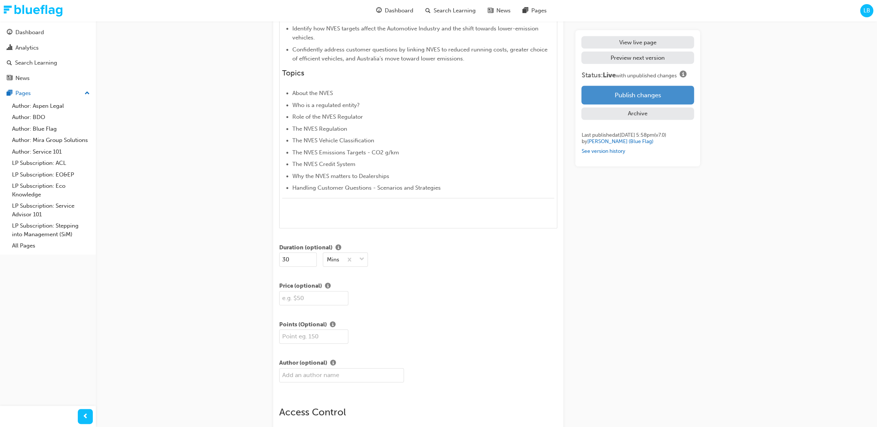
click at [673, 96] on button "Publish changes" at bounding box center [637, 95] width 112 height 19
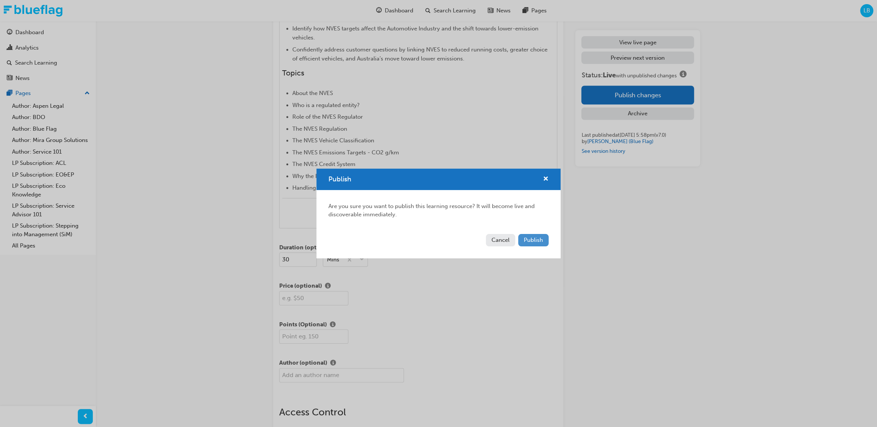
click at [526, 237] on span "Publish" at bounding box center [533, 240] width 19 height 7
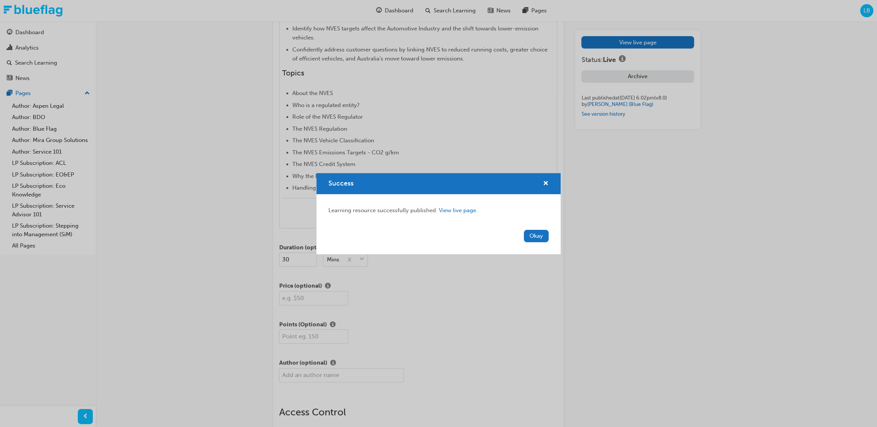
drag, startPoint x: 535, startPoint y: 237, endPoint x: 542, endPoint y: 237, distance: 7.2
click at [538, 237] on button "Okay" at bounding box center [536, 236] width 25 height 12
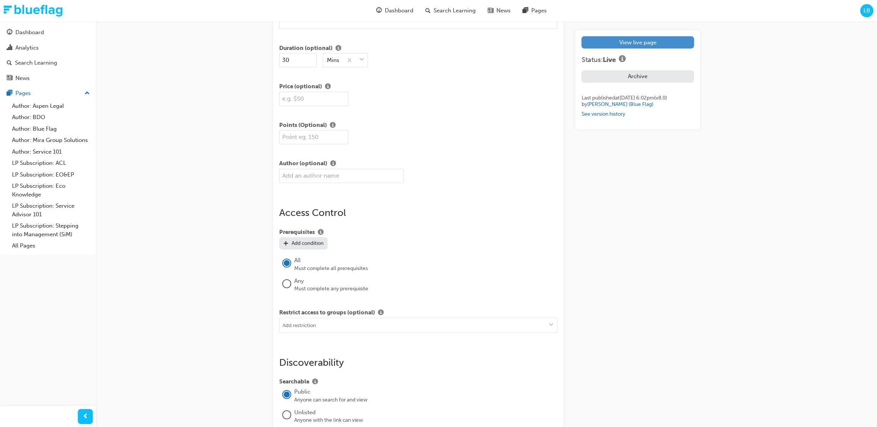
click at [666, 42] on link "View live page" at bounding box center [637, 42] width 112 height 12
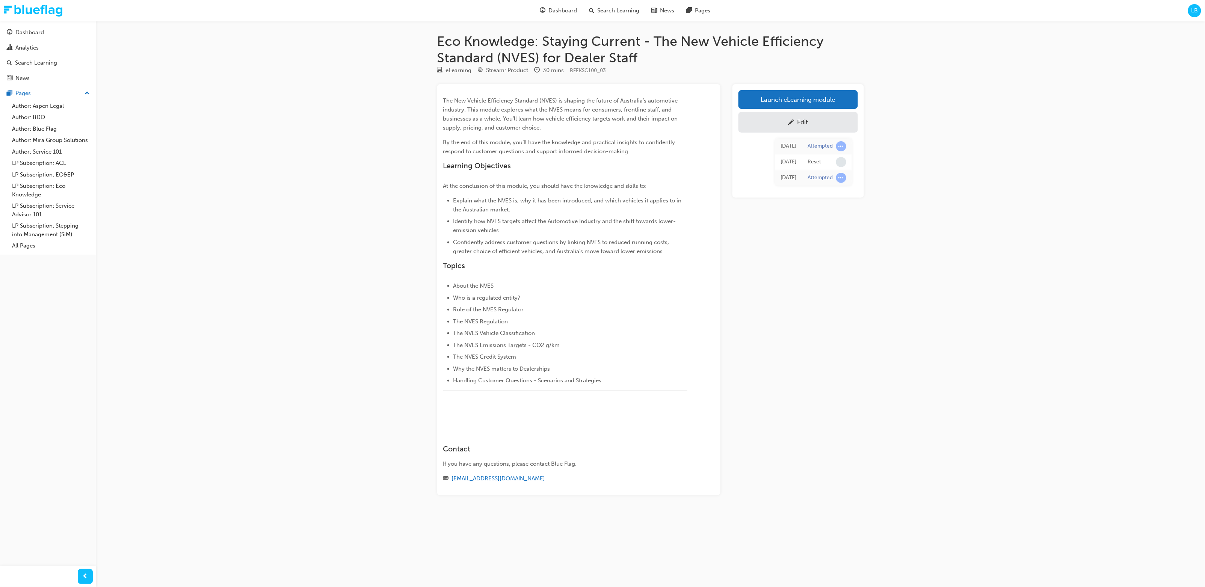
click at [387, 152] on div "Eco Knowledge: Staying Current - The New Vehicle Efficiency Standard (NVES) for…" at bounding box center [602, 293] width 1205 height 587
click at [865, 301] on div "Eco Knowledge: Staying Current - The New Vehicle Efficiency Standard (NVES) for…" at bounding box center [602, 293] width 1205 height 587
click at [825, 122] on div "Edit" at bounding box center [798, 122] width 108 height 9
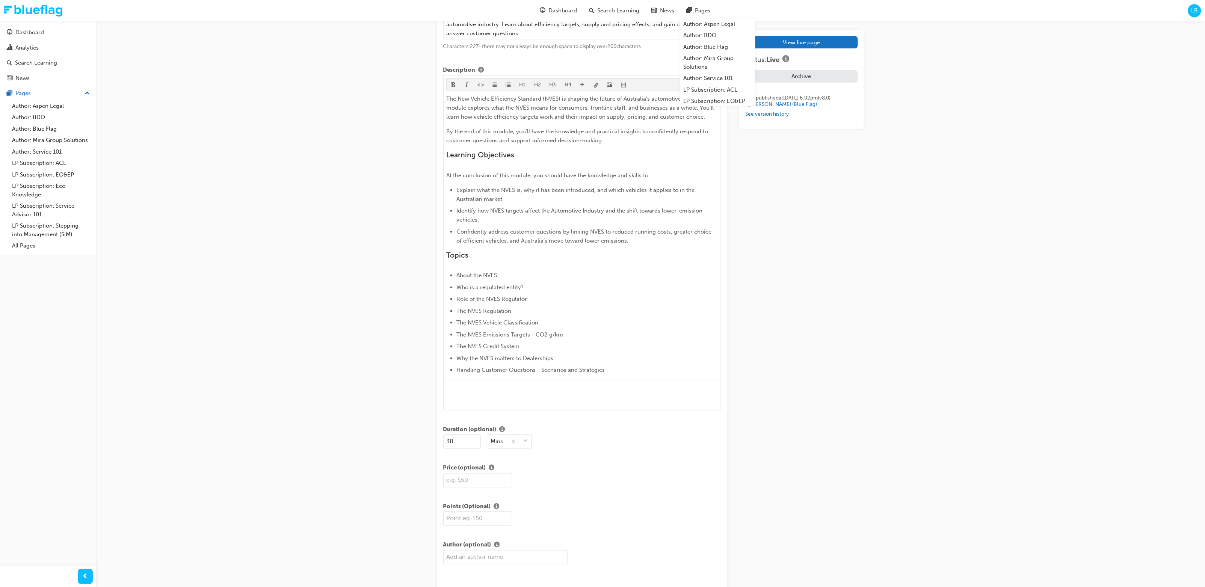
scroll to position [376, 0]
click at [566, 328] on ul "About the NVES Who is a regulated entity? Role of the NVES Regulator The NVES R…" at bounding box center [582, 322] width 272 height 104
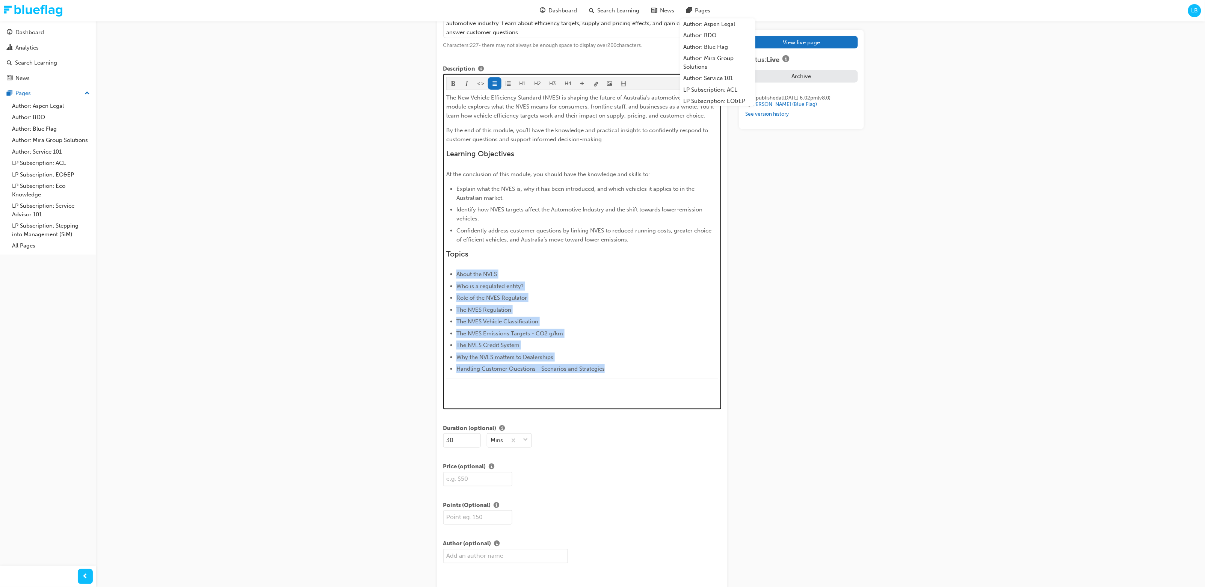
drag, startPoint x: 616, startPoint y: 367, endPoint x: 453, endPoint y: 278, distance: 185.4
click at [453, 278] on ul "About the NVES Who is a regulated entity? Role of the NVES Regulator The NVES R…" at bounding box center [582, 322] width 272 height 104
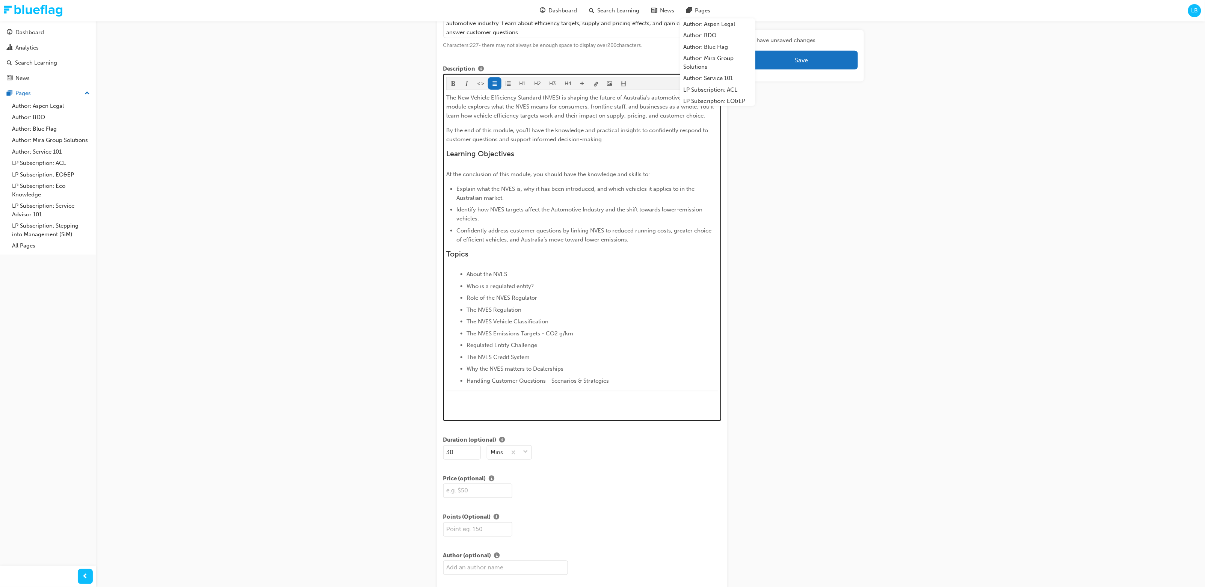
scroll to position [464, 0]
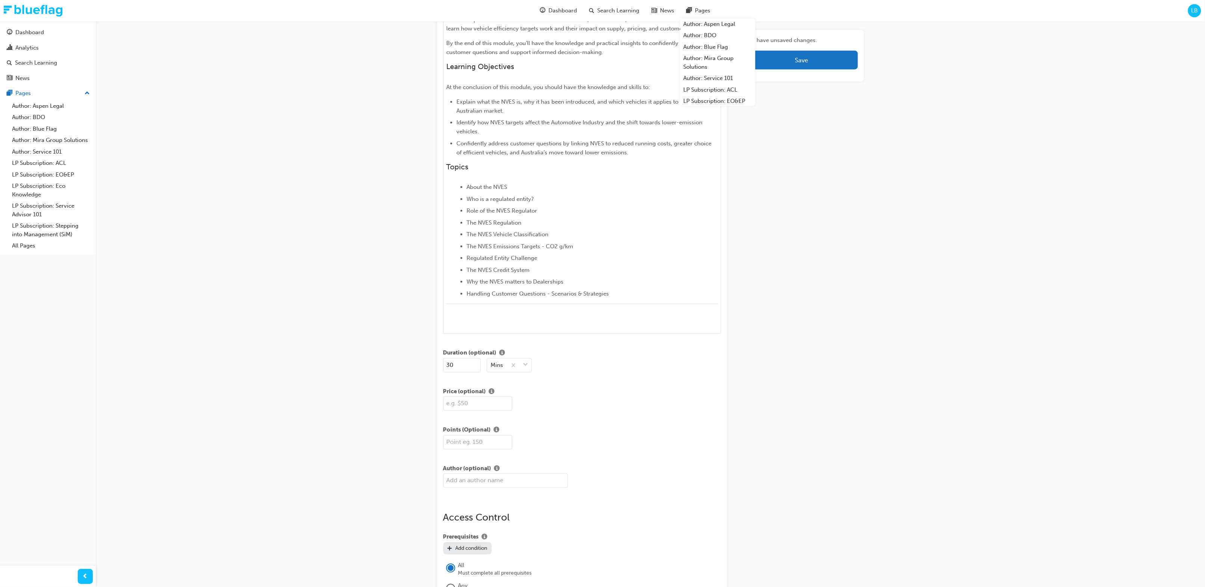
click at [865, 278] on div "Edit "Eco Knowledge: Staying Current - The New Vehicle Efficiency Standard (NVE…" at bounding box center [602, 369] width 1205 height 1665
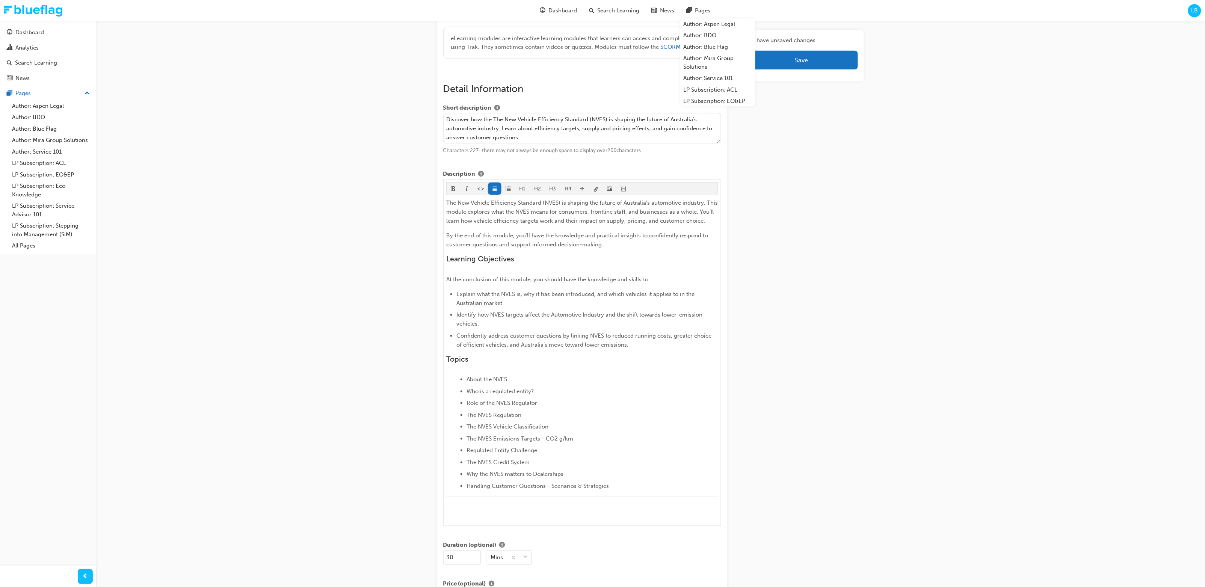
scroll to position [199, 0]
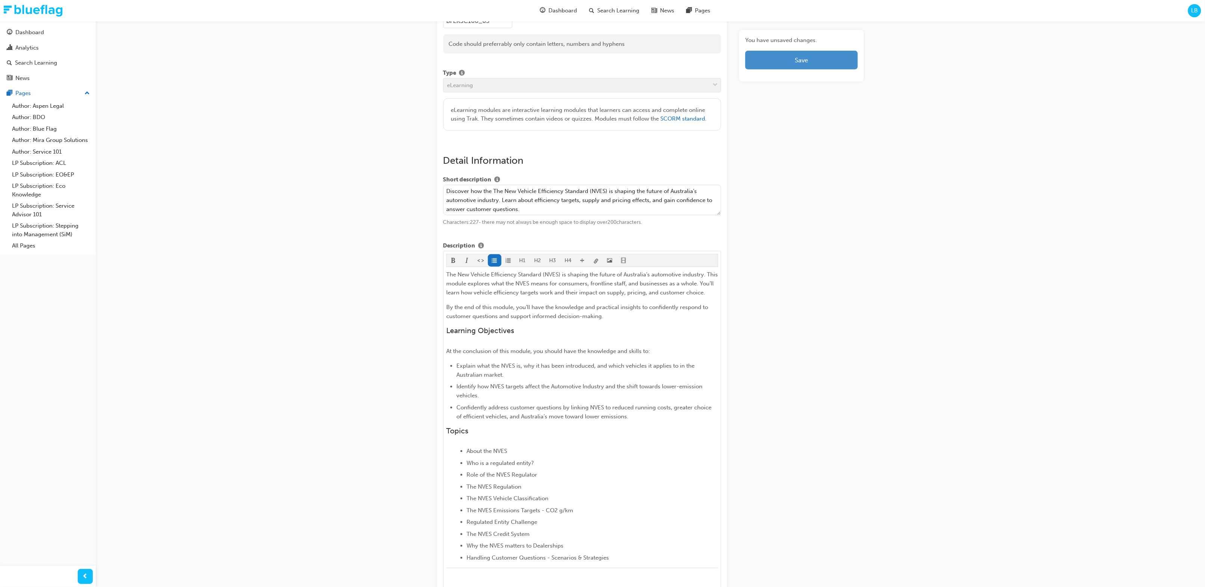
click at [816, 68] on button "Save" at bounding box center [801, 60] width 112 height 19
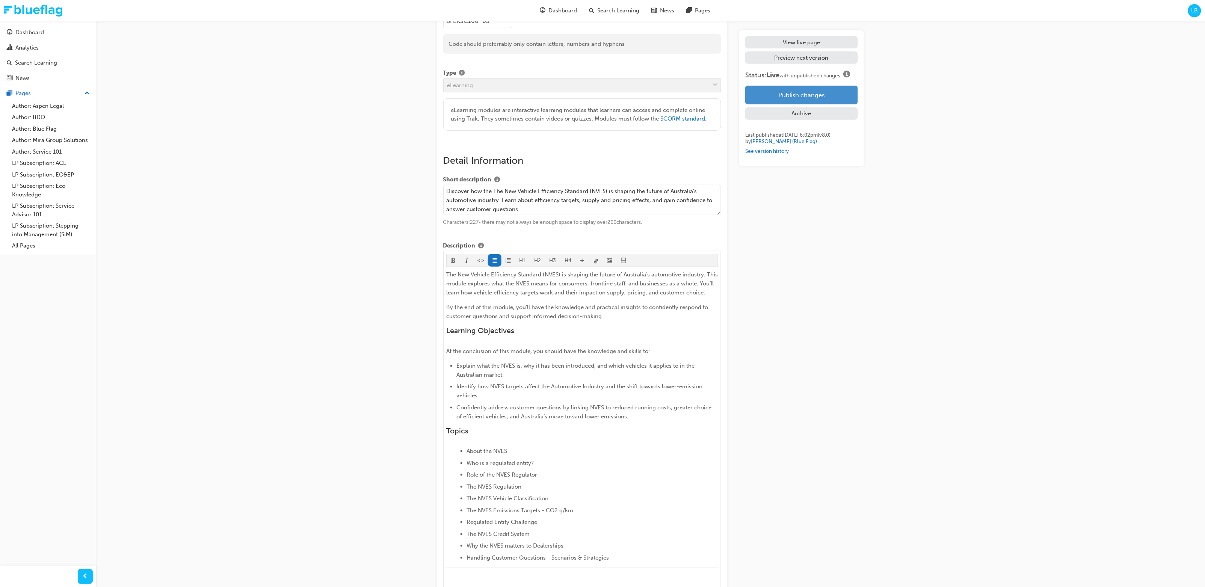
click at [845, 100] on button "Publish changes" at bounding box center [801, 95] width 112 height 19
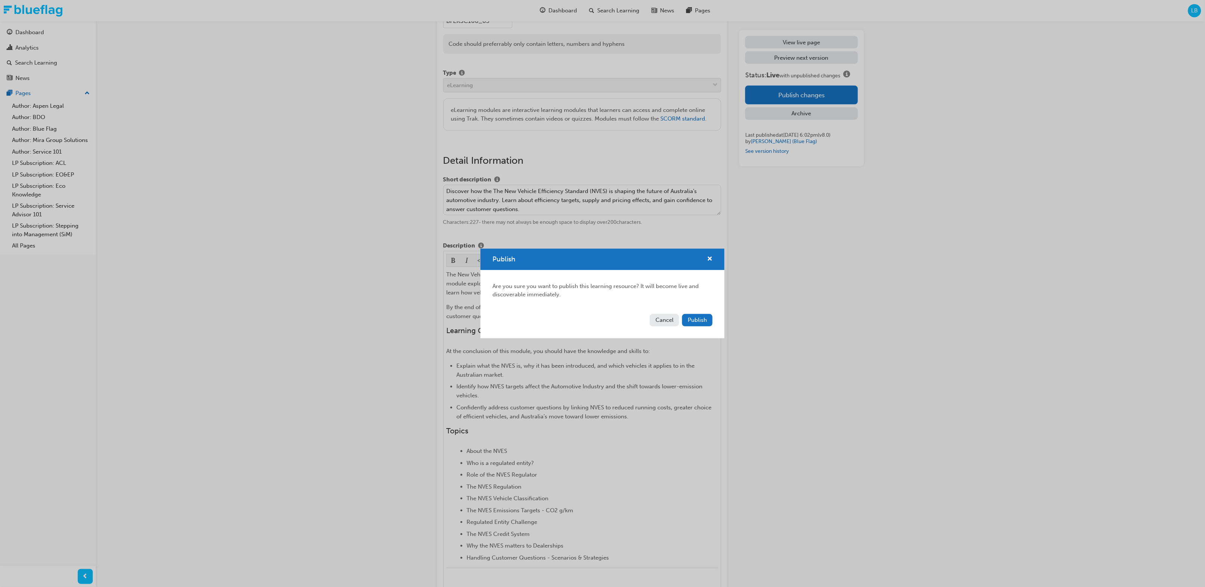
drag, startPoint x: 695, startPoint y: 319, endPoint x: 540, endPoint y: 166, distance: 218.1
click at [695, 319] on span "Publish" at bounding box center [697, 320] width 19 height 7
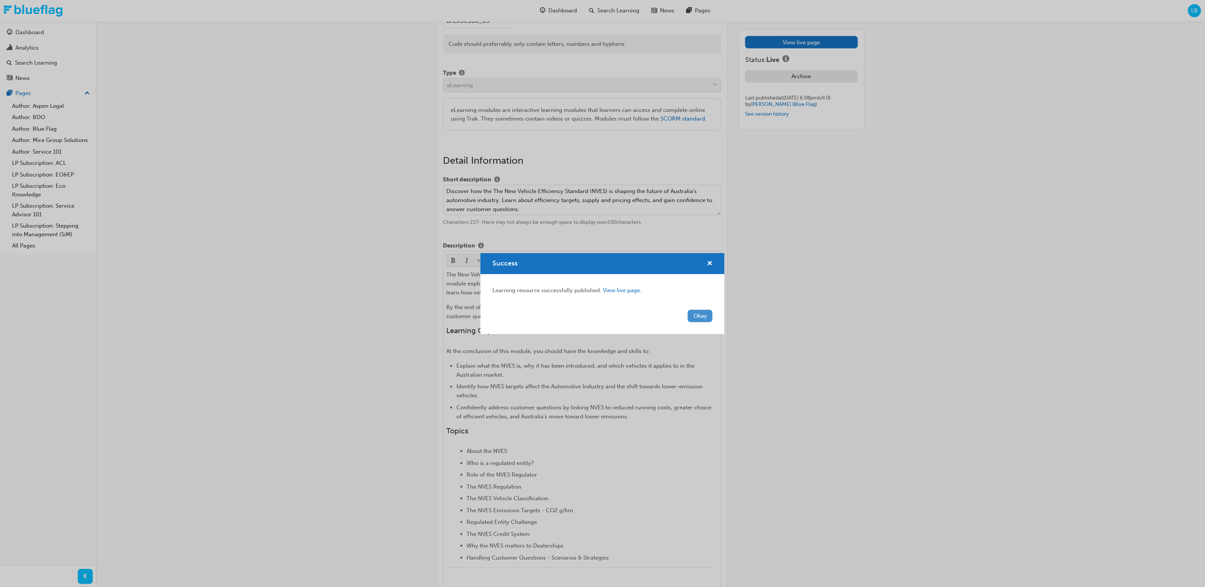
click at [706, 314] on button "Okay" at bounding box center [700, 316] width 25 height 12
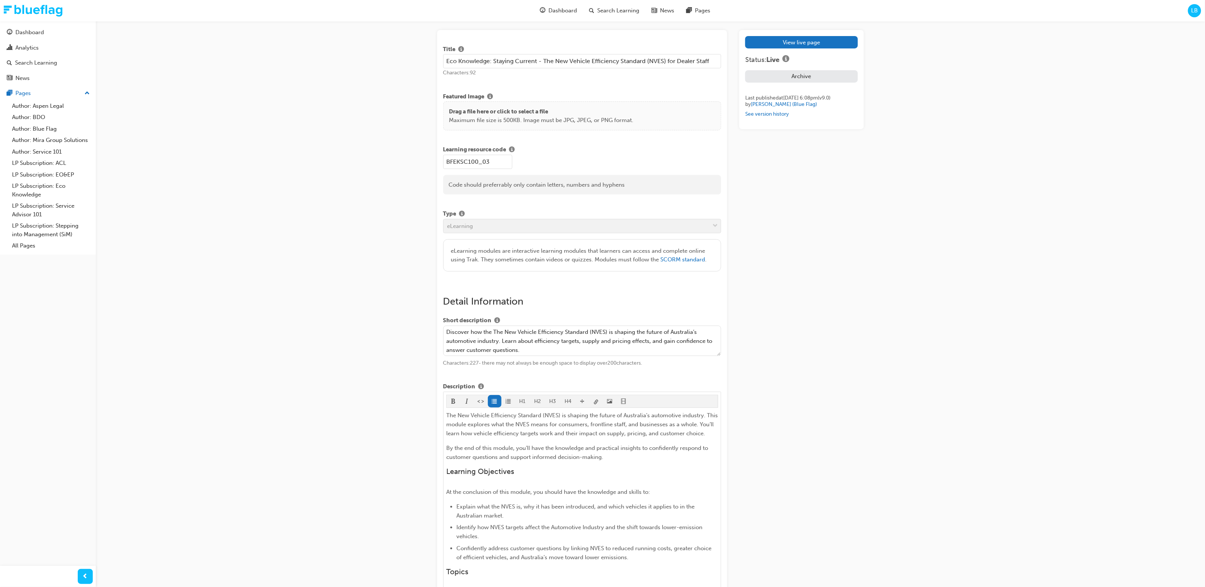
scroll to position [0, 0]
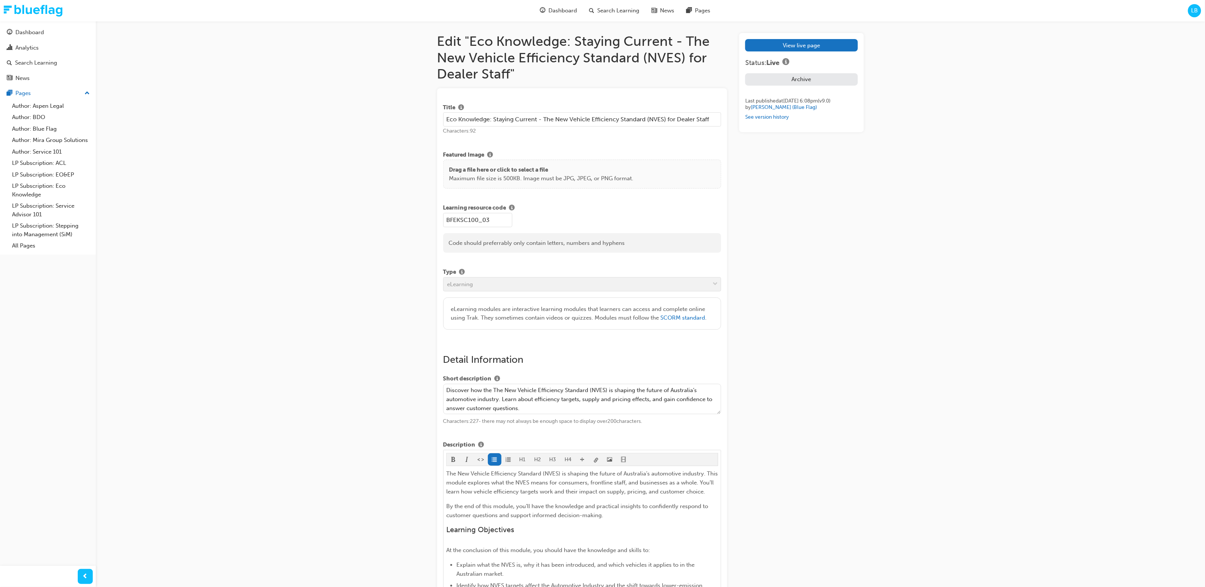
drag, startPoint x: 1020, startPoint y: 236, endPoint x: 409, endPoint y: 122, distance: 621.8
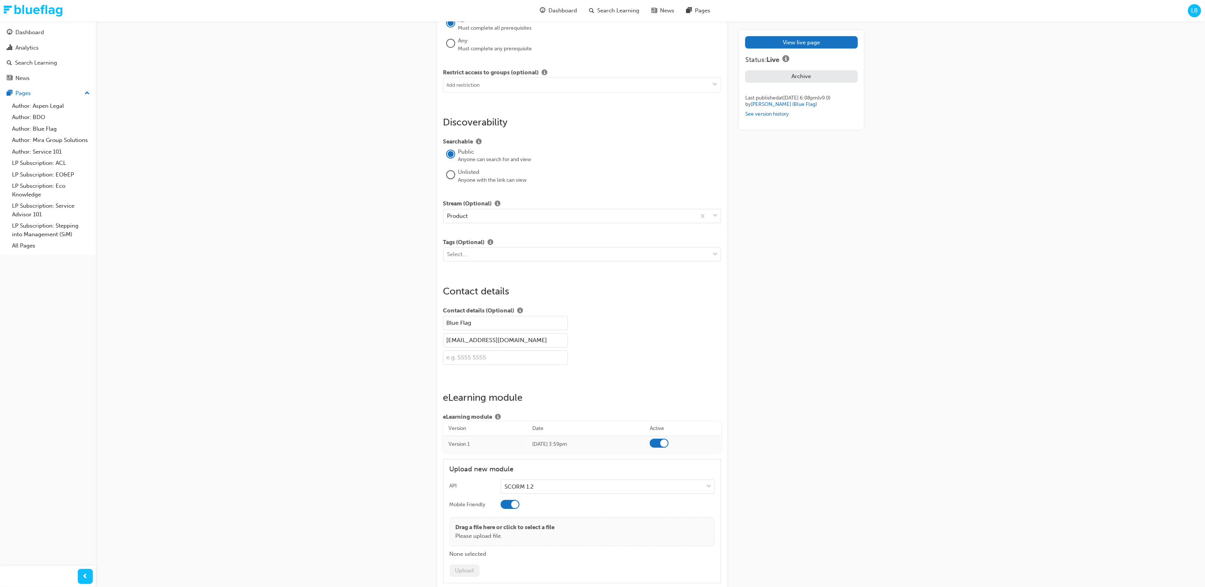
scroll to position [981, 0]
